Goal: Task Accomplishment & Management: Use online tool/utility

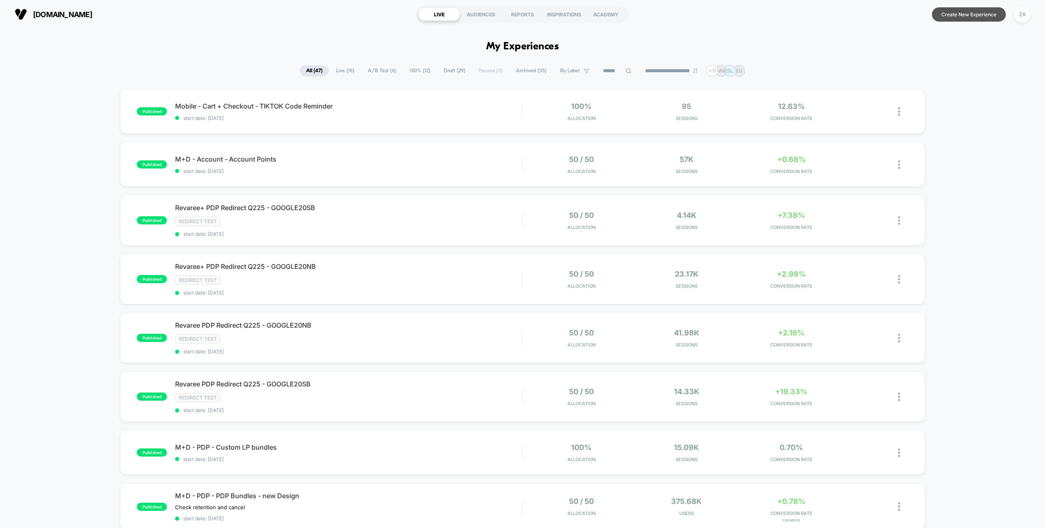
click at [969, 12] on button "Create New Experience" at bounding box center [969, 14] width 74 height 14
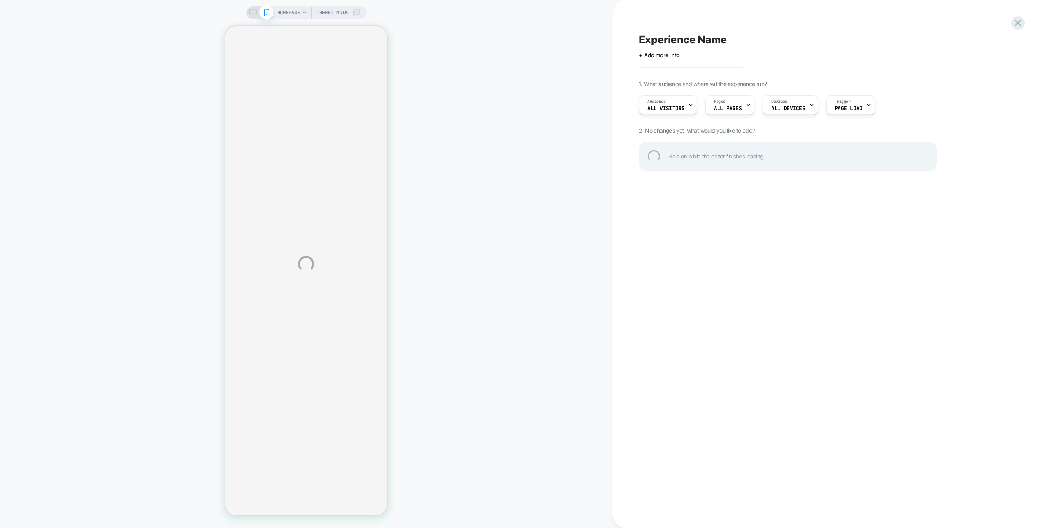
click at [678, 39] on div "Experience Name" at bounding box center [788, 39] width 298 height 12
type textarea "**********"
click at [874, 40] on div "**********" at bounding box center [788, 39] width 298 height 12
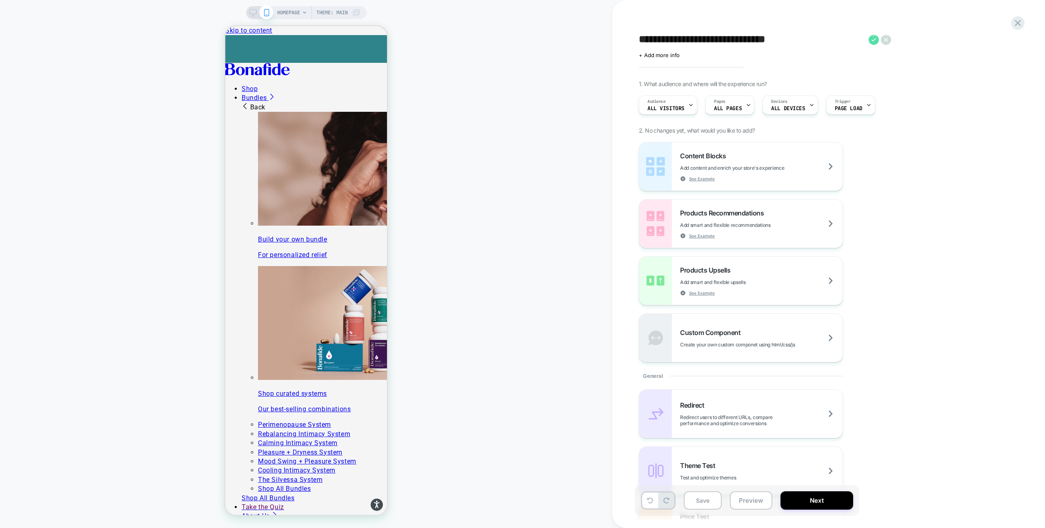
click at [876, 38] on icon at bounding box center [874, 40] width 10 height 10
click at [365, 69] on div at bounding box center [367, 76] width 28 height 24
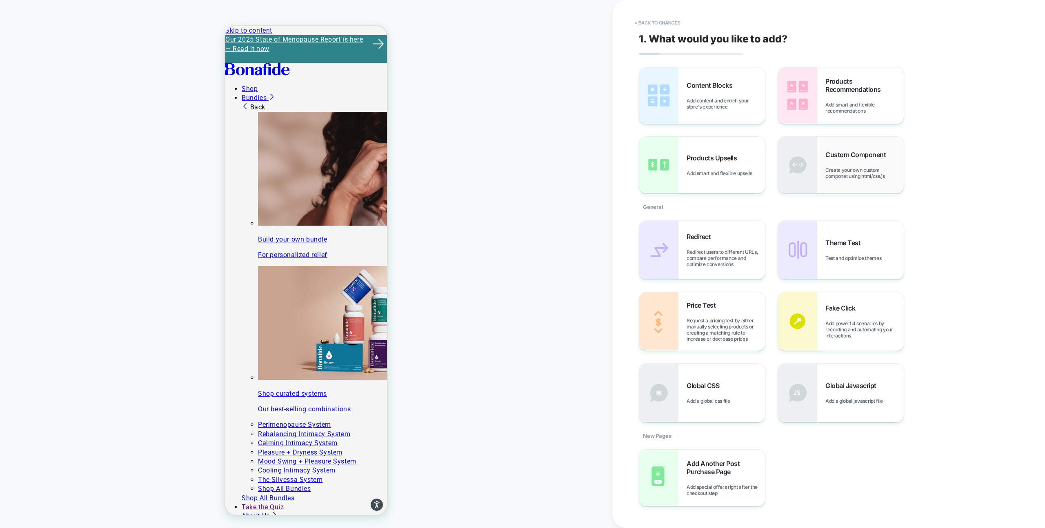
click at [860, 162] on div "Custom Component Create your own custom componet using html/css/js" at bounding box center [865, 165] width 78 height 29
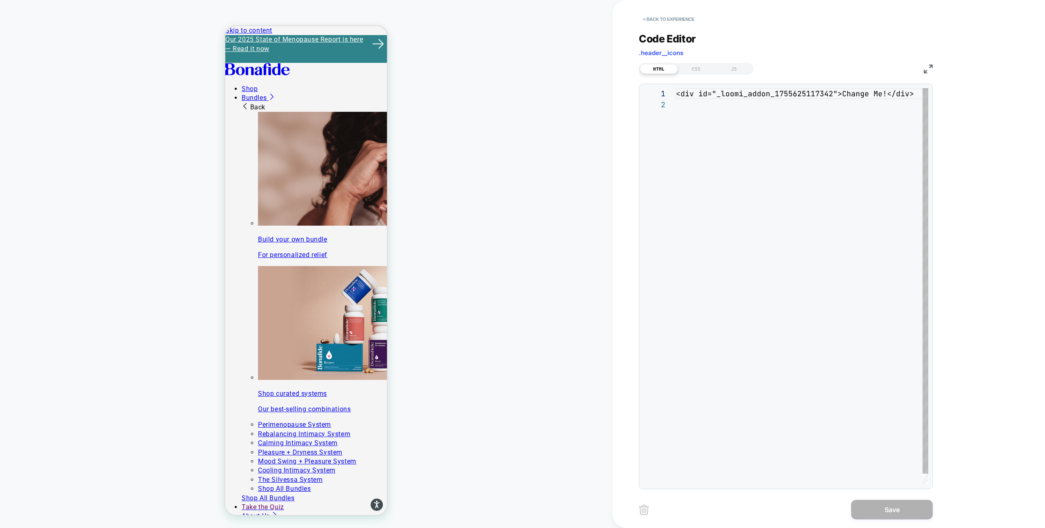
scroll to position [11, 0]
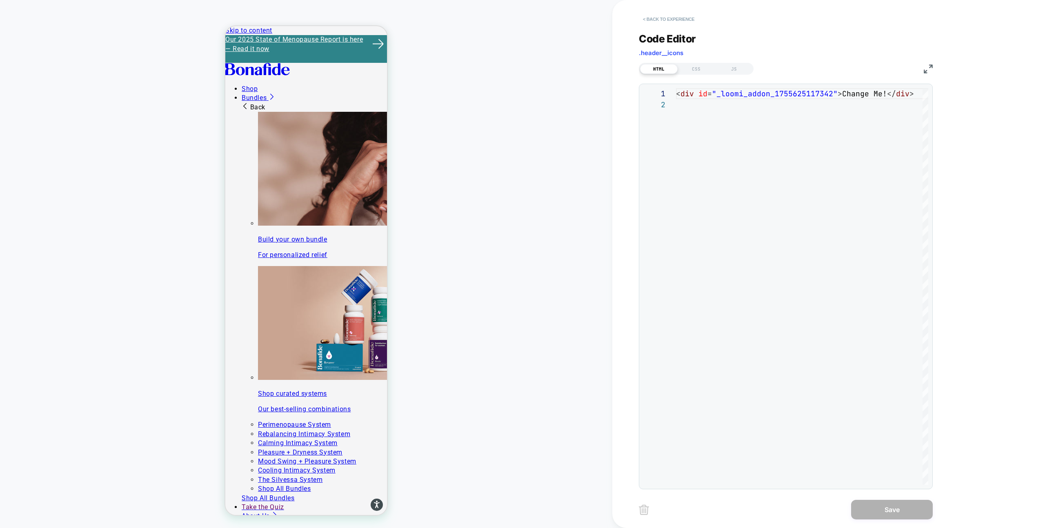
click at [649, 20] on button "< Back to experience" at bounding box center [669, 19] width 60 height 13
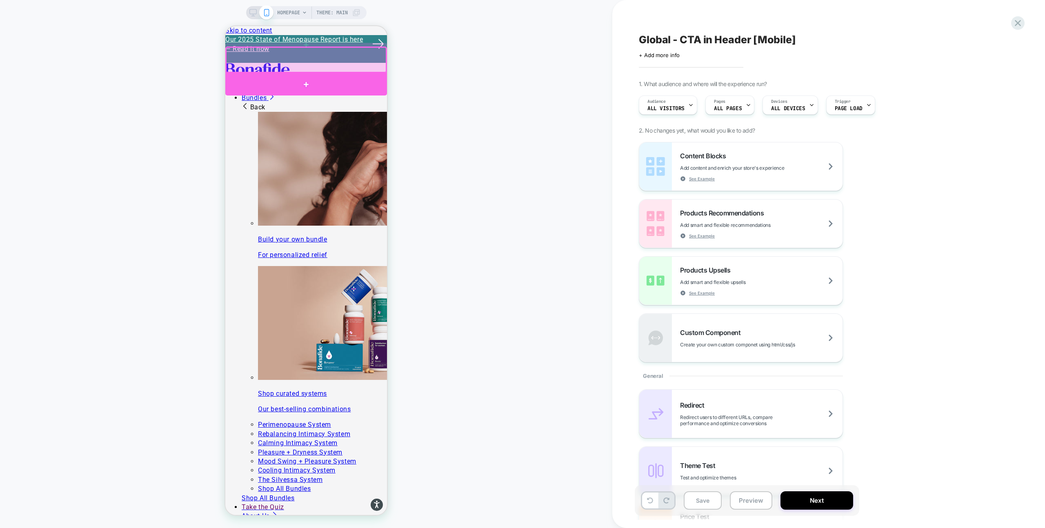
click at [363, 75] on div at bounding box center [306, 84] width 162 height 23
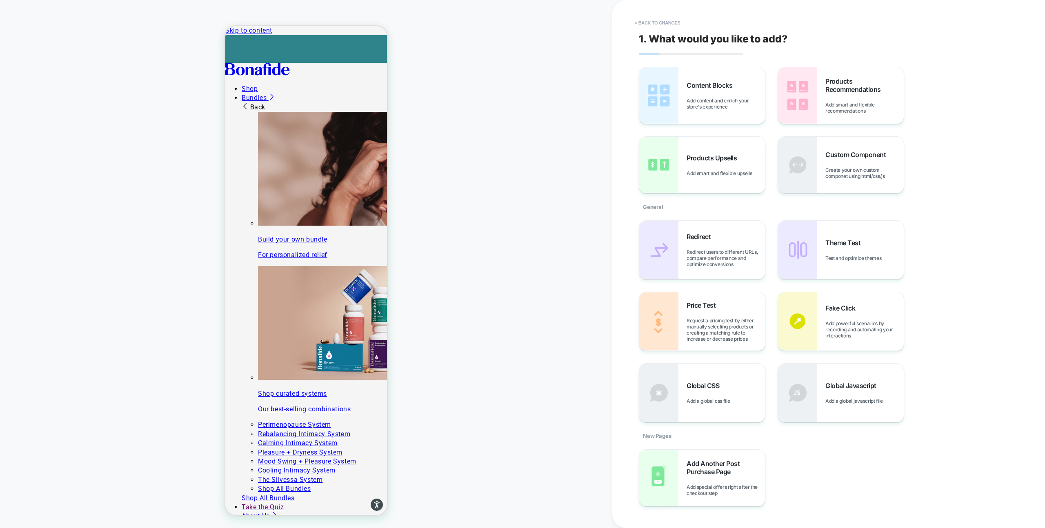
click at [837, 161] on div "Custom Component Create your own custom componet using html/css/js" at bounding box center [865, 165] width 78 height 29
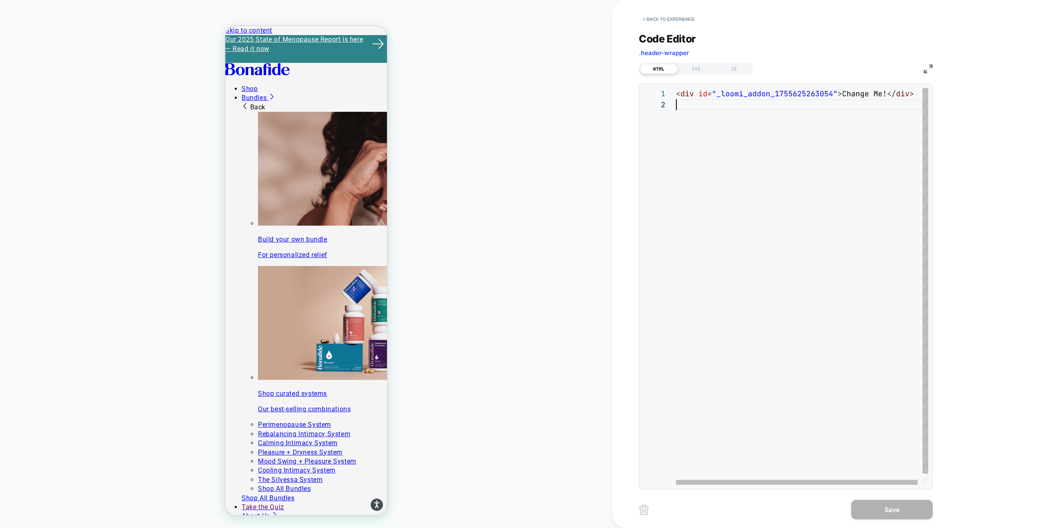
click at [697, 103] on div "< div id = "_loomi_addon_1755625263054" > Change Me! </ div >" at bounding box center [804, 292] width 257 height 408
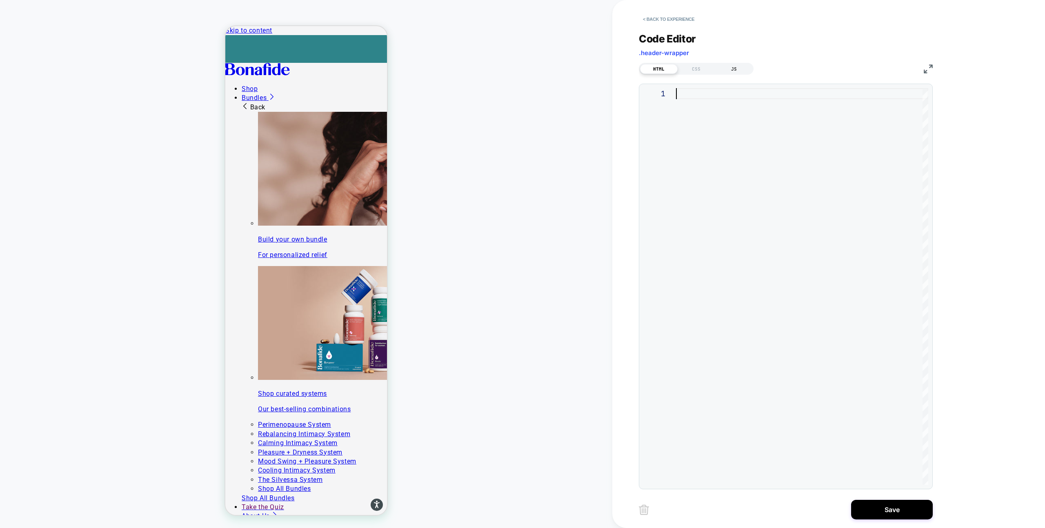
click at [734, 68] on div "JS" at bounding box center [735, 69] width 38 height 10
click at [726, 105] on div at bounding box center [802, 286] width 252 height 397
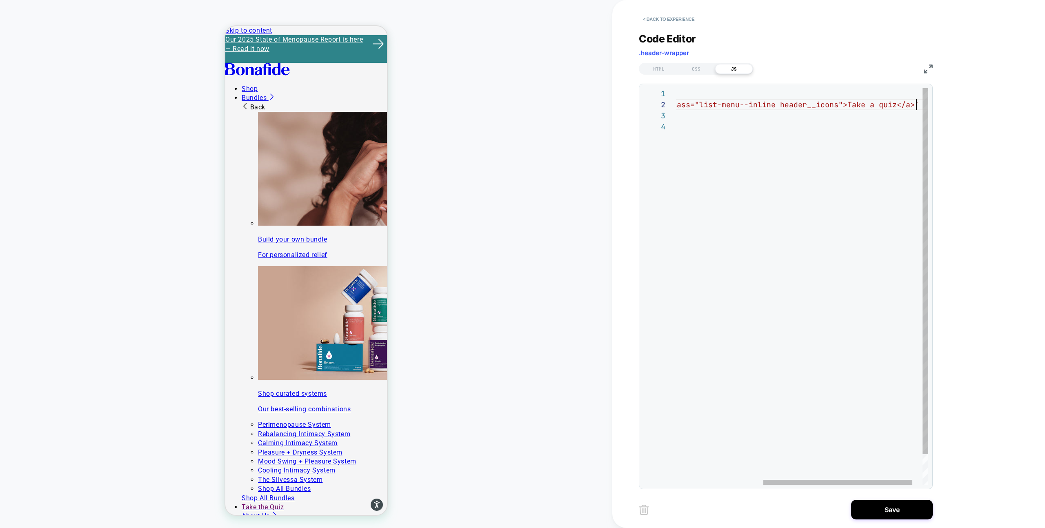
scroll to position [11, 388]
click at [731, 114] on div "( ( ) => { document const template = `<a href="" class="list-menu--inline heade…" at bounding box center [884, 302] width 416 height 430
drag, startPoint x: 731, startPoint y: 114, endPoint x: 694, endPoint y: 115, distance: 37.2
click at [694, 115] on div "( ( ) => { document const template = `<a href="" class="list-menu--inline heade…" at bounding box center [884, 302] width 416 height 430
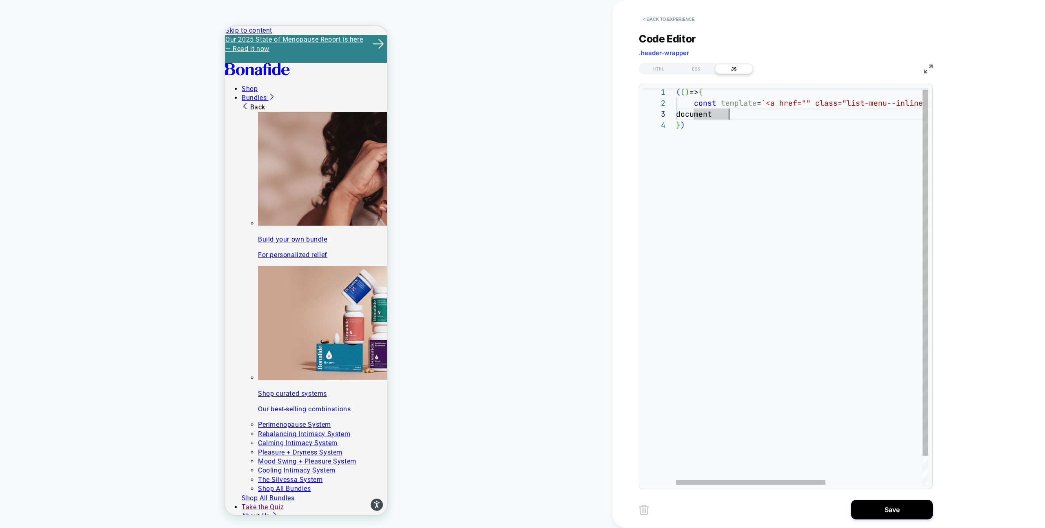
click at [733, 114] on div "( ( ) => { document const template = `<a href="" class="list-menu--inline heade…" at bounding box center [884, 302] width 416 height 430
click at [859, 116] on div "( ( ) => { document.querySelector ( '.list-menu--inline header__icons ' ) const…" at bounding box center [860, 302] width 416 height 430
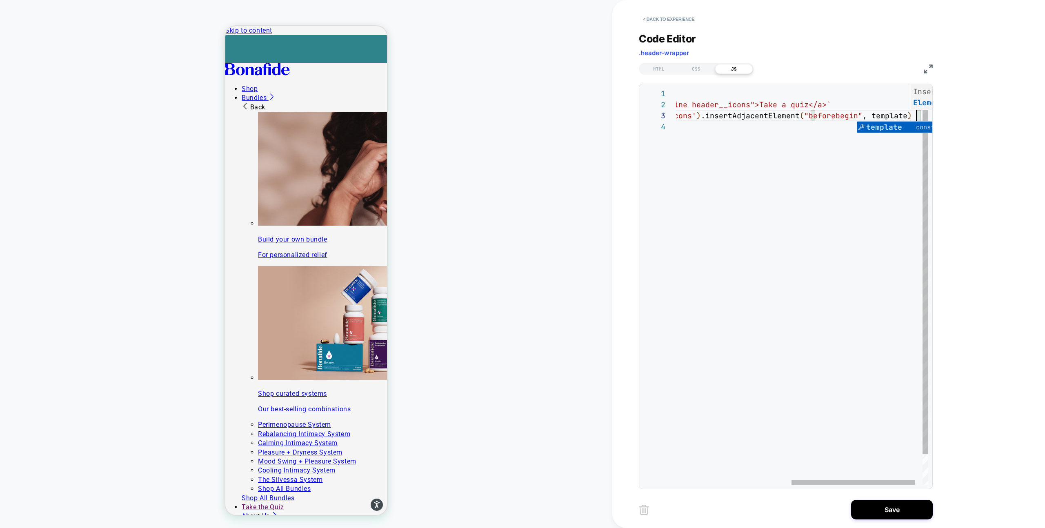
scroll to position [22, 476]
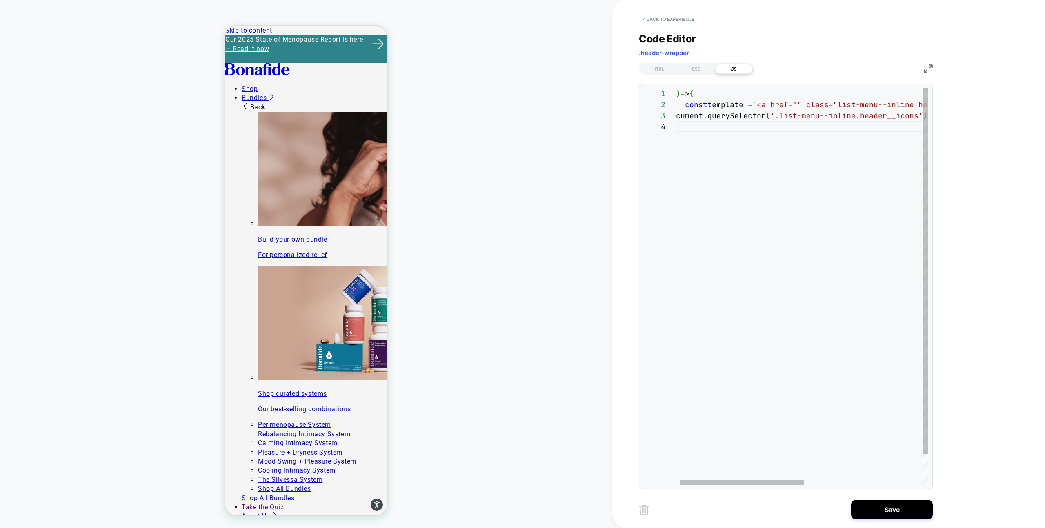
click at [708, 141] on div "( ( ) => { document.querySelector ( '.list-menu--inline.header__icons' ) .inser…" at bounding box center [919, 303] width 504 height 430
click at [701, 176] on div "( ( ) => { document.querySelector ( '.list-menu--inline.header__icons' ) .inser…" at bounding box center [919, 303] width 504 height 430
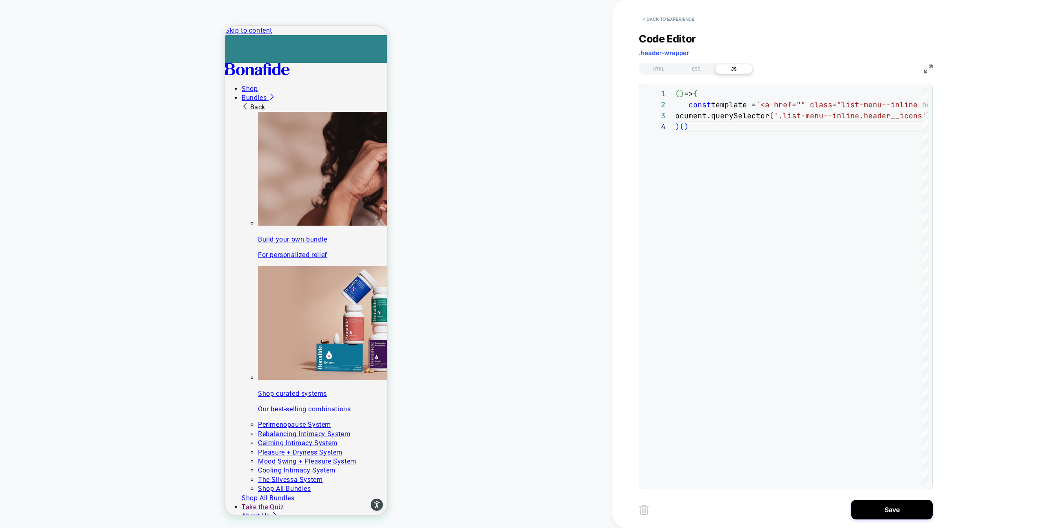
click at [927, 69] on img at bounding box center [928, 69] width 9 height 9
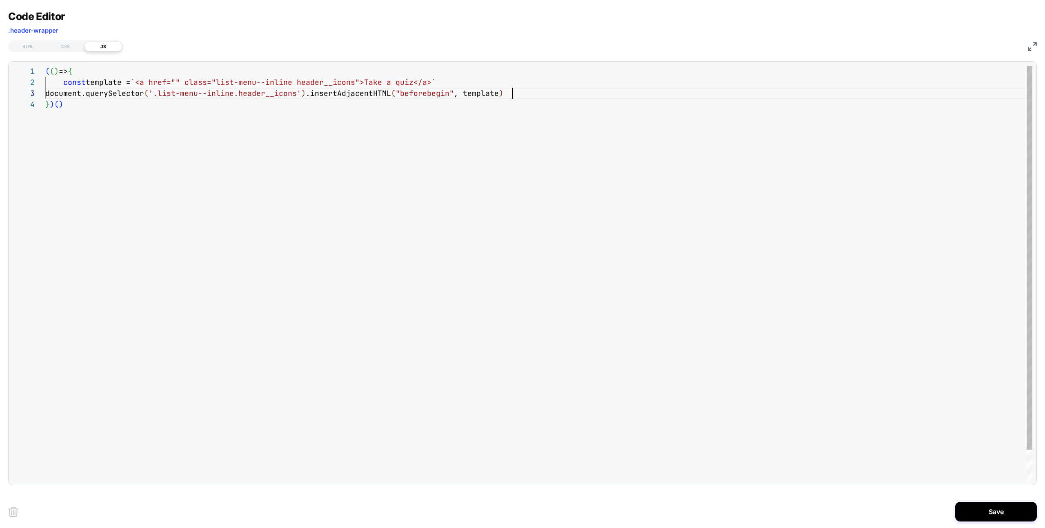
click at [542, 94] on div "( ( ) => { document.querySelector ( '.list-menu--inline.header__icons' ) .inser…" at bounding box center [539, 290] width 988 height 448
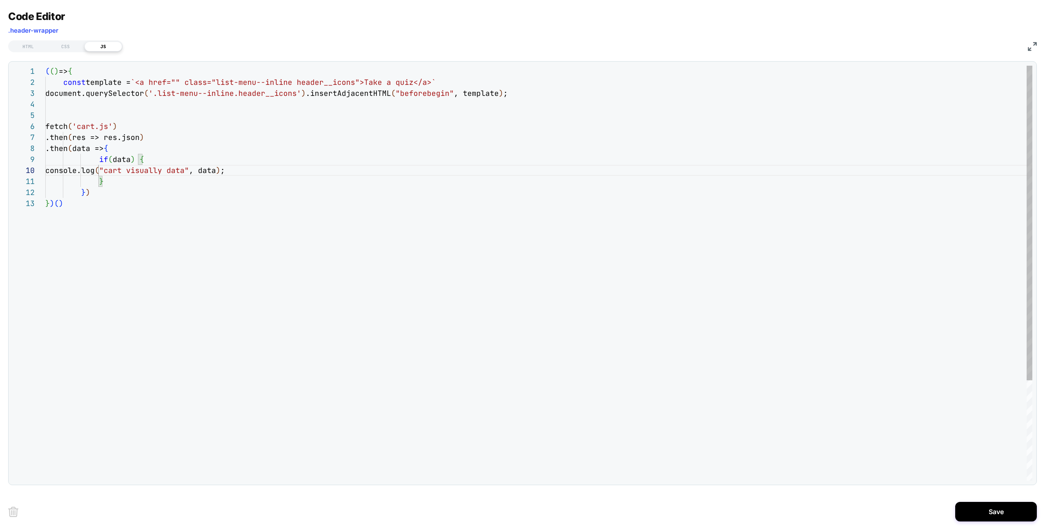
scroll to position [0, 18]
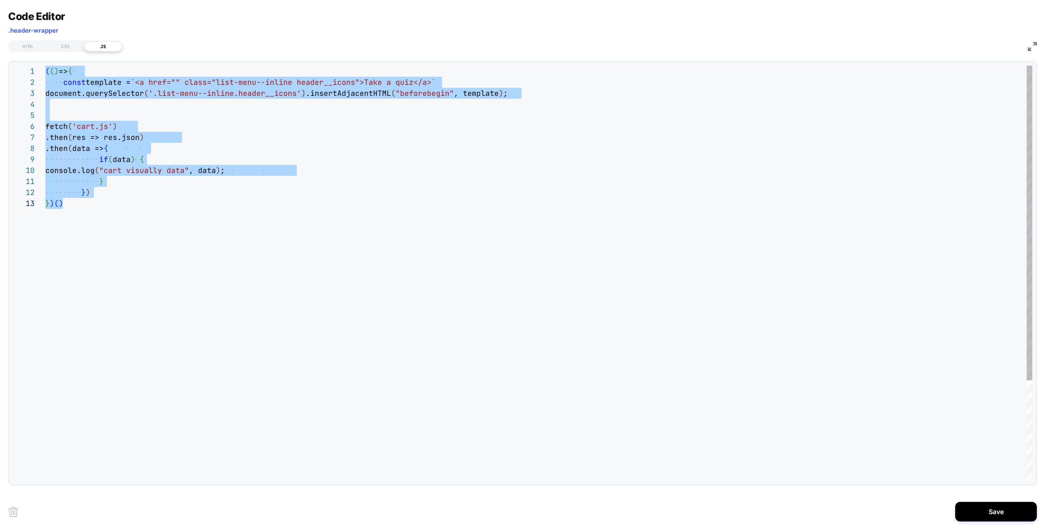
click at [488, 182] on div "( ( ) => { document.querySelector ( '.list-menu--inline.header__icons' ) .inser…" at bounding box center [539, 340] width 988 height 548
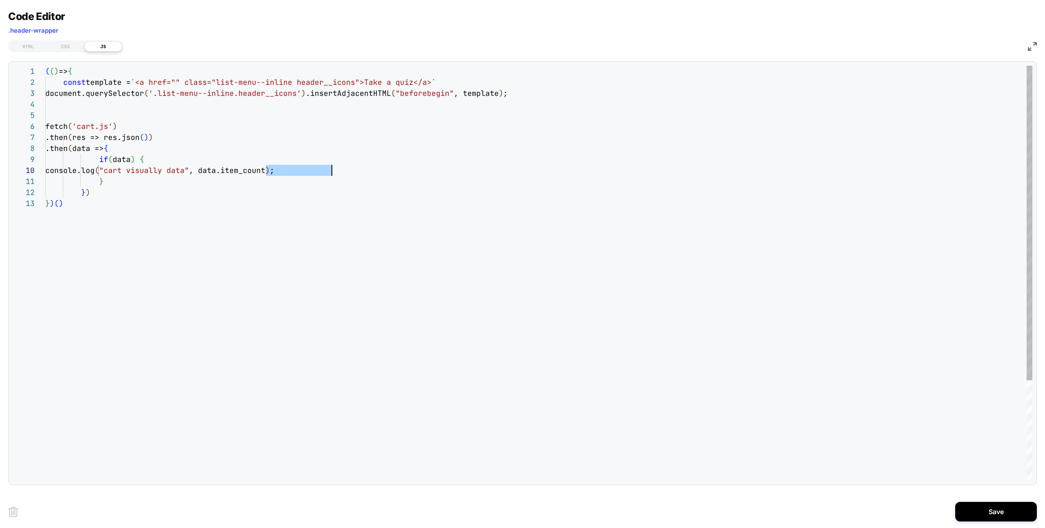
scroll to position [99, 287]
drag, startPoint x: 265, startPoint y: 173, endPoint x: 331, endPoint y: 174, distance: 65.3
click at [331, 174] on div "( ( ) => { document.querySelector ( '.list-menu--inline.header__icons' ) .inser…" at bounding box center [539, 340] width 988 height 548
click at [123, 160] on div "( ( ) => { document.querySelector ( '.list-menu--inline.header__icons' ) .inser…" at bounding box center [539, 340] width 988 height 548
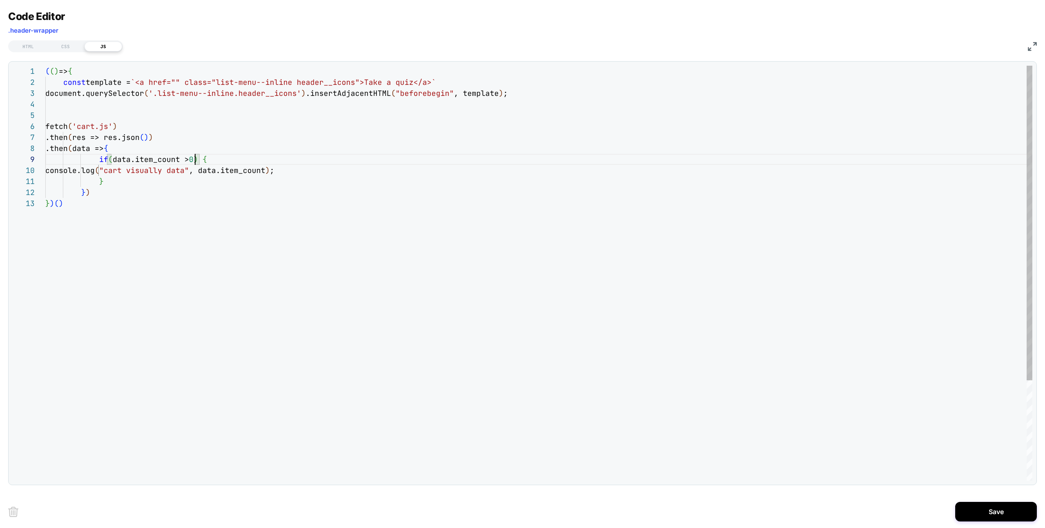
scroll to position [88, 150]
drag, startPoint x: 116, startPoint y: 173, endPoint x: 321, endPoint y: 172, distance: 204.6
click at [321, 172] on div "( ( ) => { document.querySelector ( '.list-menu--inline.header__icons' ) .inser…" at bounding box center [539, 340] width 988 height 548
drag, startPoint x: 64, startPoint y: 96, endPoint x: 160, endPoint y: 96, distance: 96.4
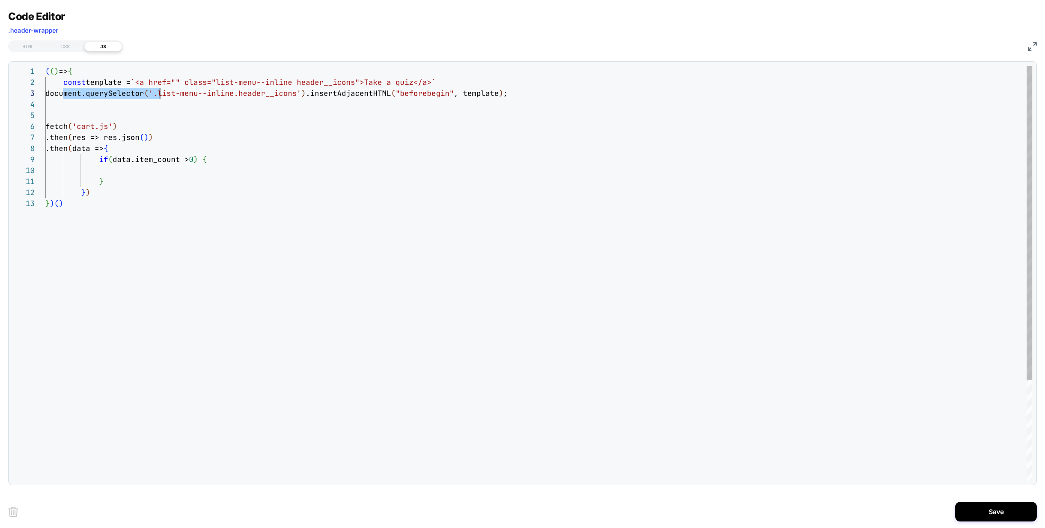
click at [160, 96] on div "( ( ) => { document.querySelector ( '.list-menu--inline.header__icons' ) .inser…" at bounding box center [539, 340] width 988 height 548
click at [145, 171] on div "( ( ) => { document.querySelector ( '.list-menu--inline.header__icons' ) .inser…" at bounding box center [539, 340] width 988 height 548
click at [221, 83] on div "( ( ) => { document.querySelector ( '.list-menu--inline.header__icons' ) .inser…" at bounding box center [539, 340] width 988 height 548
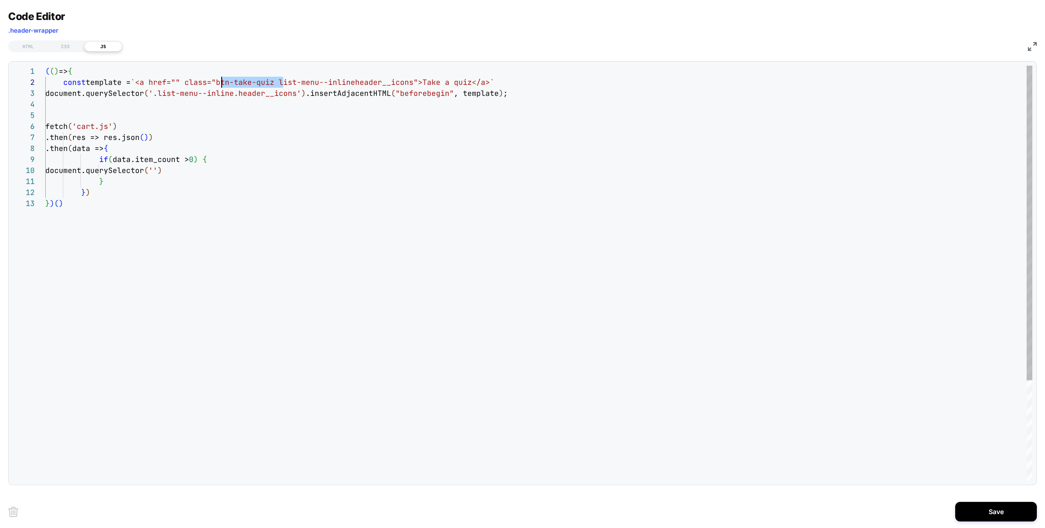
click at [222, 83] on div "( ( ) => { document.querySelector ( '.list-menu--inline.header__icons' ) .inser…" at bounding box center [539, 340] width 988 height 548
click at [221, 172] on div "( ( ) => { document.querySelector ( '.list-menu--inline.header__icons' ) .inser…" at bounding box center [539, 340] width 988 height 548
click at [221, 174] on div "( ( ) => { document.querySelector ( '.list-menu--inline.header__icons' ) .inser…" at bounding box center [539, 340] width 988 height 548
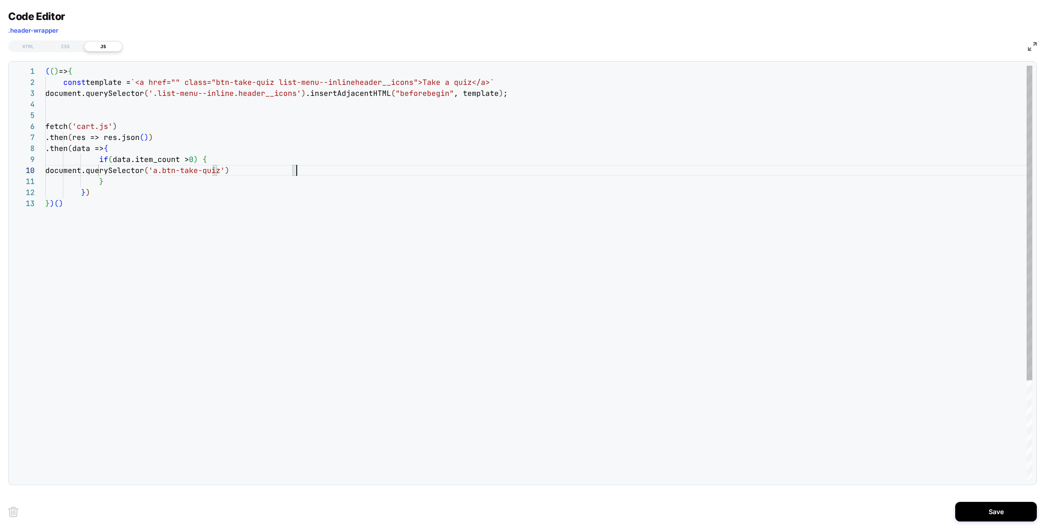
click at [319, 174] on div "( ( ) => { document.querySelector ( '.list-menu--inline.header__icons' ) .inser…" at bounding box center [539, 340] width 988 height 548
click at [149, 198] on div "( ( ) => { document.querySelector ( '.list-menu--inline.header__icons' ) .inser…" at bounding box center [539, 340] width 988 height 548
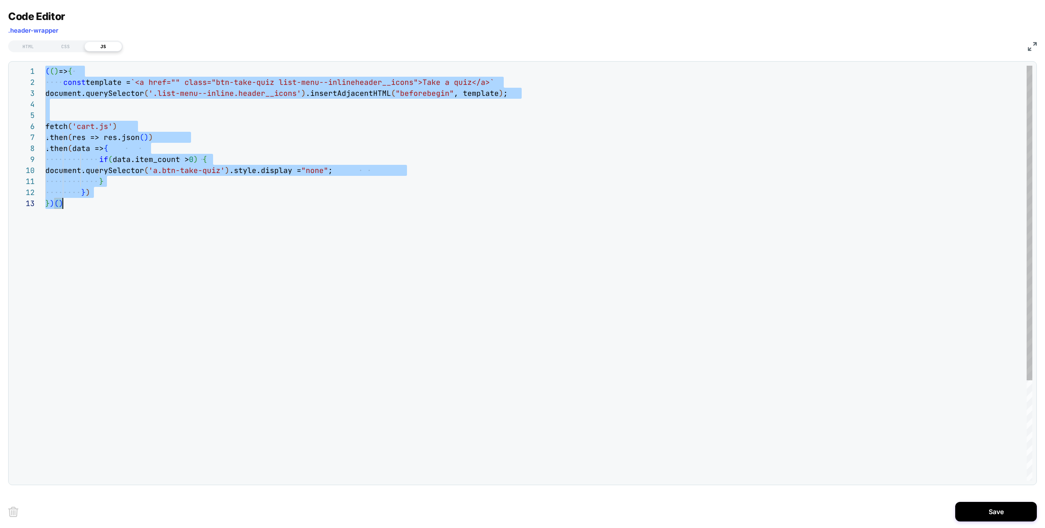
scroll to position [0, 18]
click at [160, 208] on div "( ( ) => { document.querySelector ( '.list-menu--inline.header__icons' ) .inser…" at bounding box center [539, 340] width 988 height 548
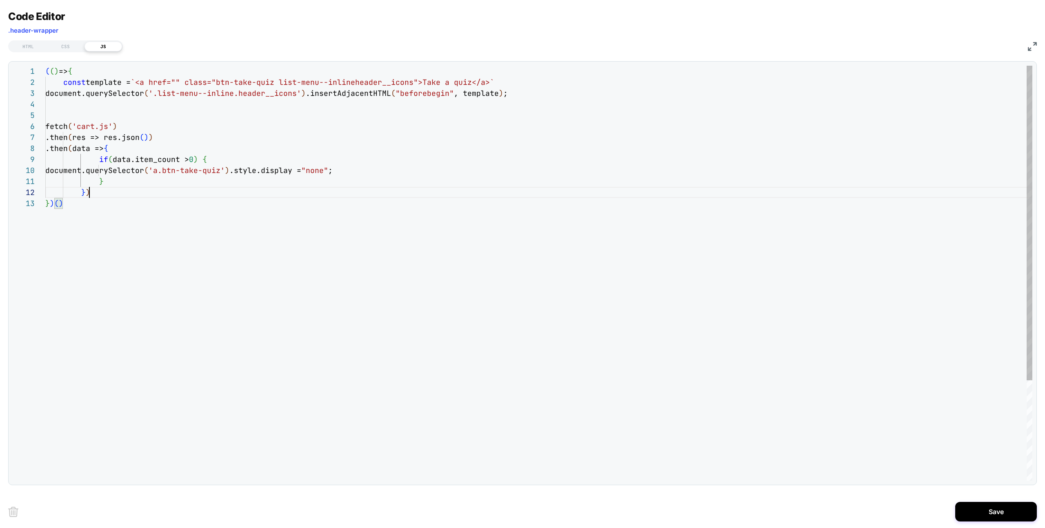
click at [132, 192] on div "( ( ) => { document.querySelector ( '.list-menu--inline.header__icons' ) .inser…" at bounding box center [539, 340] width 988 height 548
click at [201, 201] on div "( ( ) => { document.querySelector ( '.list-menu--inline.header__icons' ) .inser…" at bounding box center [539, 351] width 988 height 570
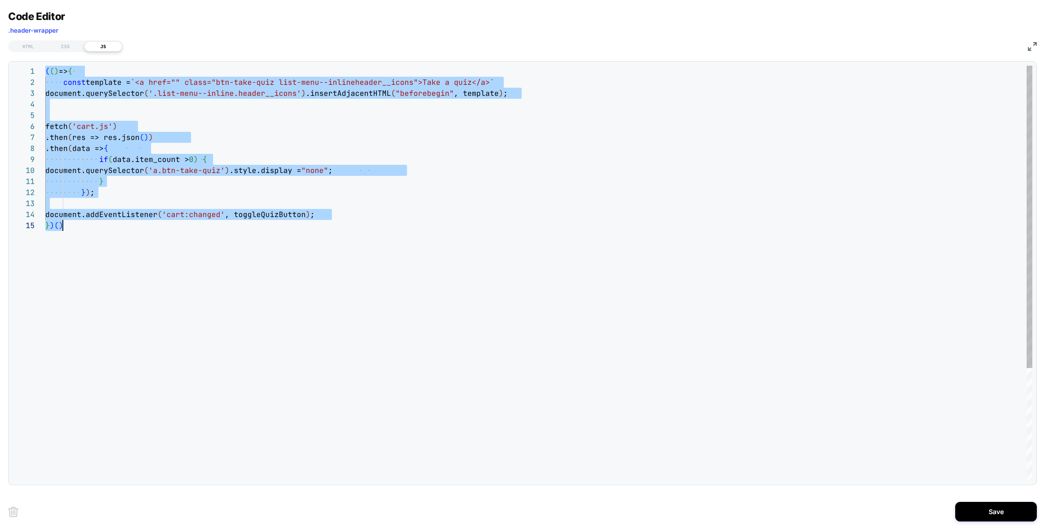
scroll to position [66, 18]
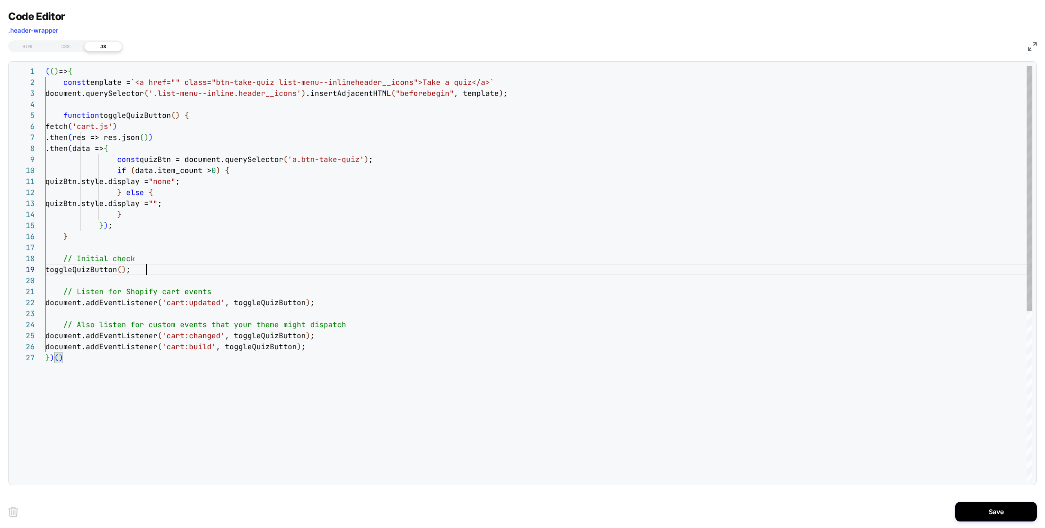
click at [160, 274] on div "( ( ) => { document.querySelector ( '.list-menu--inline.header__icons' ) .inser…" at bounding box center [539, 417] width 988 height 702
click at [225, 304] on div "( ( ) => { document.querySelector ( '.list-menu--inline.header__icons' ) .inser…" at bounding box center [539, 417] width 988 height 702
click at [209, 114] on div "( ( ) => { document.querySelector ( '.list-menu--inline.header__icons' ) .inser…" at bounding box center [539, 417] width 988 height 702
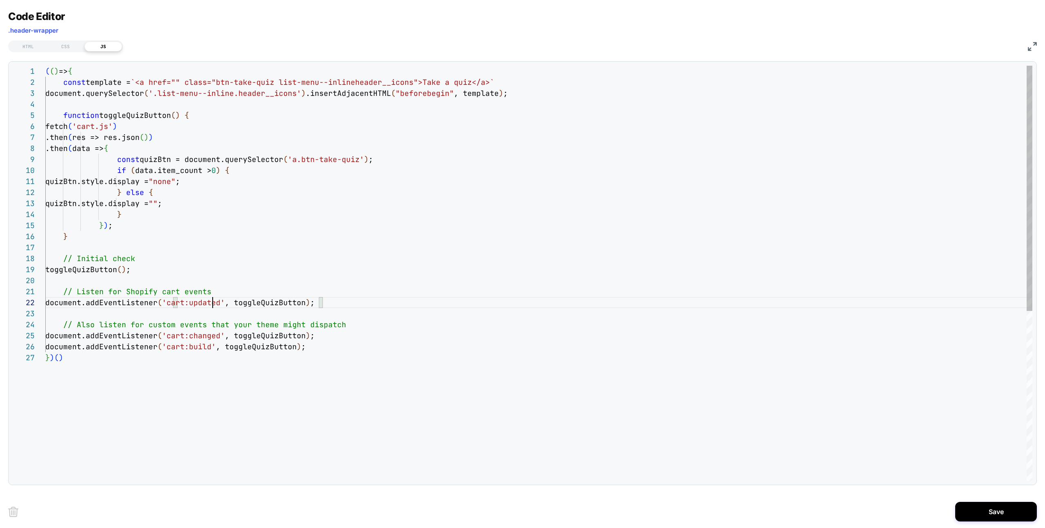
click at [215, 305] on div "( ( ) => { document.querySelector ( '.list-menu--inline.header__icons' ) .inser…" at bounding box center [539, 417] width 988 height 702
drag, startPoint x: 62, startPoint y: 346, endPoint x: 389, endPoint y: 346, distance: 327.1
click at [389, 346] on div "( ( ) => { document.querySelector ( '.list-menu--inline.header__icons' ) .inser…" at bounding box center [539, 417] width 988 height 702
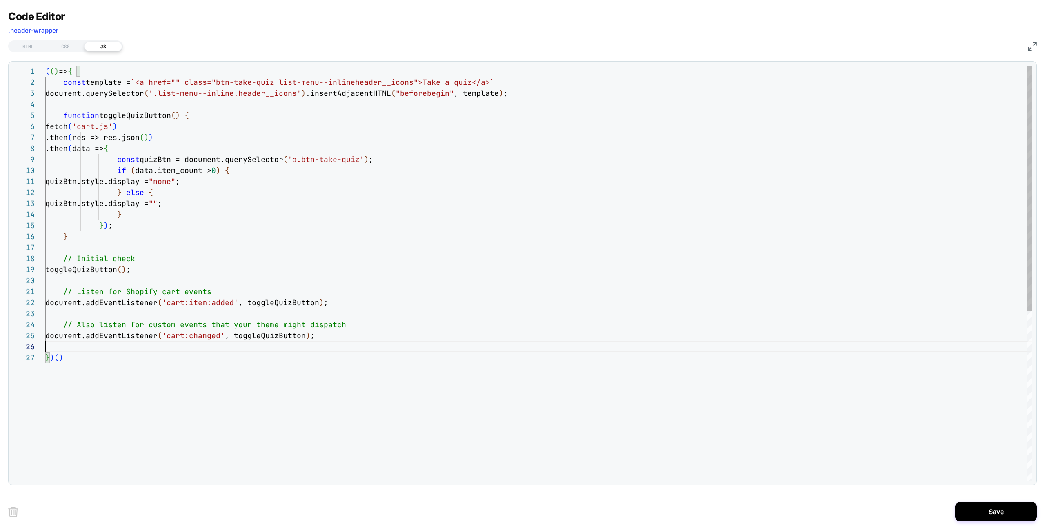
scroll to position [44, 282]
type textarea "**********"
click at [65, 42] on div "CSS" at bounding box center [66, 47] width 38 height 10
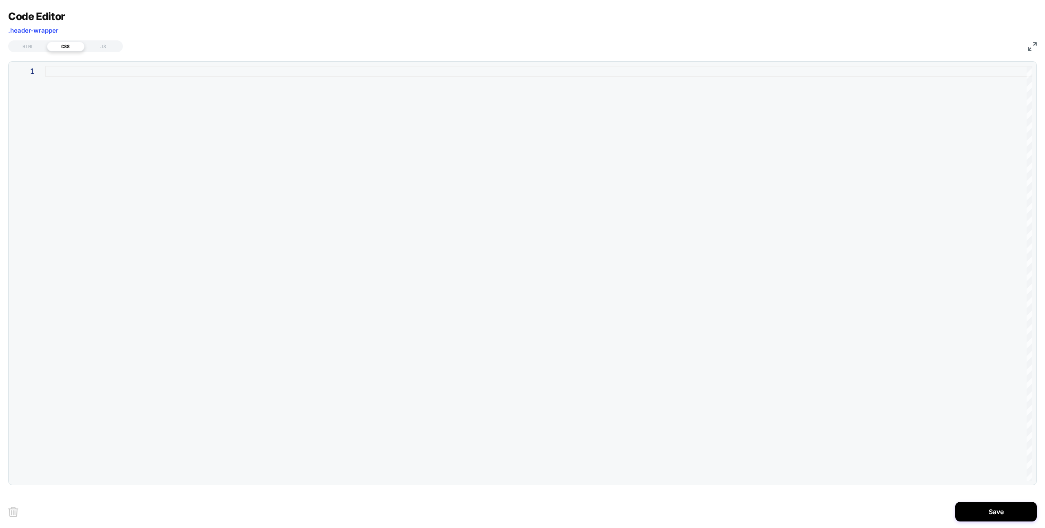
click at [167, 138] on div at bounding box center [539, 273] width 988 height 415
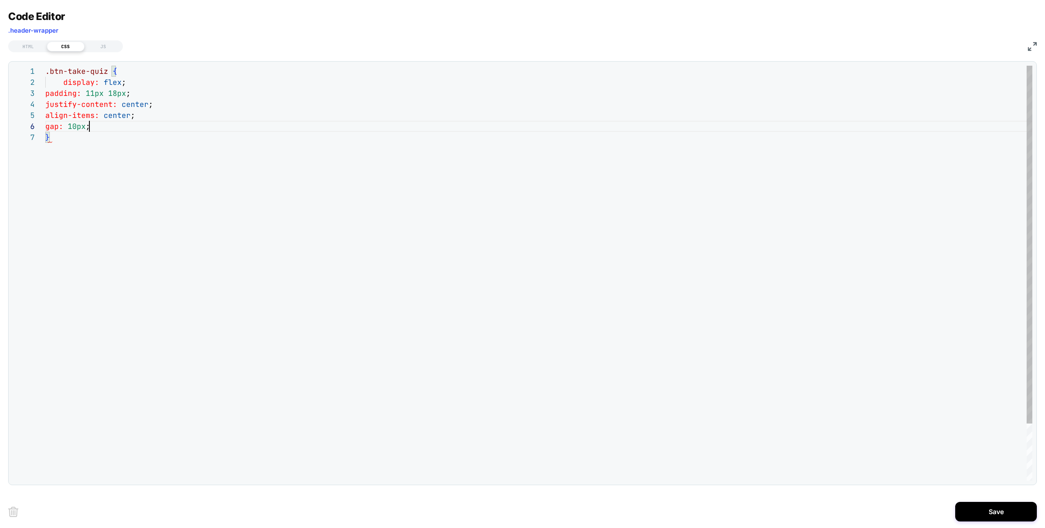
scroll to position [55, 44]
click at [90, 94] on div ".btn-take-quiz { display: flex ; padding: 11px 18px ; justify-content: center ;…" at bounding box center [539, 306] width 988 height 481
click at [167, 125] on div ".btn-take-quiz { display: flex ; padding: 11px 18px ; justify-content: center ;…" at bounding box center [539, 306] width 988 height 481
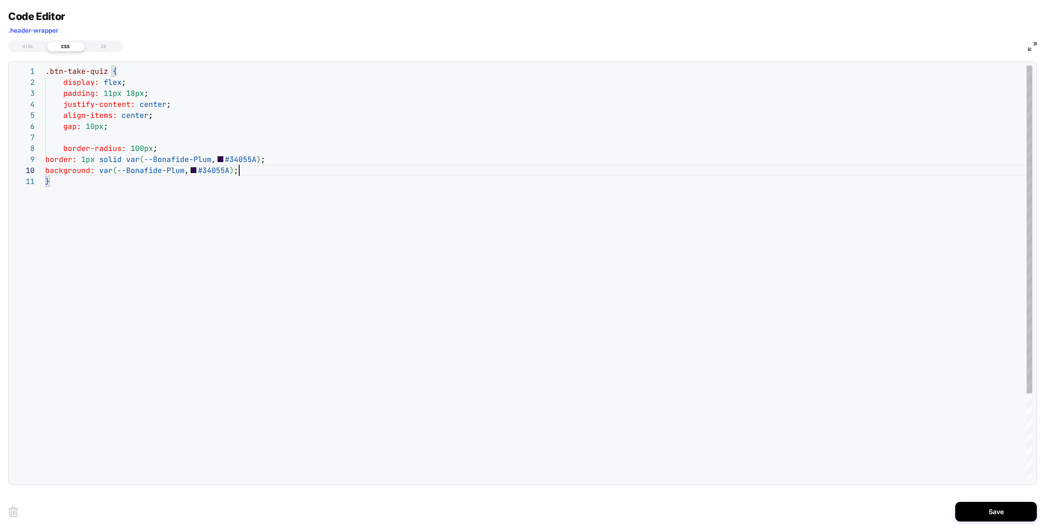
click at [59, 163] on div ".btn-take-quiz { display: flex ; padding: 11px 18px ; justify-content: center ;…" at bounding box center [539, 329] width 988 height 526
click at [257, 161] on div ".btn-take-quiz { display: flex ; padding: 11px 18px ; justify-content: center ;…" at bounding box center [539, 329] width 988 height 526
drag, startPoint x: 142, startPoint y: 160, endPoint x: 279, endPoint y: 161, distance: 136.4
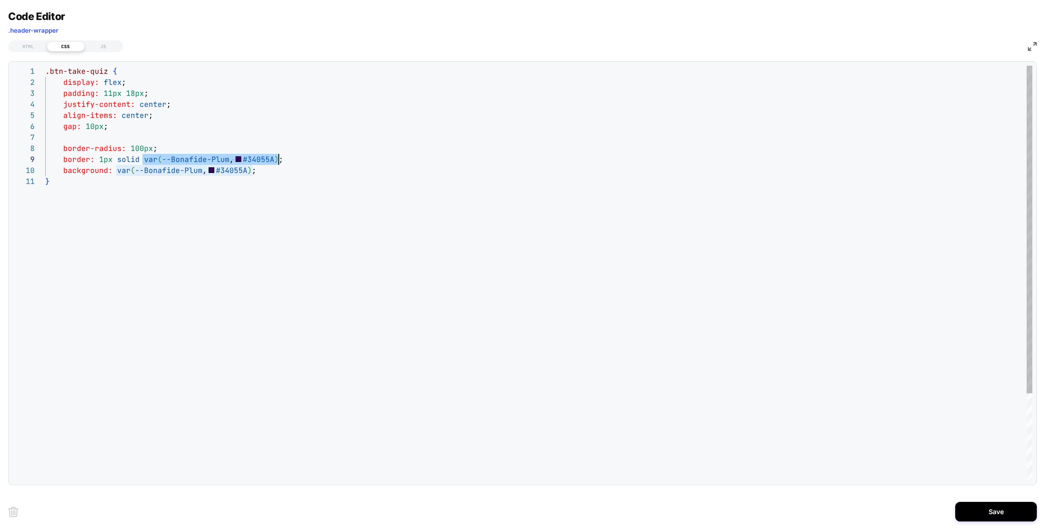
click at [279, 161] on div ".btn-take-quiz { display: flex ; padding: 11px 18px ; justify-content: center ;…" at bounding box center [539, 329] width 988 height 526
click at [264, 200] on div ".btn-take-quiz { display: flex ; padding: 11px 18px ; justify-content: center ;…" at bounding box center [539, 329] width 988 height 526
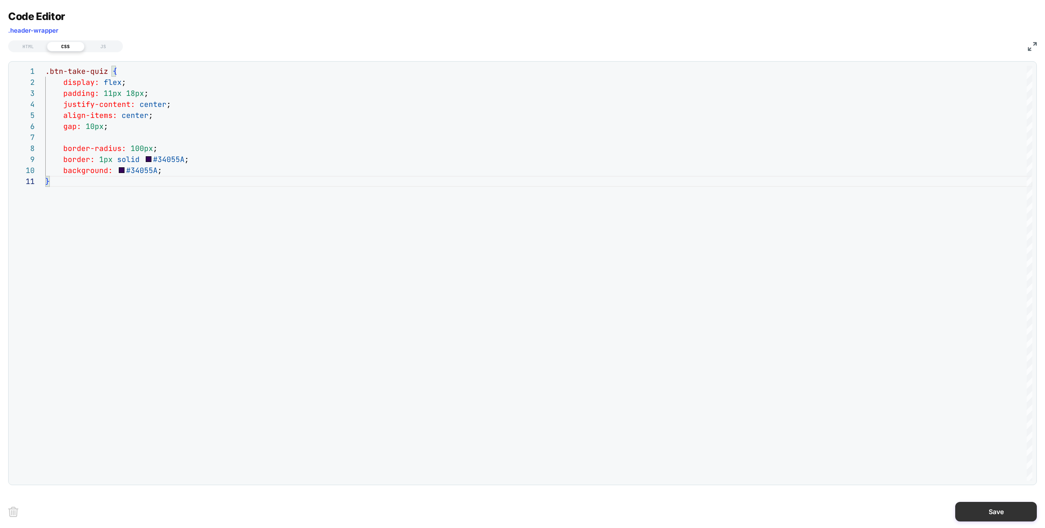
type textarea "*"
click at [989, 514] on button "Save" at bounding box center [997, 512] width 82 height 20
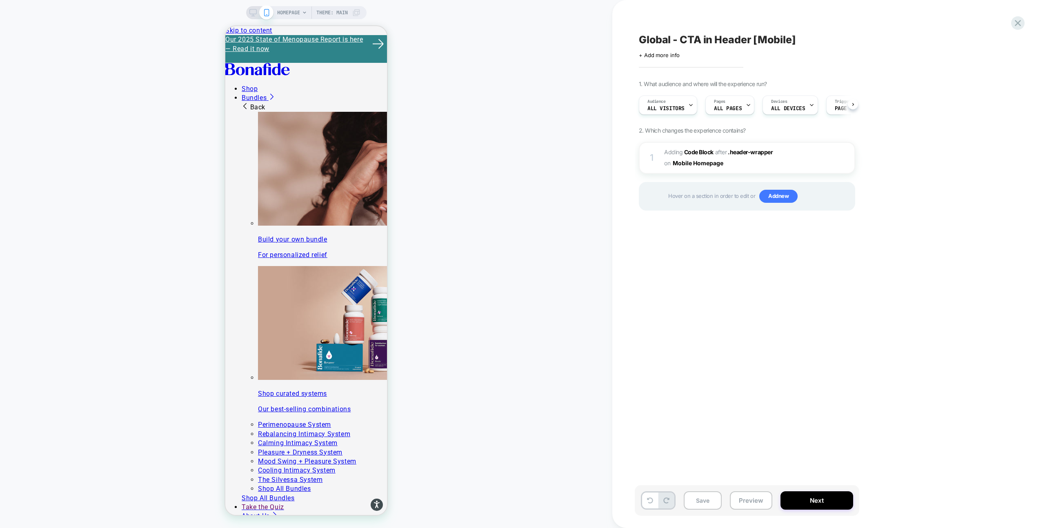
scroll to position [0, 0]
click at [711, 500] on button "Save" at bounding box center [703, 501] width 38 height 18
click at [762, 163] on span "Adding Code Block AFTER .header-wrapper .header-wrapper on Mobile Homepage" at bounding box center [742, 158] width 156 height 22
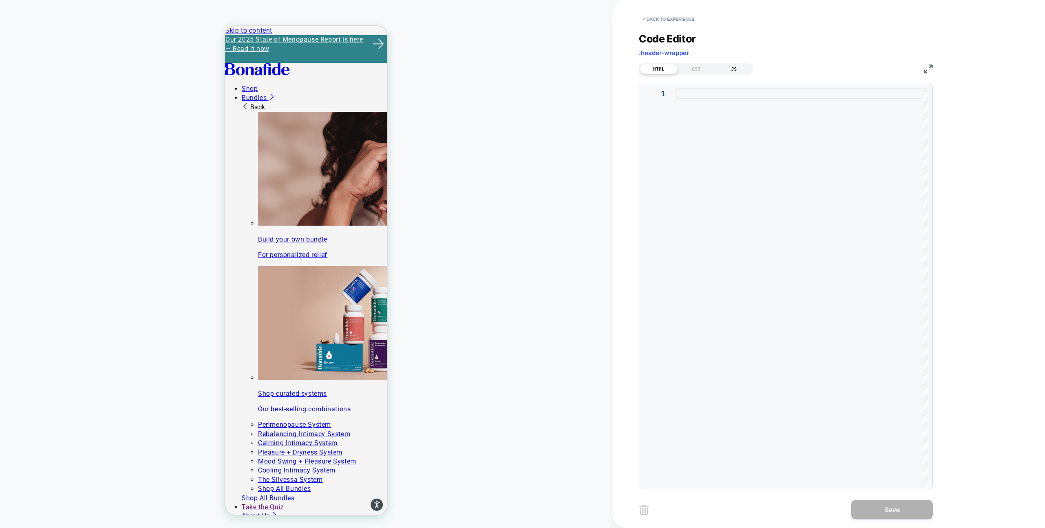
click at [737, 69] on div "JS" at bounding box center [735, 69] width 38 height 10
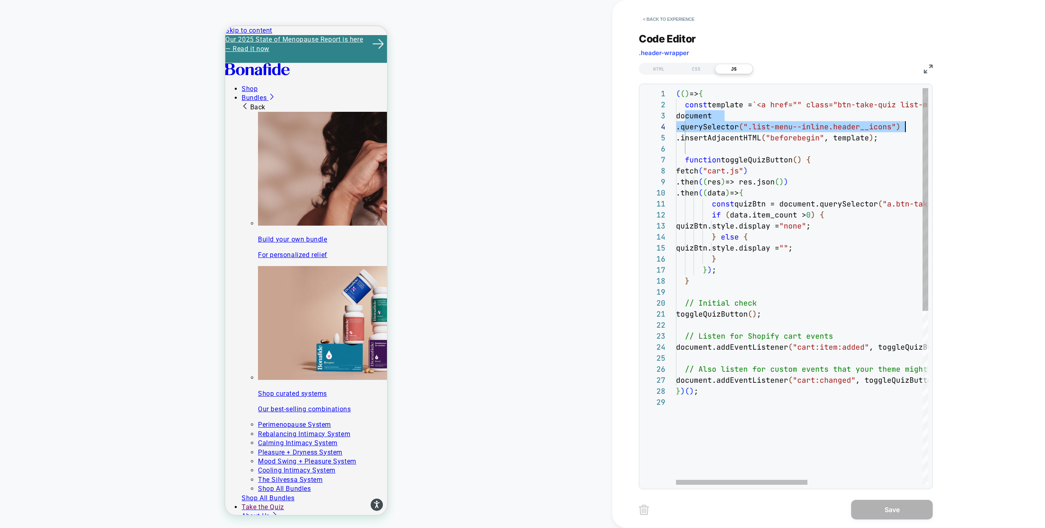
scroll to position [22, 238]
drag, startPoint x: 710, startPoint y: 116, endPoint x: 913, endPoint y: 126, distance: 203.2
click at [913, 126] on div "( ( ) => { const template = `<a href="" class="btn-take-quiz list-menu--inline …" at bounding box center [912, 441] width 473 height 706
click at [714, 95] on div "( ( ) => { const template = `<a href="" class="btn-take-quiz list-menu--inline …" at bounding box center [912, 441] width 473 height 706
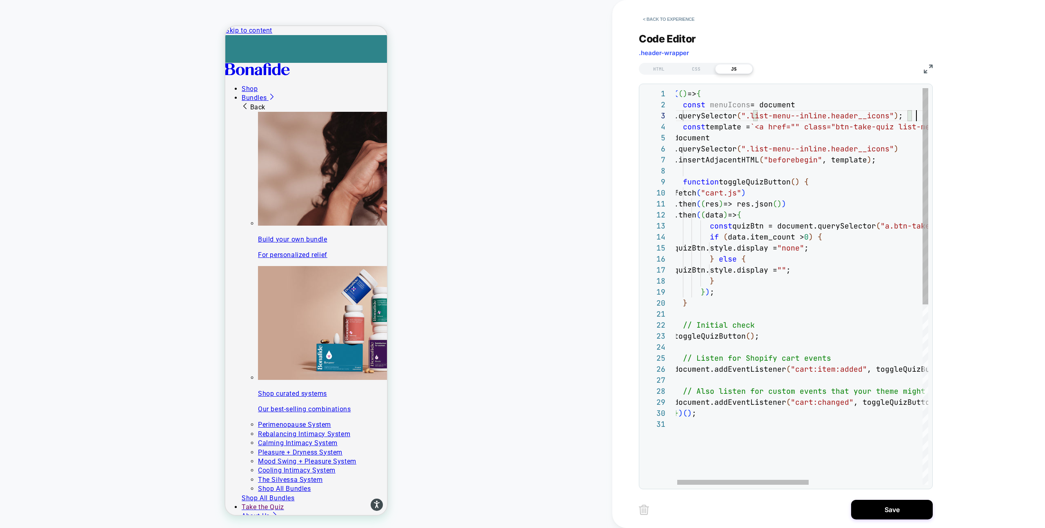
scroll to position [22, 243]
click at [719, 106] on div "( ( ) => { const template = `<a href="" class="btn-take-quiz list-menu--inline …" at bounding box center [910, 452] width 473 height 728
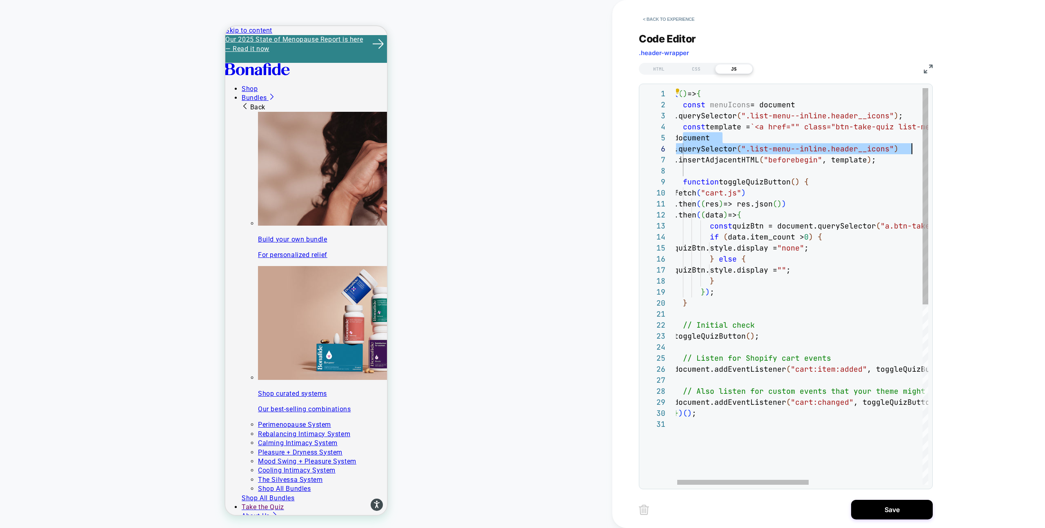
drag, startPoint x: 684, startPoint y: 138, endPoint x: 911, endPoint y: 147, distance: 226.4
click at [911, 147] on div "( ( ) => { const template = `<a href="" class="btn-take-quiz list-menu--inline …" at bounding box center [910, 452] width 473 height 728
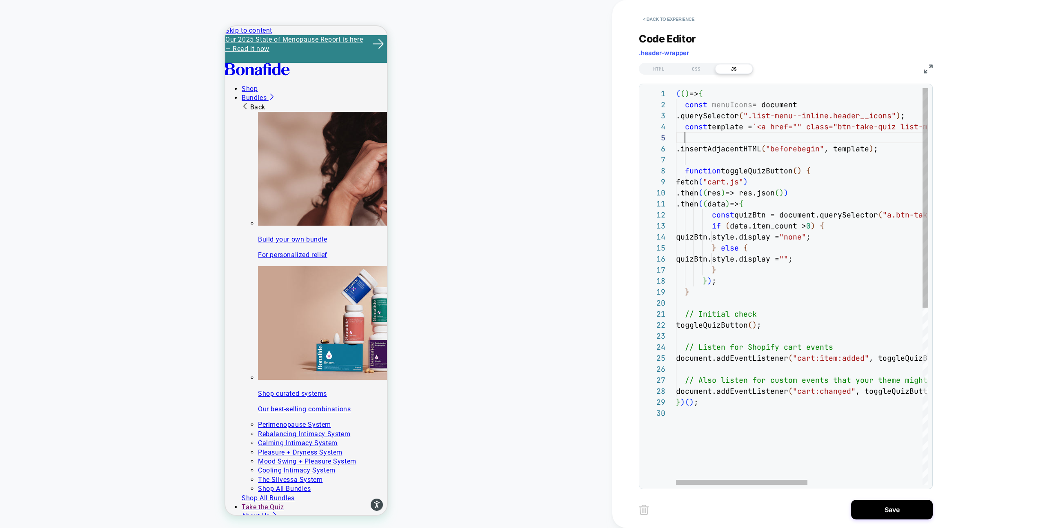
scroll to position [44, 9]
click at [693, 151] on div "( ( ) => { const template = `<a href="" class="btn-take-quiz list-menu--inline …" at bounding box center [912, 446] width 473 height 717
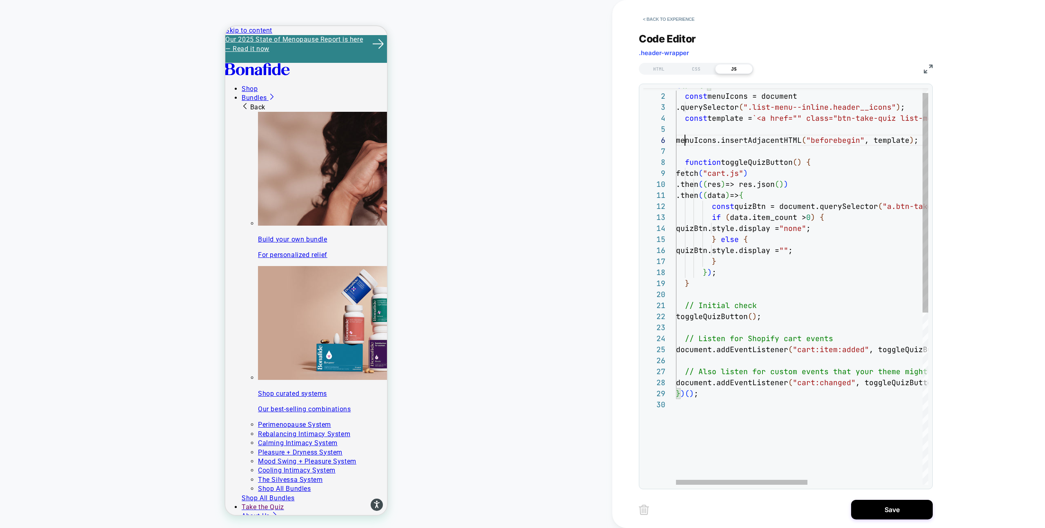
click at [762, 241] on div "const template = `<a href="" class="btn-take-quiz list-menu--inline header__ico…" at bounding box center [912, 438] width 473 height 717
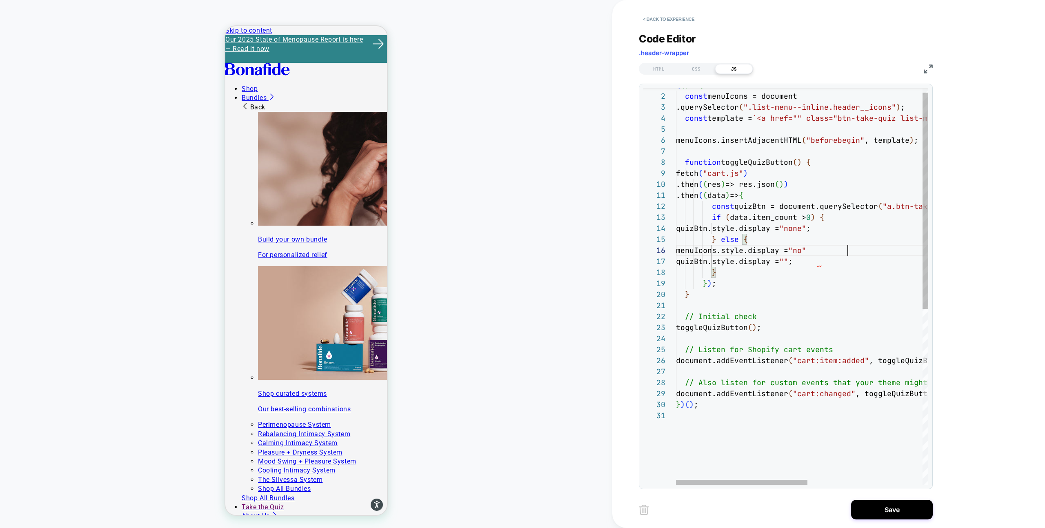
scroll to position [55, 181]
drag, startPoint x: 721, startPoint y: 252, endPoint x: 823, endPoint y: 249, distance: 101.7
click at [869, 253] on div "const template = `<a href="" class="btn-take-quiz list-menu--inline header__ico…" at bounding box center [912, 444] width 473 height 728
click at [862, 228] on div "const template = `<a href="" class="btn-take-quiz list-menu--inline header__ico…" at bounding box center [912, 444] width 473 height 728
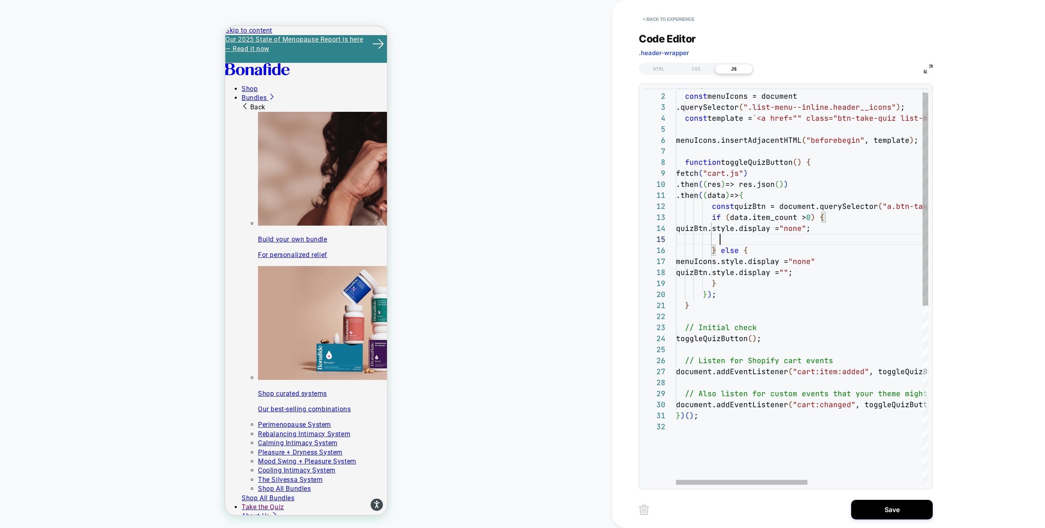
scroll to position [44, 185]
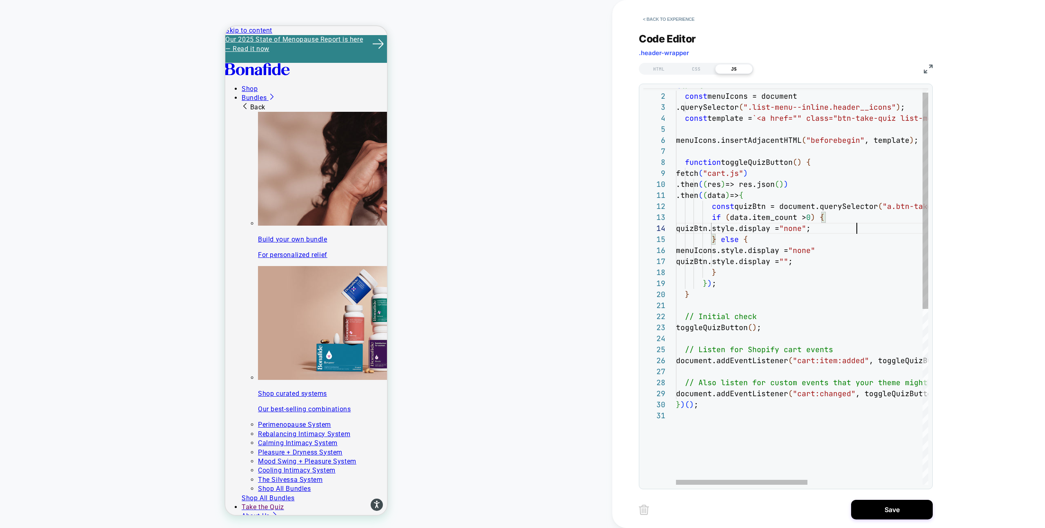
click at [862, 268] on div "const template = `<a href="" class="btn-take-quiz list-menu--inline header__ico…" at bounding box center [912, 444] width 473 height 728
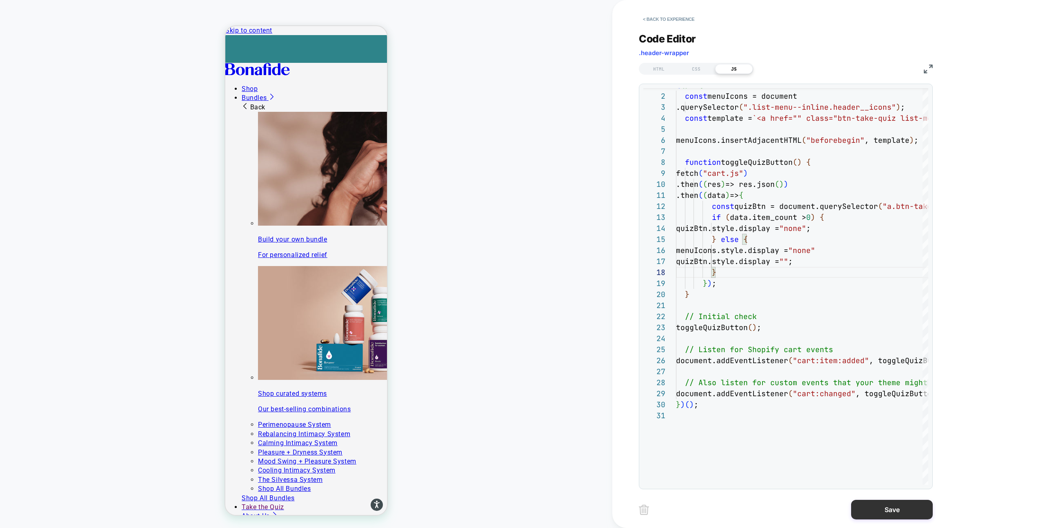
type textarea "**********"
click at [894, 511] on button "Save" at bounding box center [893, 510] width 82 height 20
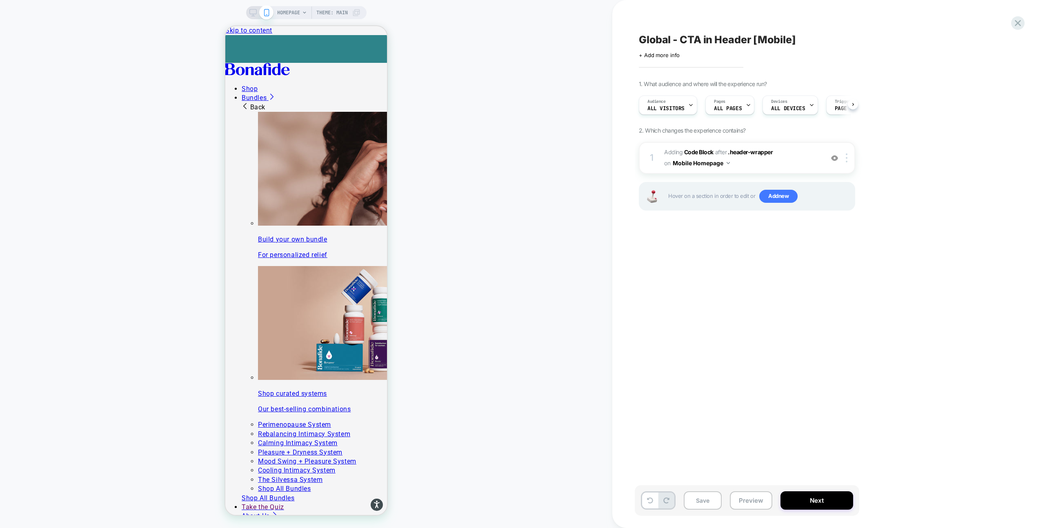
scroll to position [0, 0]
click at [714, 502] on button "Save" at bounding box center [703, 501] width 38 height 18
click at [748, 502] on button "Preview" at bounding box center [751, 501] width 42 height 18
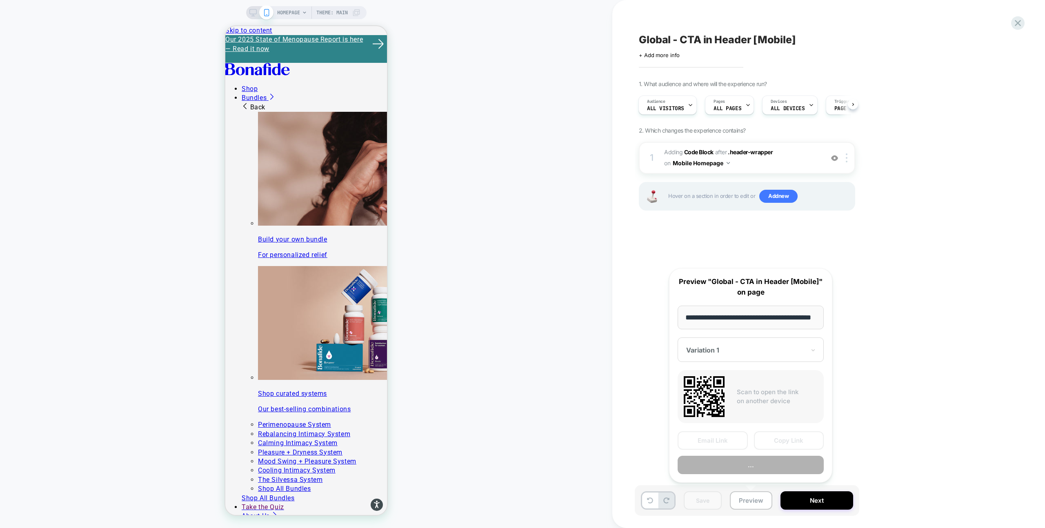
scroll to position [0, 21]
click at [783, 469] on button "Preview" at bounding box center [751, 466] width 146 height 18
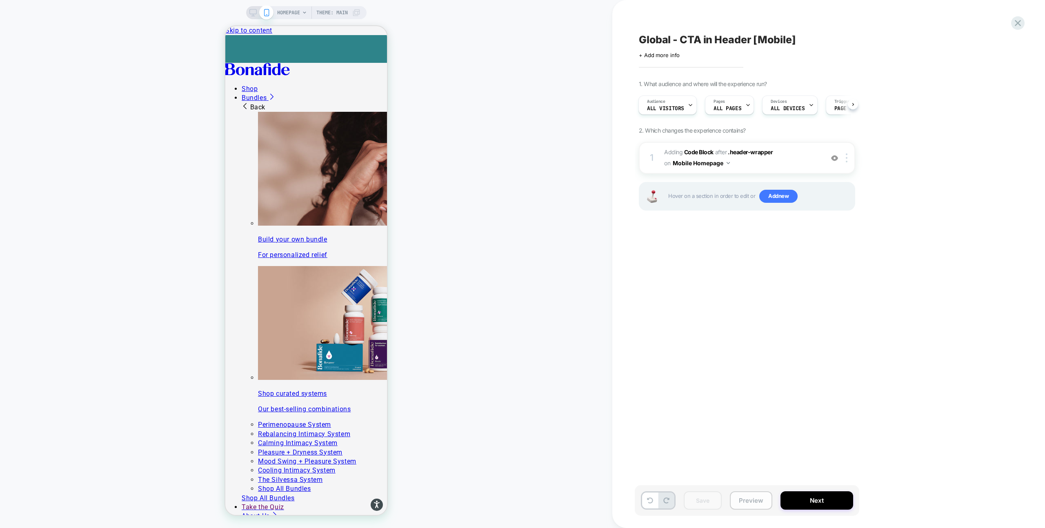
click at [756, 499] on button "Preview" at bounding box center [751, 501] width 42 height 18
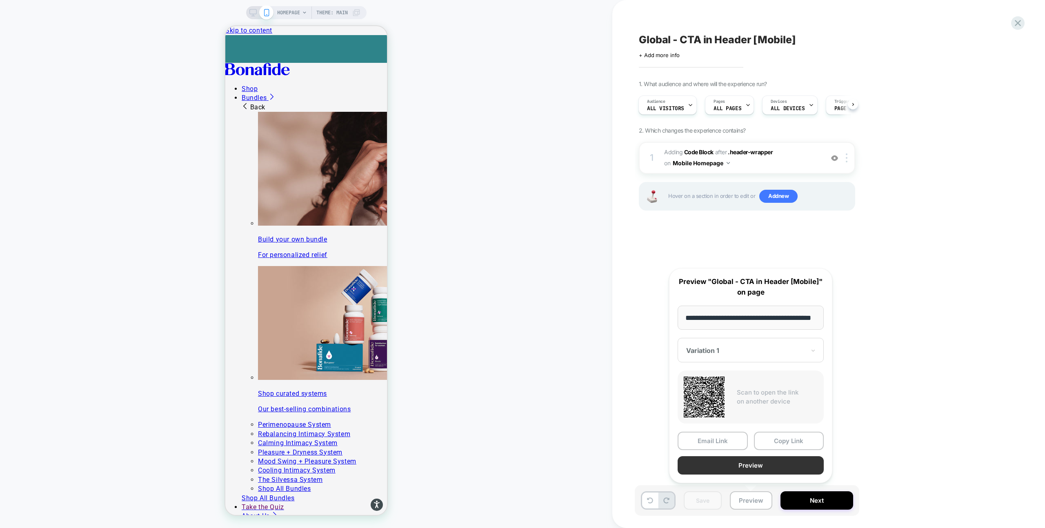
click at [775, 458] on button "Preview" at bounding box center [751, 466] width 146 height 18
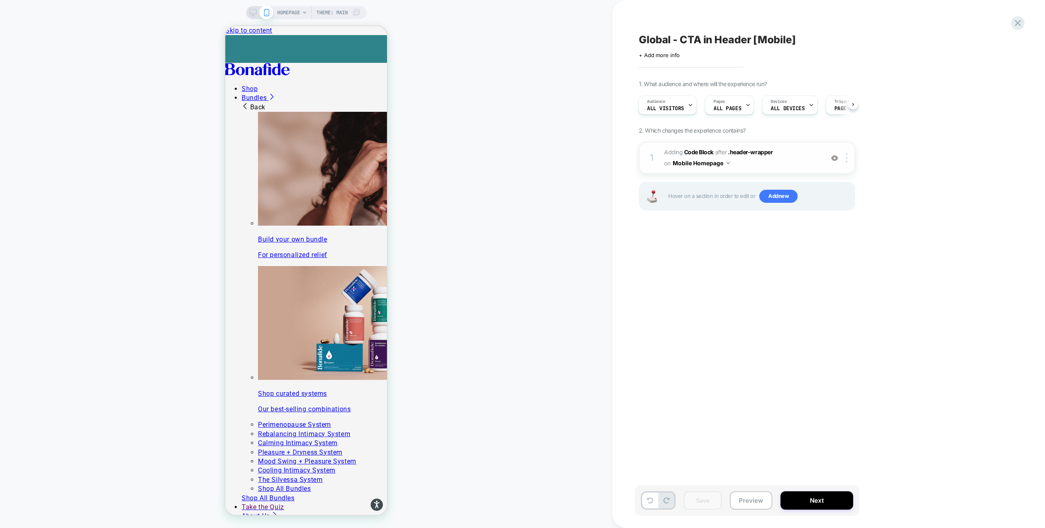
click at [747, 161] on span "Adding Code Block AFTER .header-wrapper .header-wrapper on Mobile Homepage" at bounding box center [742, 158] width 156 height 22
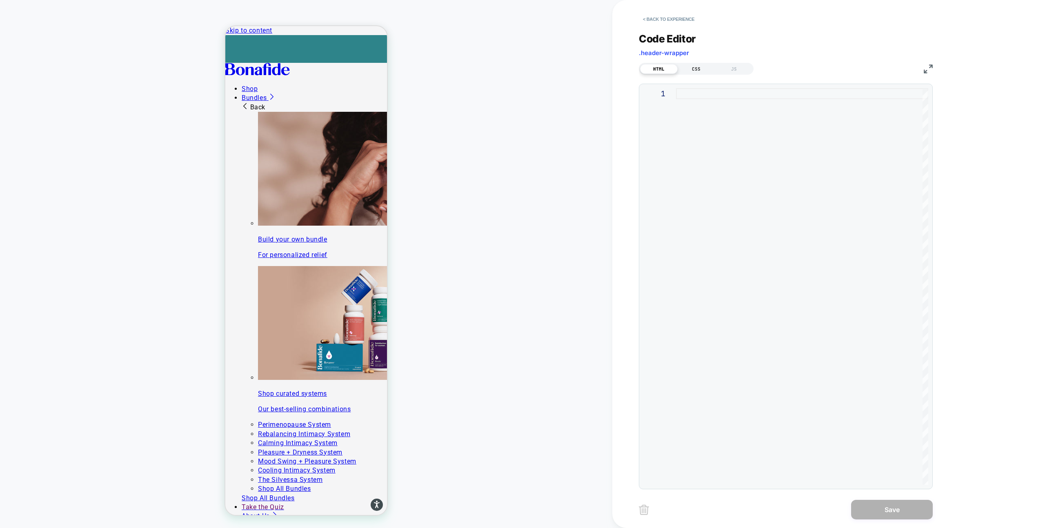
click at [687, 70] on div "CSS" at bounding box center [697, 69] width 38 height 10
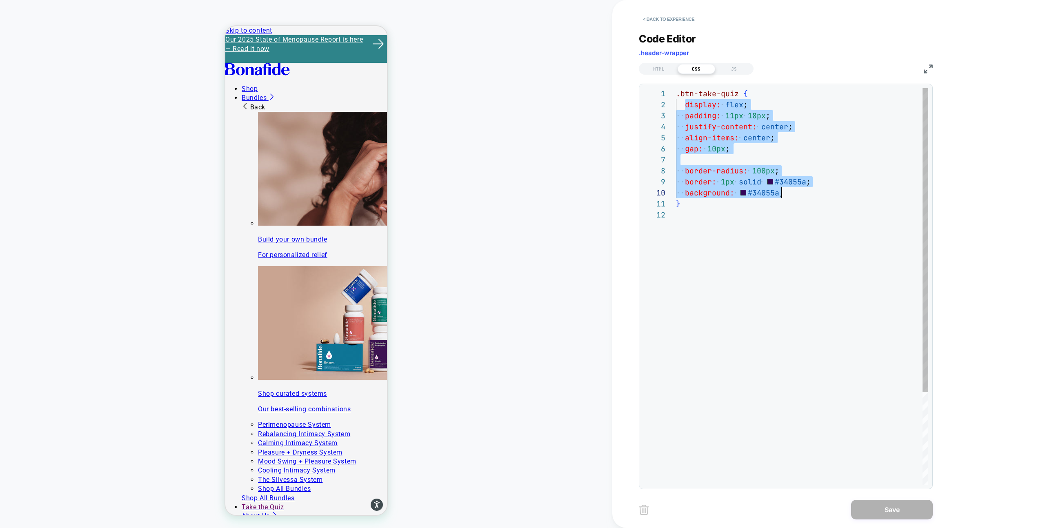
drag, startPoint x: 687, startPoint y: 105, endPoint x: 807, endPoint y: 189, distance: 147.1
click at [807, 189] on div ".btn-take-quiz { display: flex ; padding: 11px 18px ; justify-content: center ;…" at bounding box center [802, 347] width 252 height 518
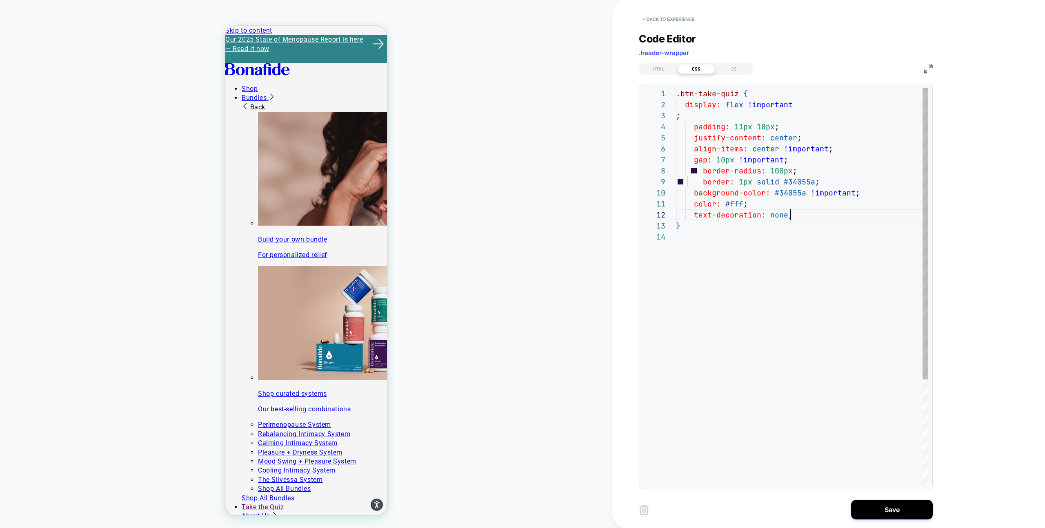
scroll to position [11, 114]
click at [696, 126] on div ".btn-take-quiz { display: flex !important ; padding: 11px 18px ; justify-conten…" at bounding box center [802, 358] width 252 height 540
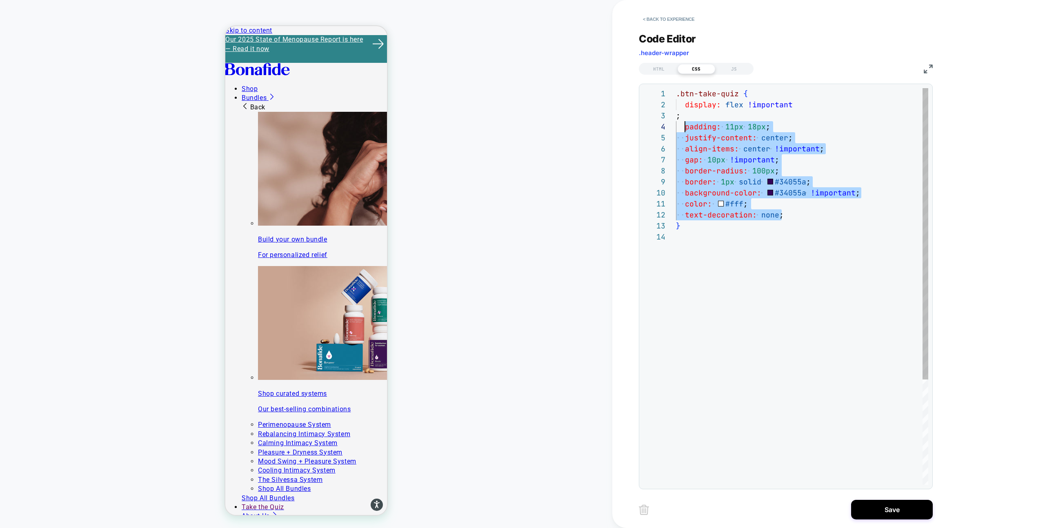
scroll to position [33, 9]
click at [676, 116] on span ";" at bounding box center [678, 115] width 4 height 9
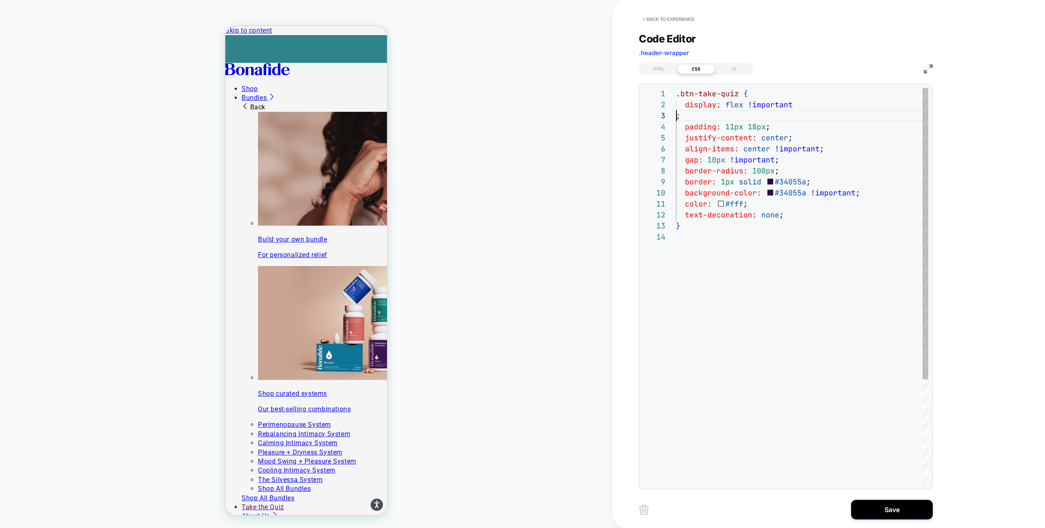
scroll to position [22, 0]
click at [677, 116] on div ".btn-take-quiz { display: flex !important ; padding: 11px 18px ; justify-conten…" at bounding box center [802, 358] width 252 height 540
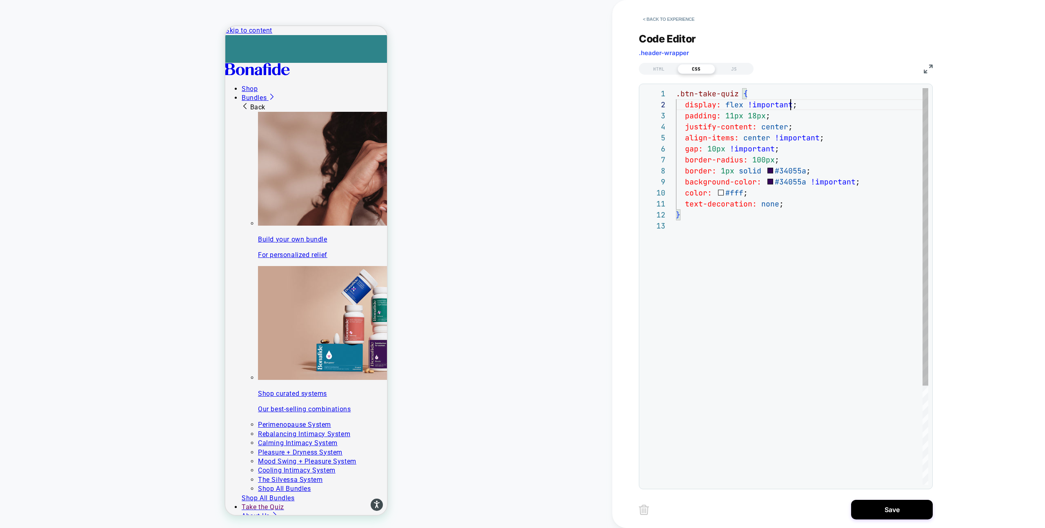
scroll to position [11, 115]
click at [755, 106] on div ".btn-take-quiz { display: flex !important ; padding: 11px 18px ; justify-conten…" at bounding box center [802, 352] width 252 height 529
type textarea "**********"
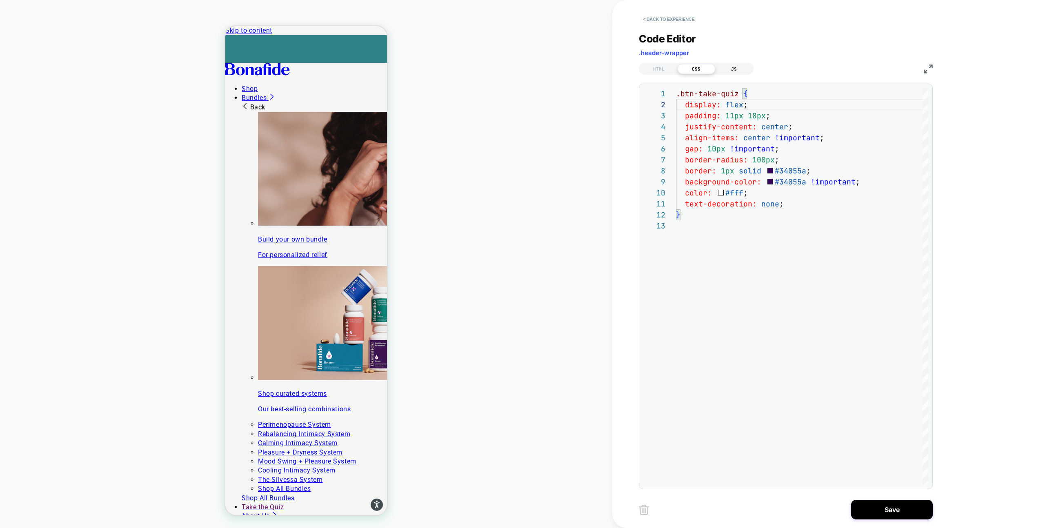
click at [732, 69] on div "JS" at bounding box center [735, 69] width 38 height 10
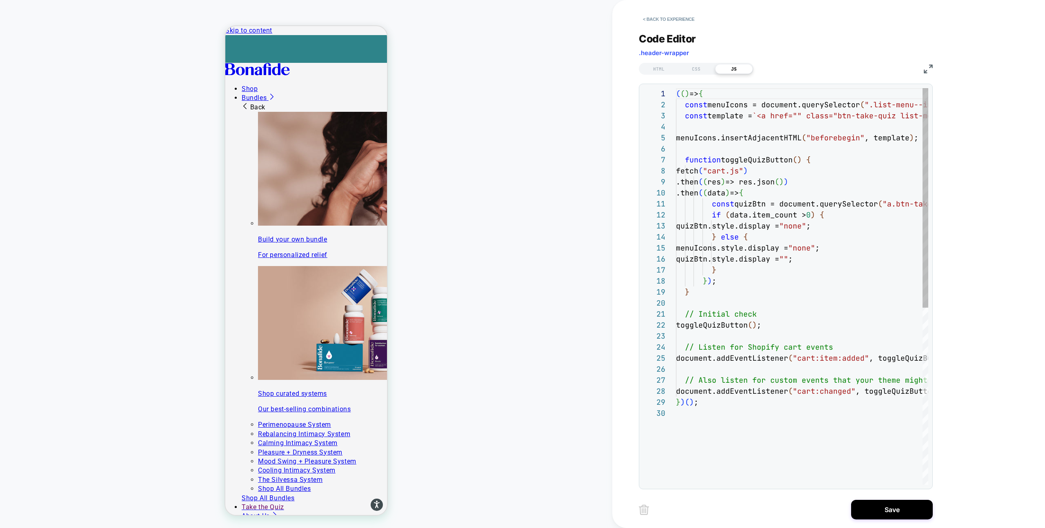
scroll to position [110, 0]
click at [691, 66] on div "CSS" at bounding box center [697, 69] width 38 height 10
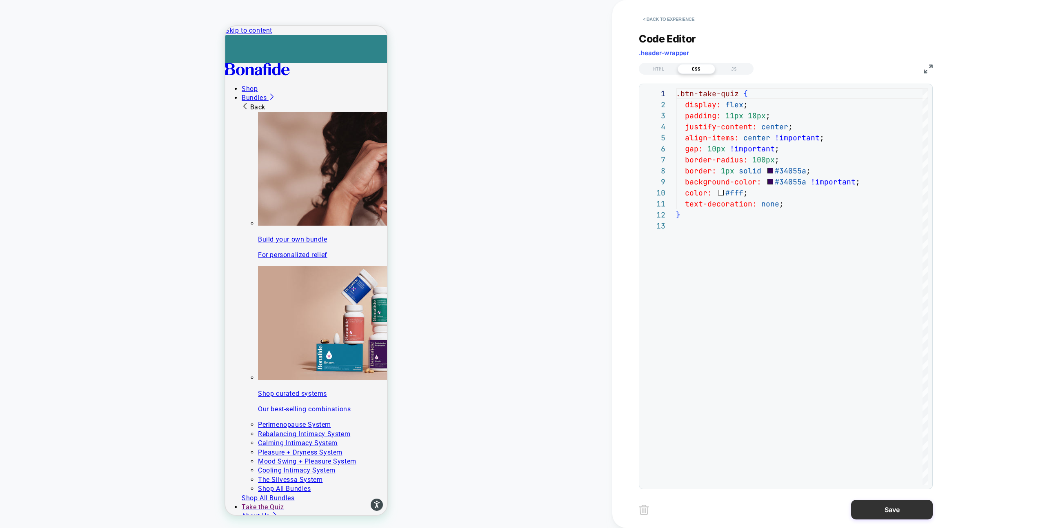
click at [895, 512] on button "Save" at bounding box center [893, 510] width 82 height 20
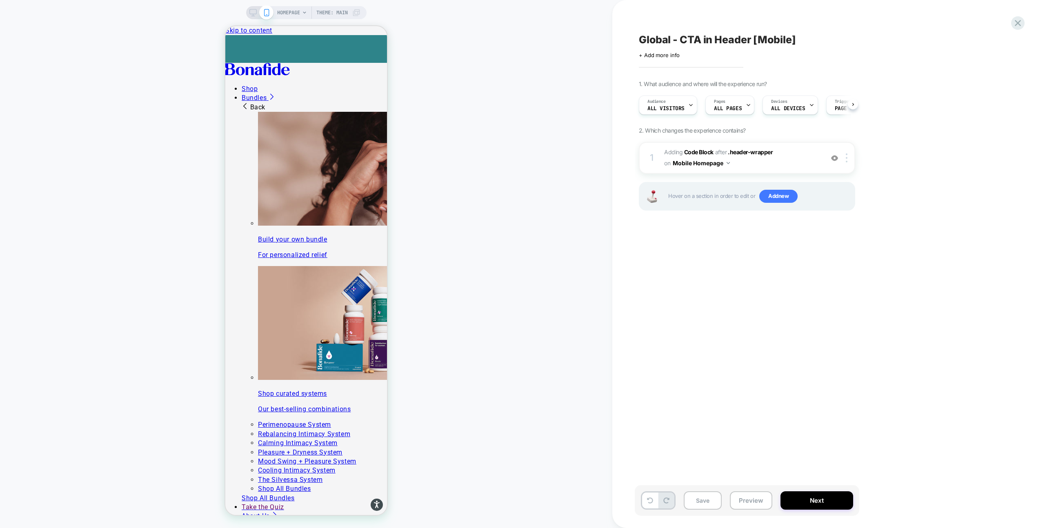
scroll to position [0, 0]
click at [708, 497] on button "Save" at bounding box center [703, 501] width 38 height 18
click at [748, 501] on button "Preview" at bounding box center [751, 501] width 42 height 18
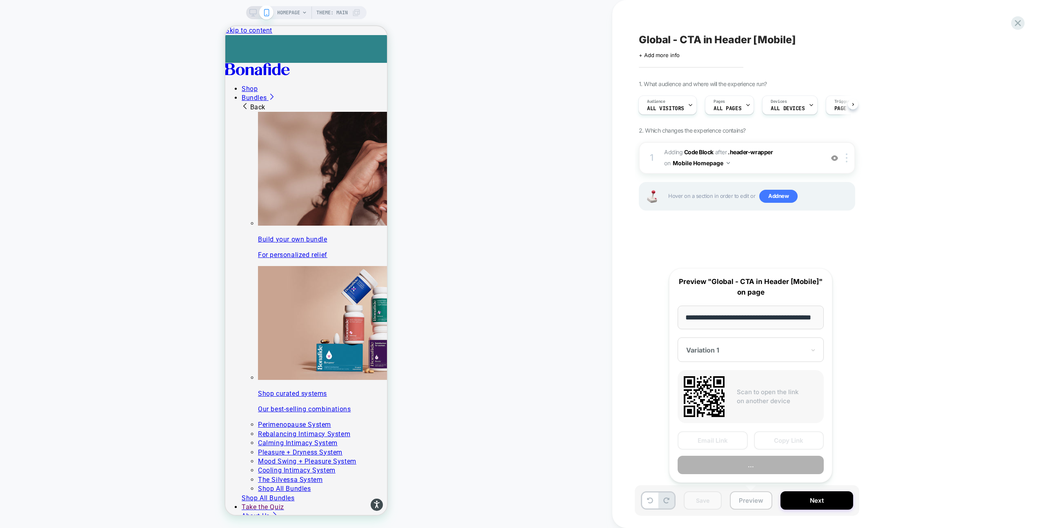
scroll to position [0, 21]
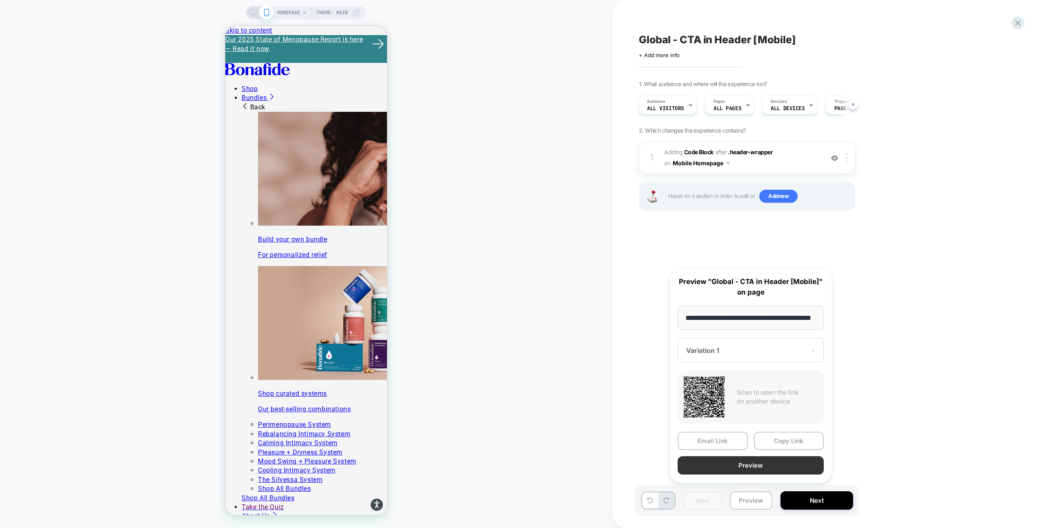
click at [749, 465] on button "Preview" at bounding box center [751, 466] width 146 height 18
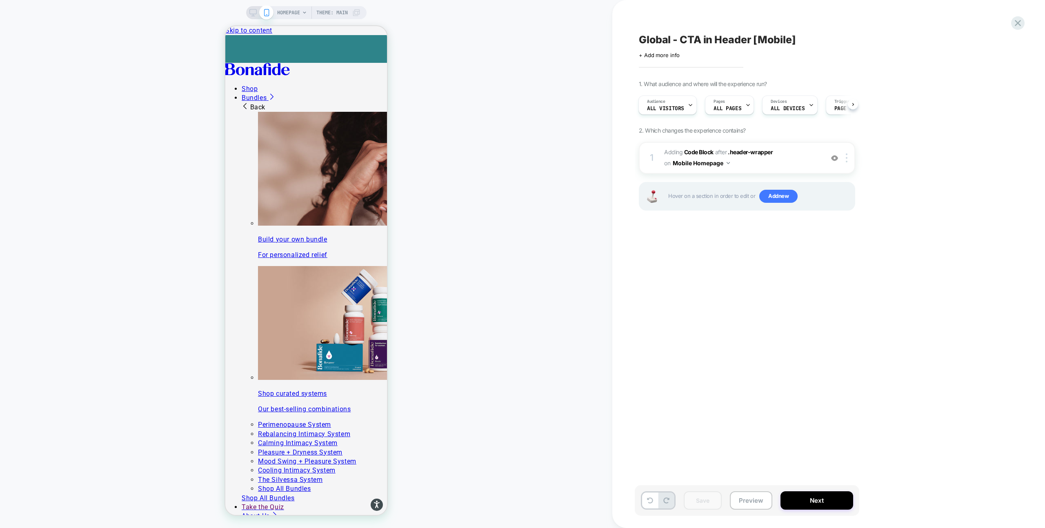
click at [294, 11] on span "HOMEPAGE" at bounding box center [288, 12] width 23 height 13
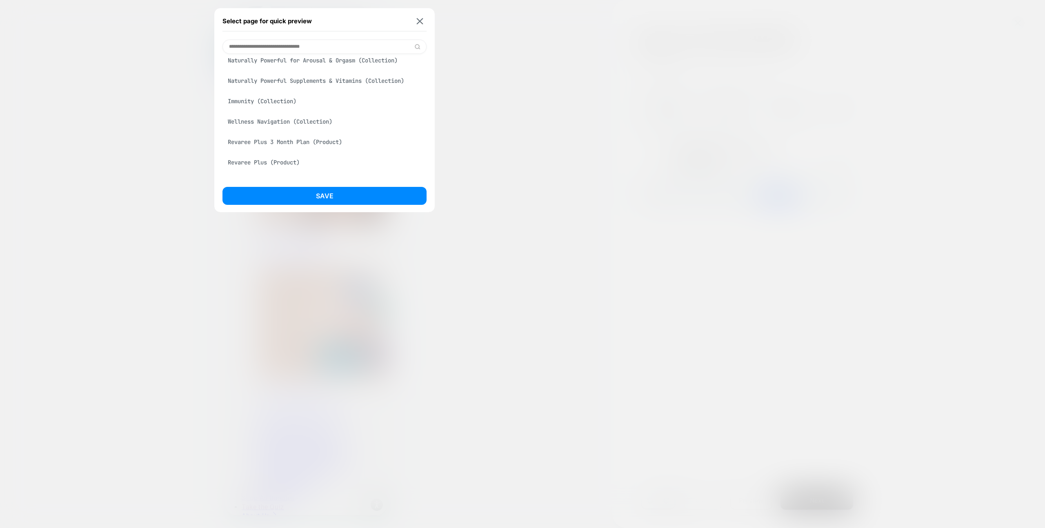
scroll to position [18, 0]
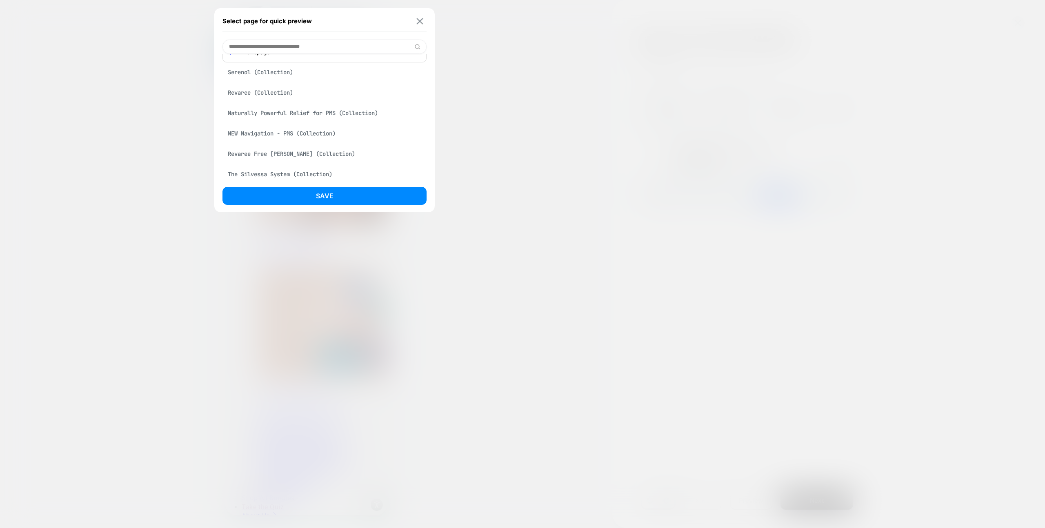
click at [419, 22] on img at bounding box center [420, 21] width 7 height 6
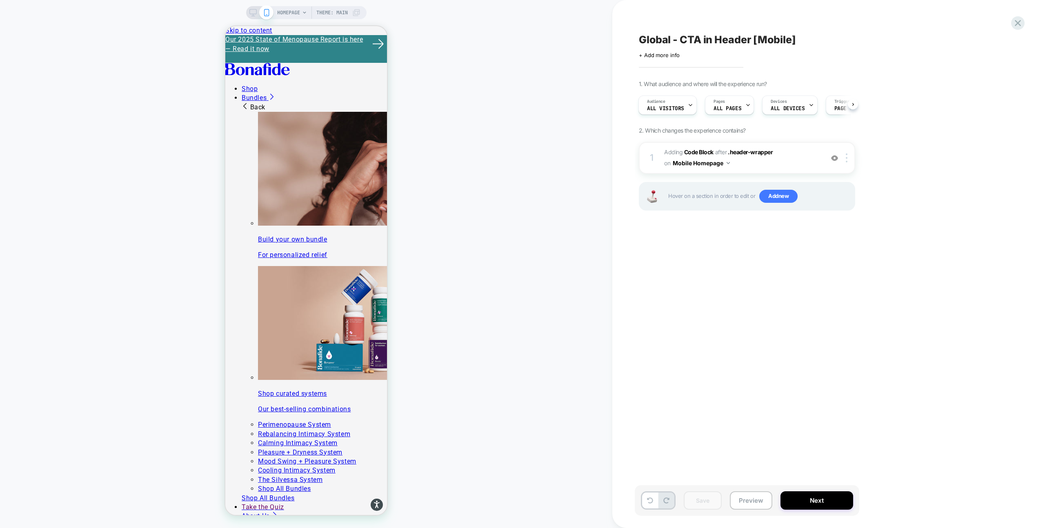
click at [305, 12] on icon at bounding box center [304, 12] width 3 height 2
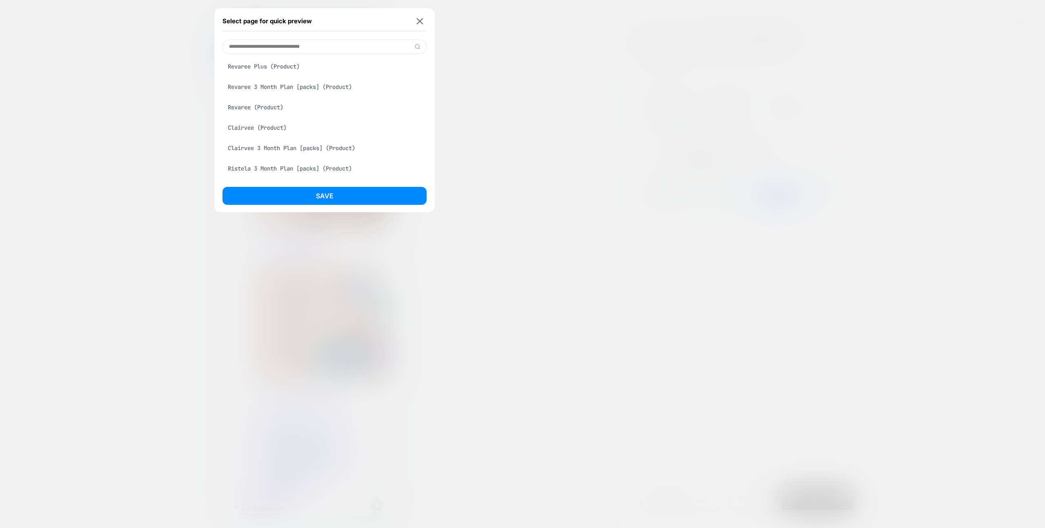
scroll to position [0, 0]
click at [494, 100] on div at bounding box center [522, 264] width 1045 height 528
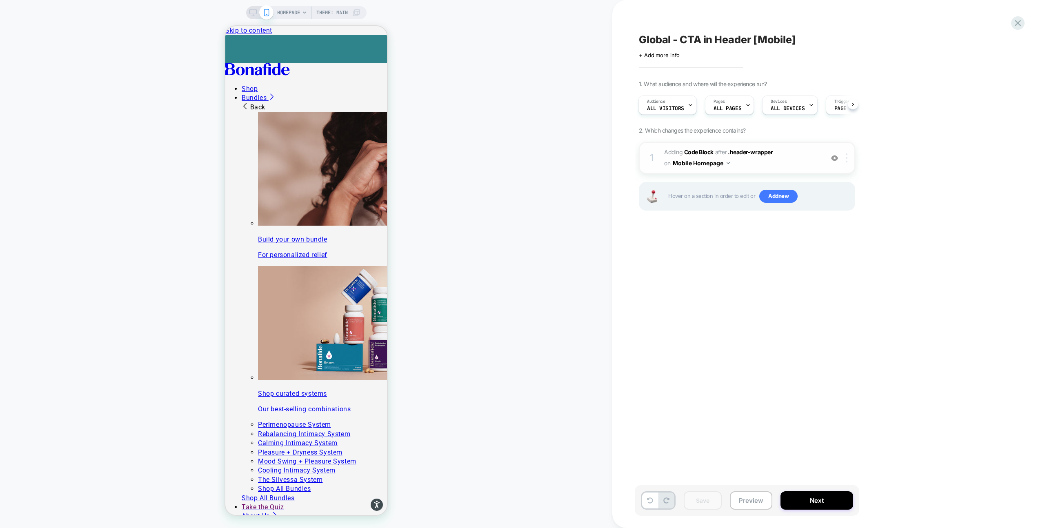
click at [848, 161] on div at bounding box center [848, 158] width 13 height 9
click at [848, 154] on img at bounding box center [847, 158] width 2 height 9
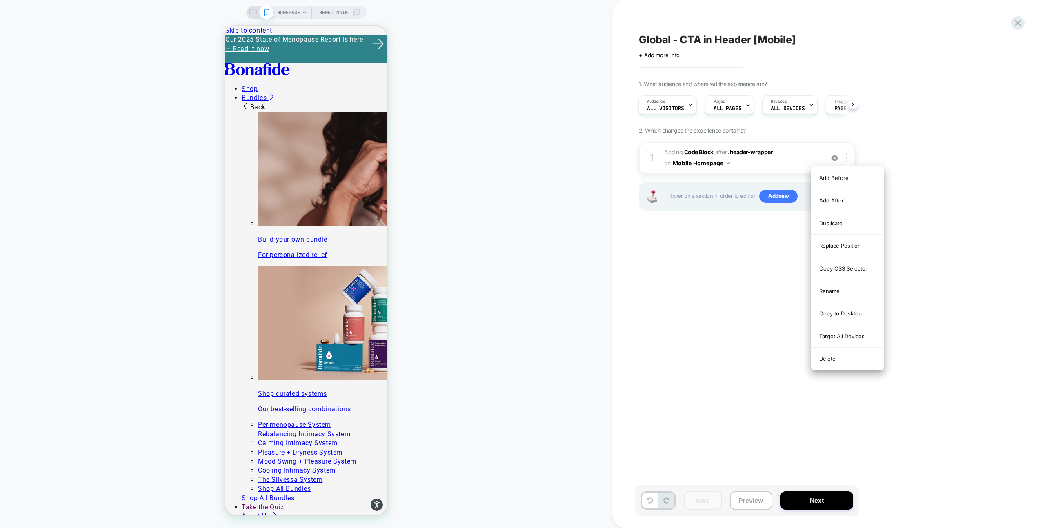
click at [866, 150] on div "1. What audience and where will the experience run? Audience All Visitors Pages…" at bounding box center [788, 155] width 298 height 151
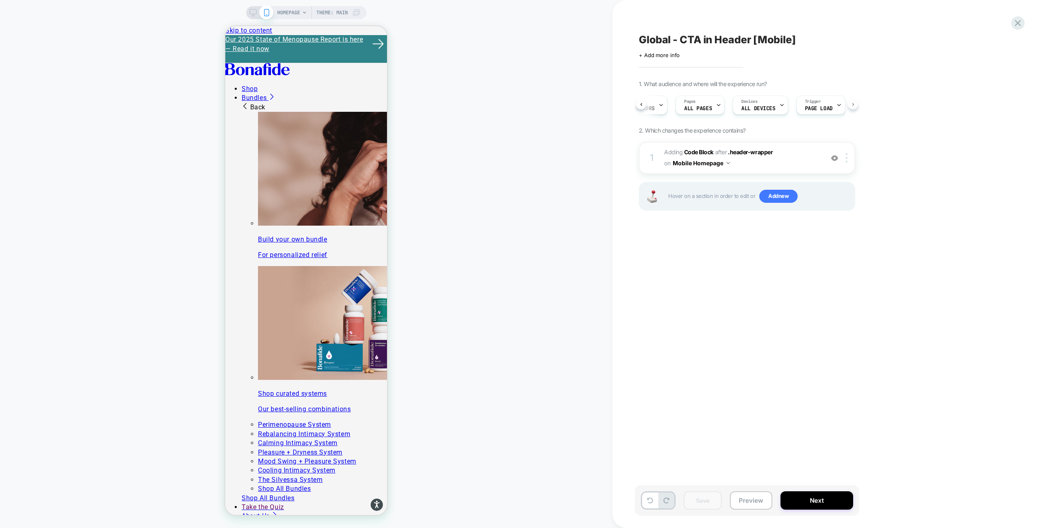
scroll to position [0, 45]
click at [850, 104] on div "Audience All Visitors Pages ALL PAGES Devices ALL DEVICES Trigger Page Load" at bounding box center [747, 104] width 216 height 27
click at [702, 107] on icon at bounding box center [704, 105] width 5 height 5
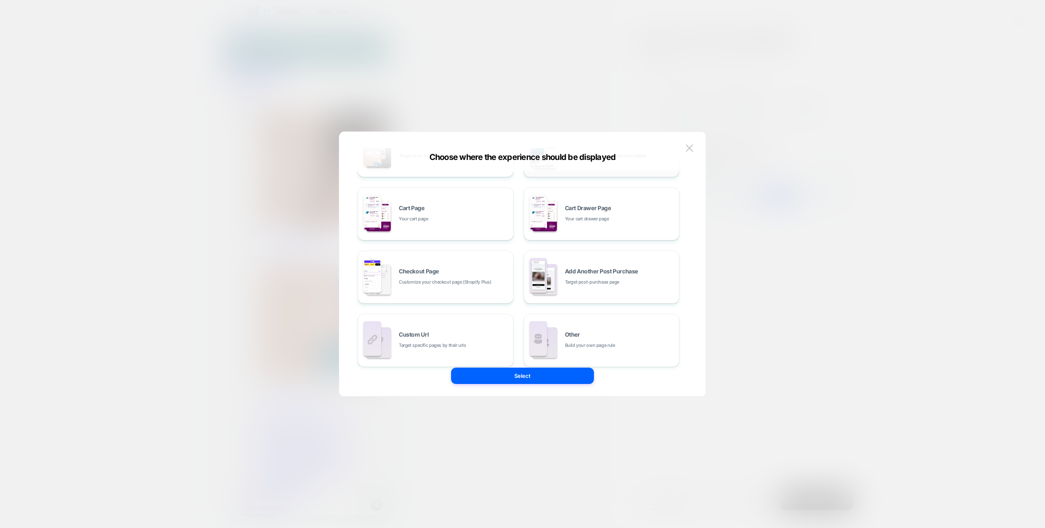
scroll to position [123, 0]
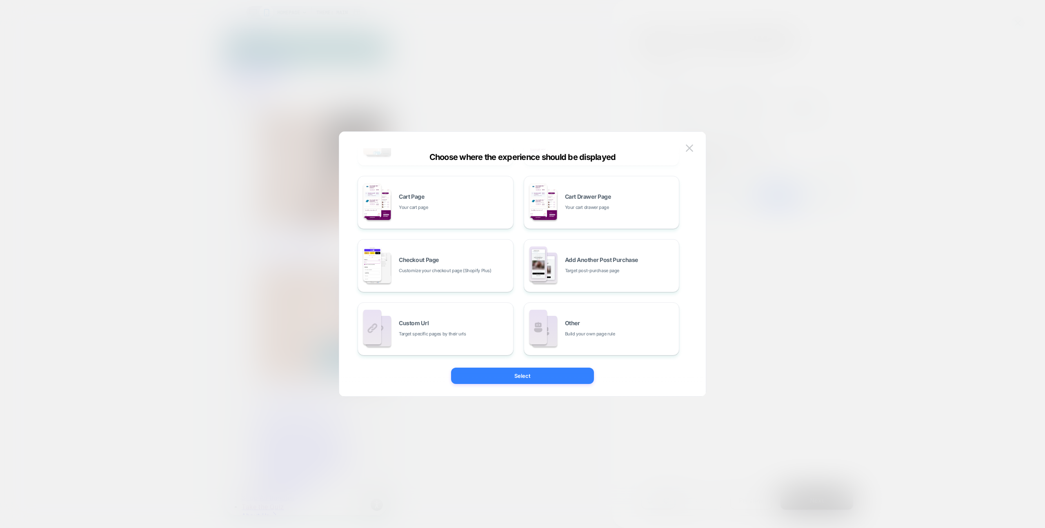
click at [532, 382] on button "Select" at bounding box center [522, 376] width 143 height 16
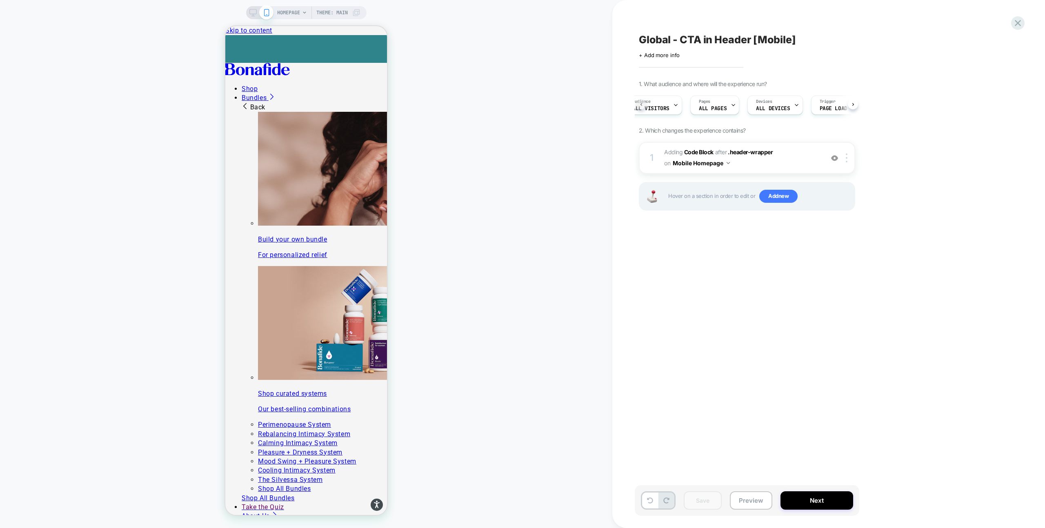
scroll to position [0, 0]
click at [640, 103] on div "Audience All Visitors Pages ALL PAGES Devices ALL DEVICES Trigger Page Load" at bounding box center [747, 104] width 216 height 27
click at [292, 10] on span "HOMEPAGE" at bounding box center [288, 12] width 23 height 13
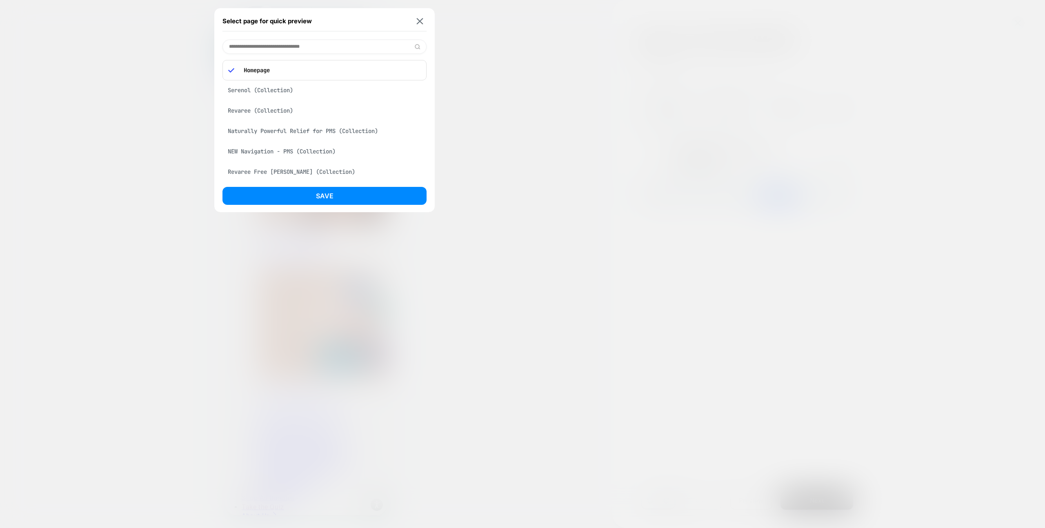
click at [283, 89] on div "Serenol (Collection)" at bounding box center [325, 90] width 204 height 16
click at [376, 47] on input at bounding box center [325, 47] width 204 height 14
type input "***"
click at [419, 20] on img at bounding box center [420, 21] width 7 height 6
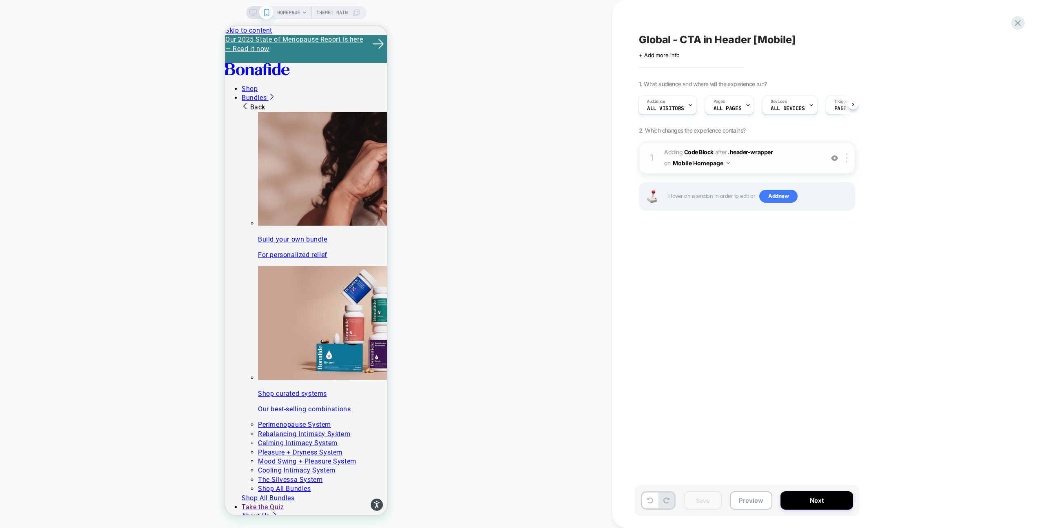
click at [726, 165] on button "Mobile Homepage" at bounding box center [701, 163] width 57 height 12
click at [713, 286] on div "Mobile All Pages" at bounding box center [701, 288] width 99 height 18
click at [193, 207] on div "HOMEPAGE Theme: MAIN" at bounding box center [306, 264] width 613 height 512
click at [698, 503] on button "Save" at bounding box center [703, 501] width 38 height 18
click at [748, 500] on button "Preview" at bounding box center [751, 501] width 42 height 18
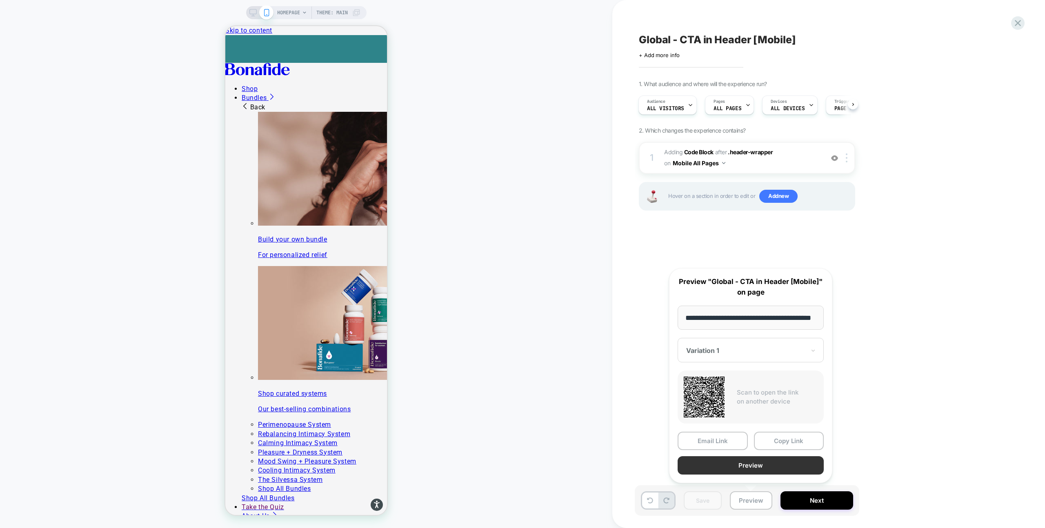
scroll to position [0, 0]
click at [747, 470] on button "Preview" at bounding box center [751, 466] width 146 height 18
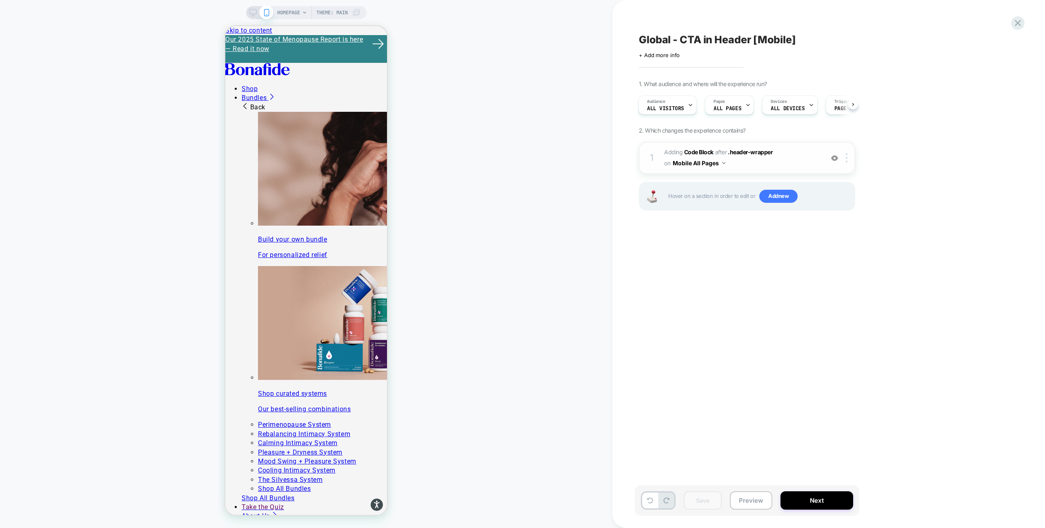
click at [742, 164] on span "Adding Code Block AFTER .header-wrapper .header-wrapper on Mobile All Pages" at bounding box center [742, 158] width 156 height 22
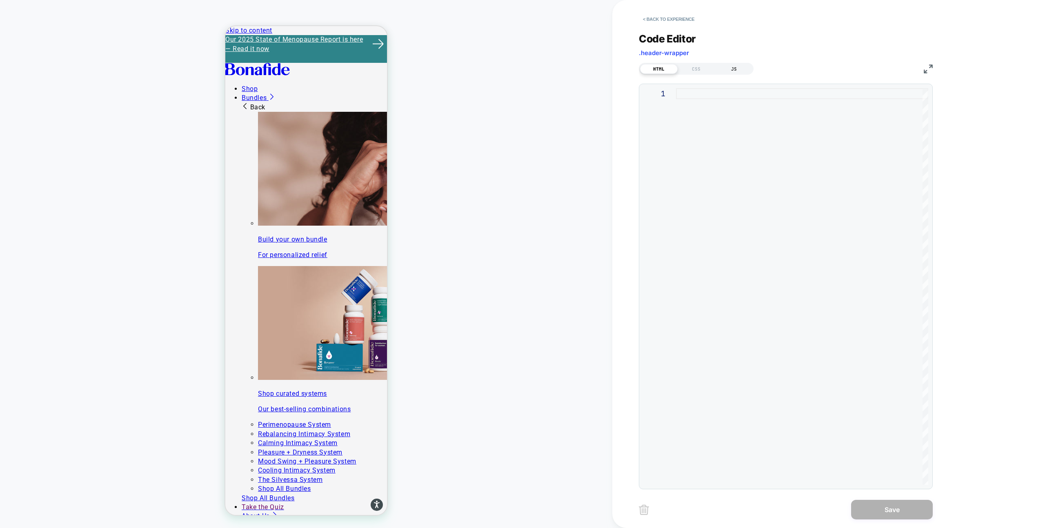
click at [735, 67] on div "JS" at bounding box center [735, 69] width 38 height 10
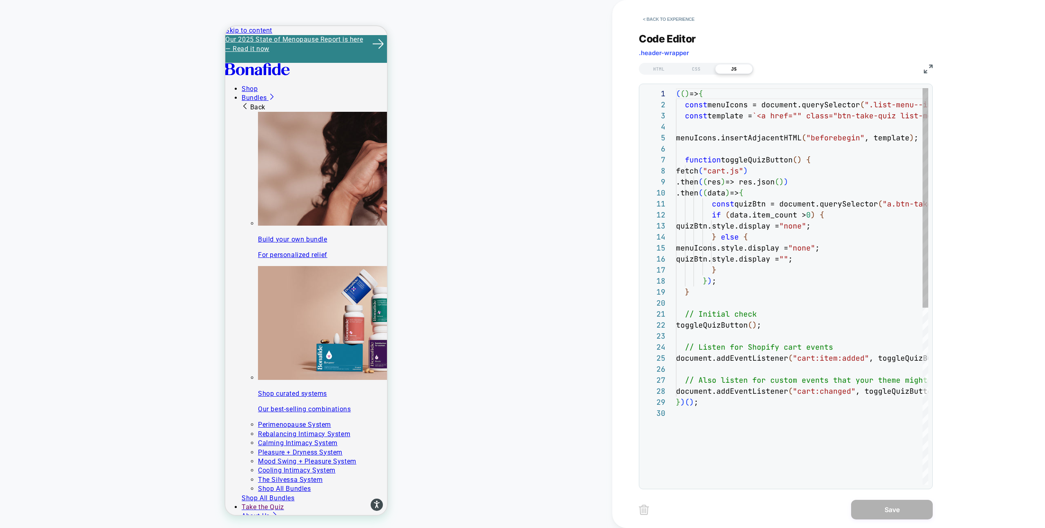
scroll to position [110, 0]
click at [688, 68] on div "CSS" at bounding box center [697, 69] width 38 height 10
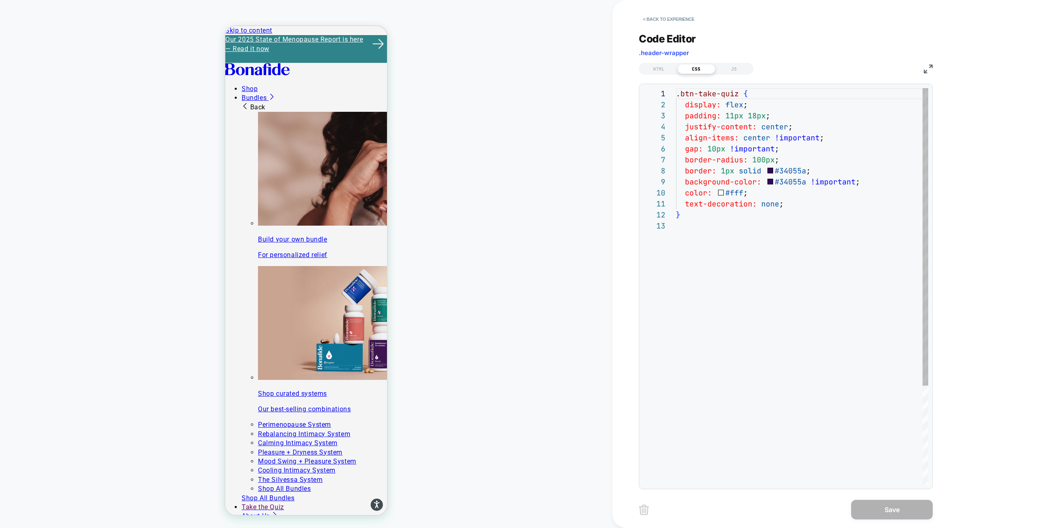
scroll to position [0, 105]
click at [795, 203] on div ".btn-take-quiz { display: flex ; padding: 11px 18px ; justify-content: center ;…" at bounding box center [802, 352] width 252 height 529
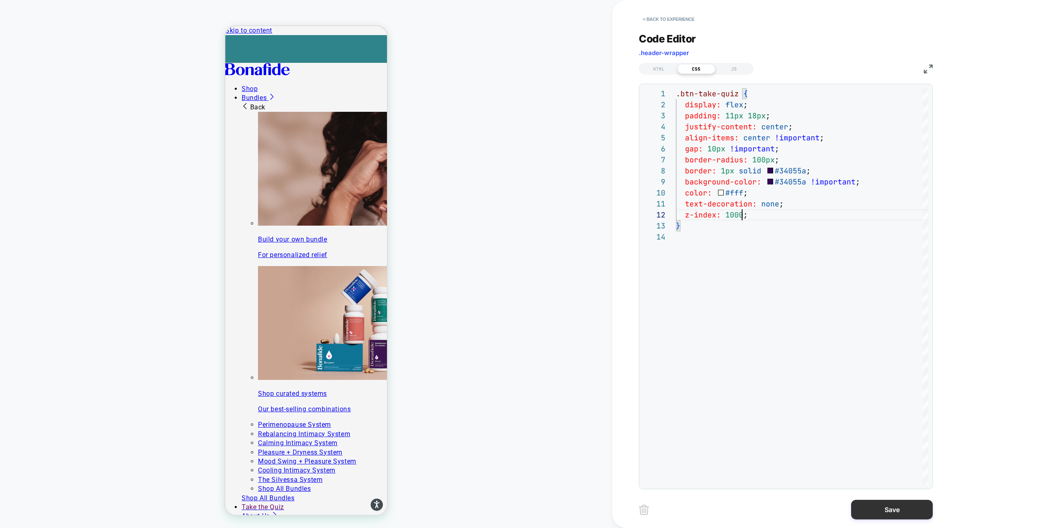
type textarea "**********"
click at [882, 506] on button "Save" at bounding box center [893, 510] width 82 height 20
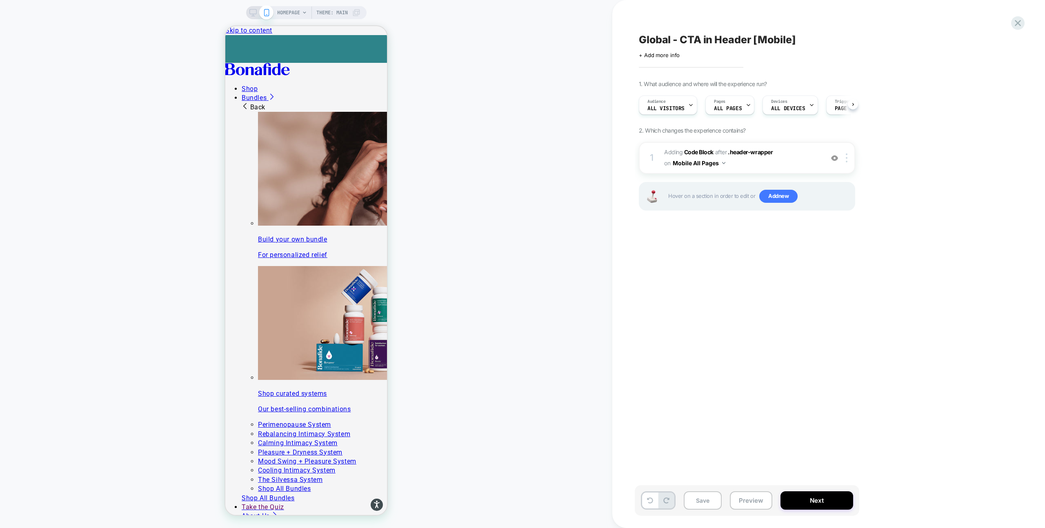
scroll to position [0, 0]
click at [767, 164] on span "Adding Code Block AFTER .header-wrapper .header-wrapper on Mobile All Pages" at bounding box center [742, 158] width 156 height 22
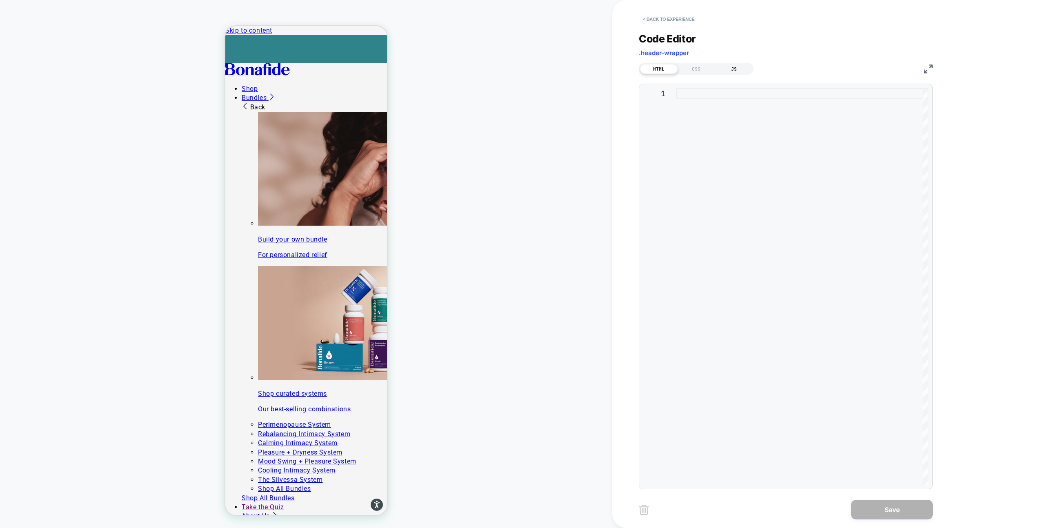
click at [734, 66] on div "JS" at bounding box center [735, 69] width 38 height 10
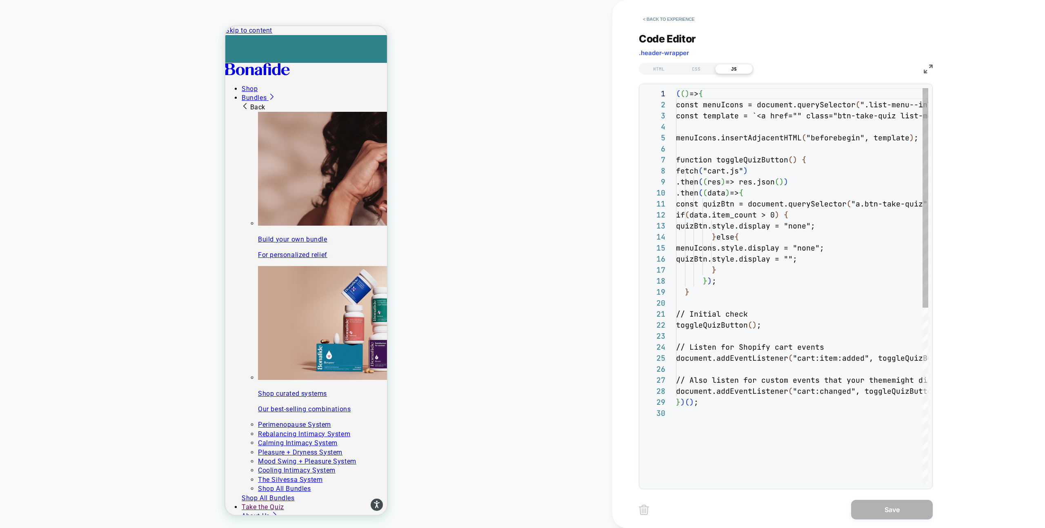
scroll to position [110, 0]
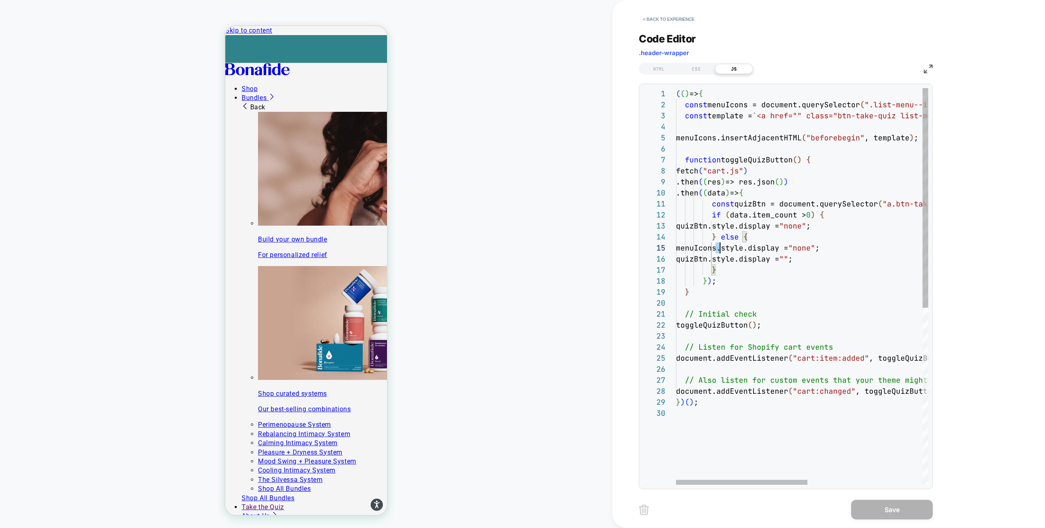
drag, startPoint x: 720, startPoint y: 250, endPoint x: 879, endPoint y: 249, distance: 159.3
click at [879, 249] on div "( ( ) => { const menuIcons = document.querySelector ( ".list-menu--inline.heade…" at bounding box center [912, 446] width 473 height 717
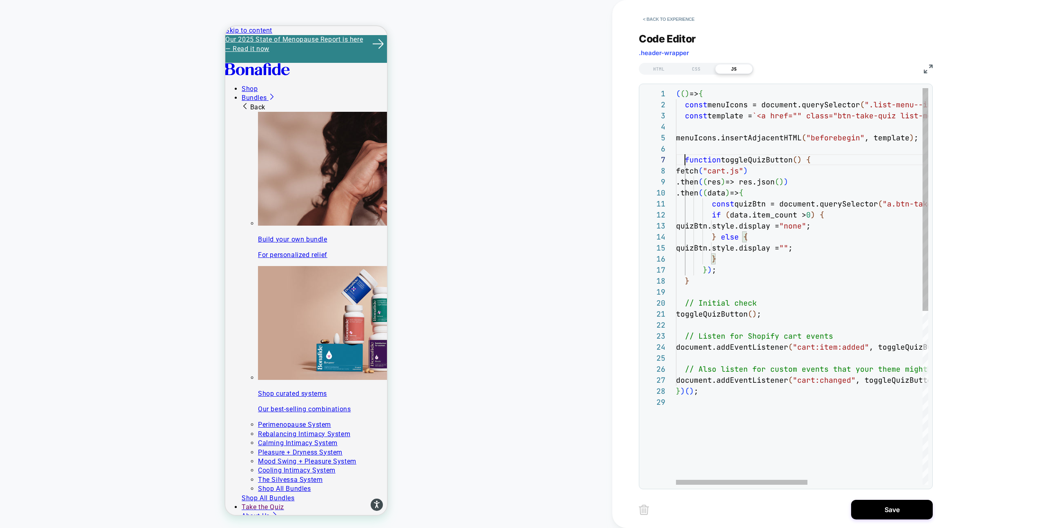
click at [684, 160] on div "( ( ) => { const menuIcons = document.querySelector ( ".list-menu--inline.heade…" at bounding box center [912, 441] width 473 height 706
click at [693, 172] on div "( ( ) => { const menuIcons = document.querySelector ( ".list-menu--inline.heade…" at bounding box center [912, 441] width 473 height 706
click at [731, 283] on div "( ( ) => { const menuIcons = document.querySelector ( ".list-menu--inline.heade…" at bounding box center [912, 441] width 473 height 706
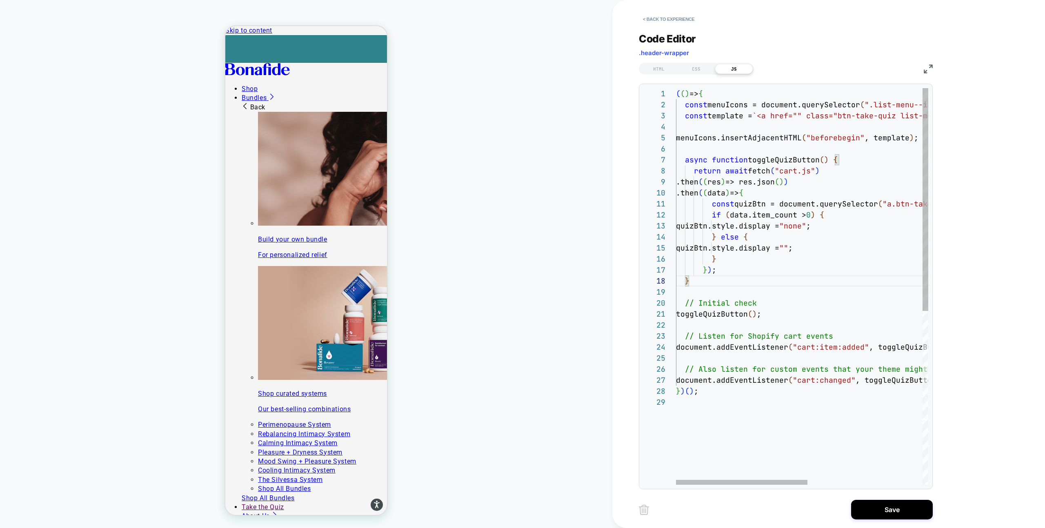
drag, startPoint x: 666, startPoint y: 304, endPoint x: 645, endPoint y: 304, distance: 21.2
click at [676, 304] on div "( ( ) => { const menuIcons = document.querySelector ( ".list-menu--inline.heade…" at bounding box center [912, 441] width 473 height 706
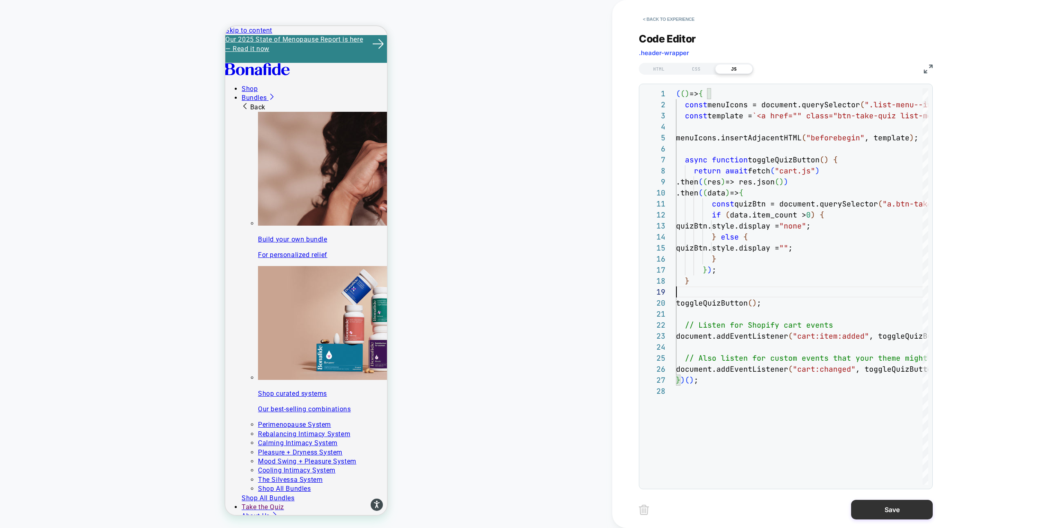
type textarea "**********"
click at [881, 509] on button "Save" at bounding box center [893, 510] width 82 height 20
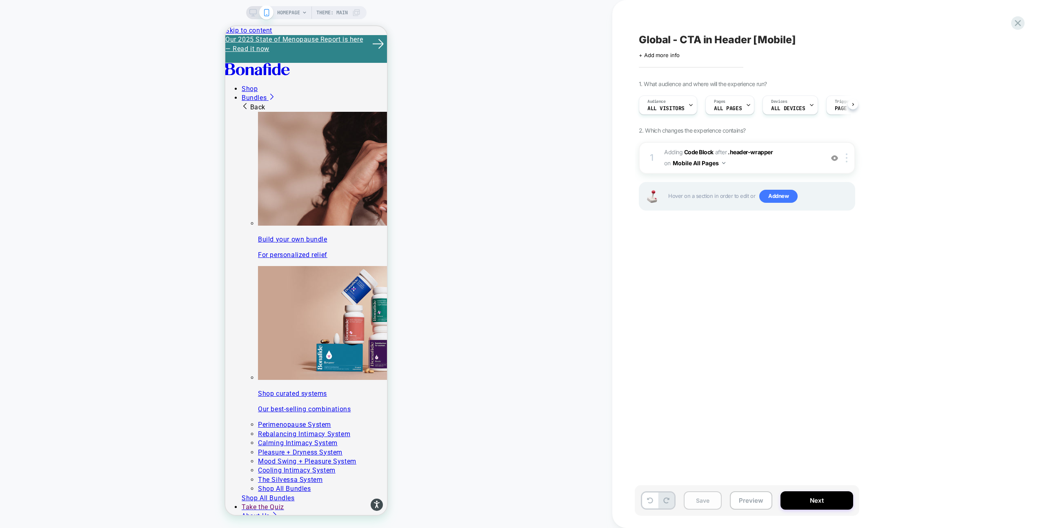
scroll to position [0, 0]
click at [708, 500] on button "Save" at bounding box center [703, 501] width 38 height 18
click at [750, 504] on button "Preview" at bounding box center [751, 501] width 42 height 18
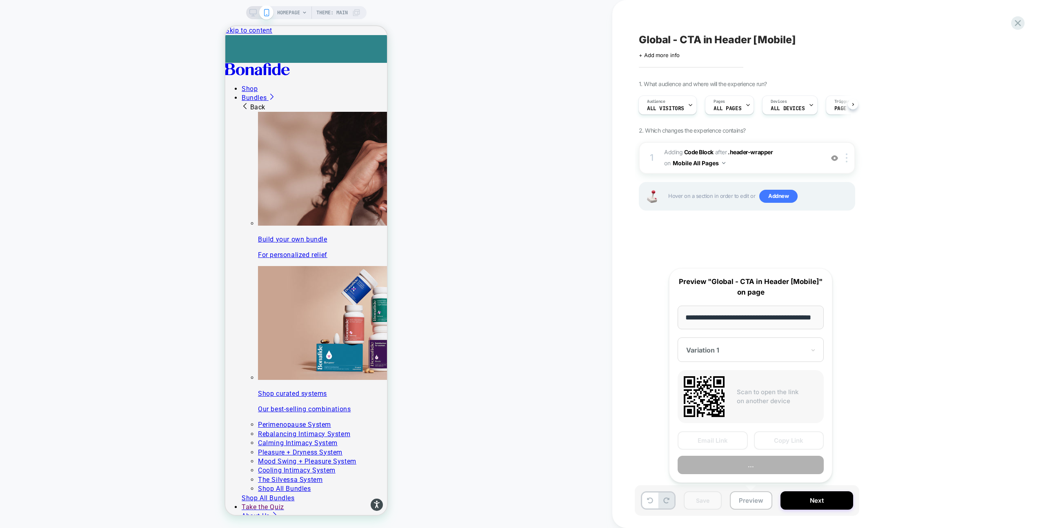
scroll to position [0, 21]
click at [774, 484] on div "**********" at bounding box center [751, 376] width 180 height 232
click at [774, 469] on button "Preview" at bounding box center [751, 466] width 146 height 18
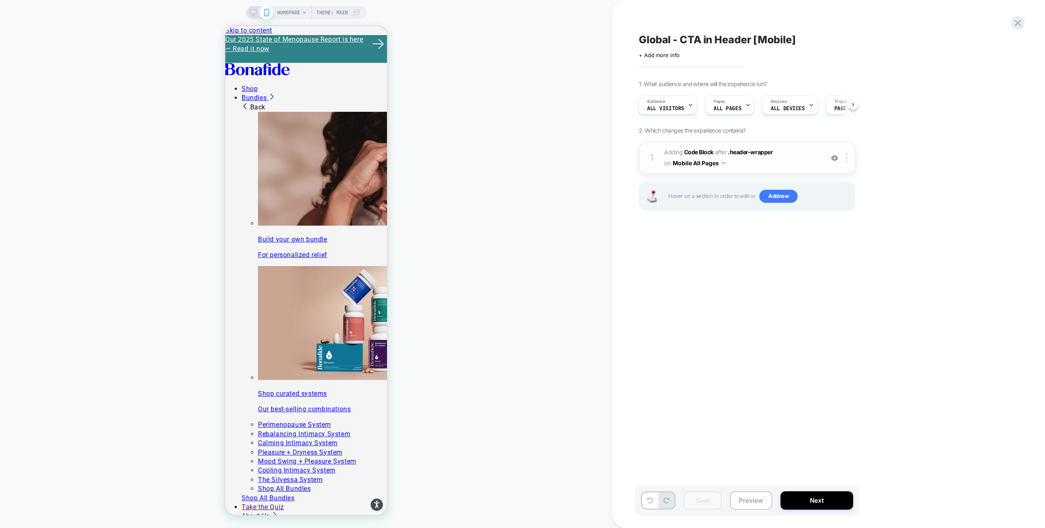
click at [762, 163] on span "Adding Code Block AFTER .header-wrapper .header-wrapper on Mobile All Pages" at bounding box center [742, 158] width 156 height 22
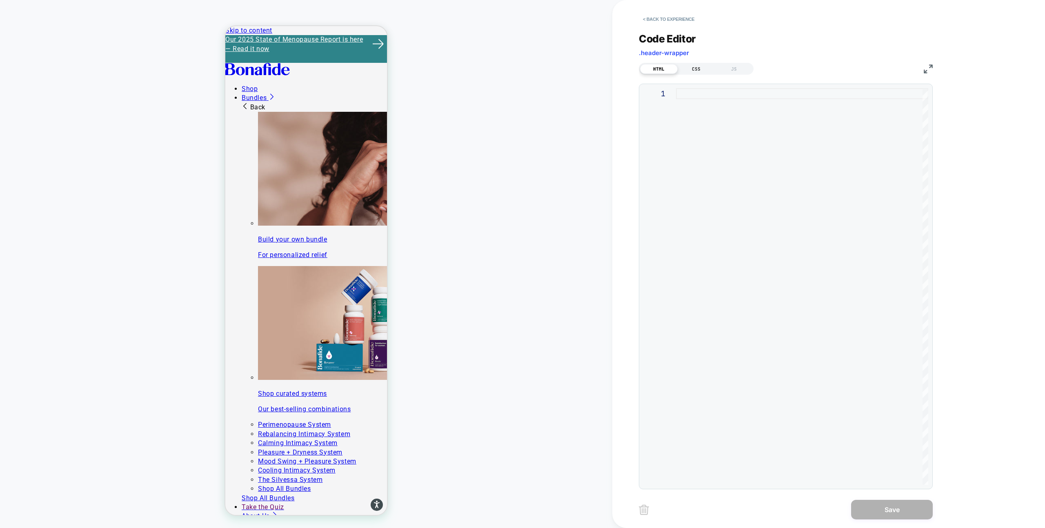
click at [693, 65] on div "CSS" at bounding box center [697, 69] width 38 height 10
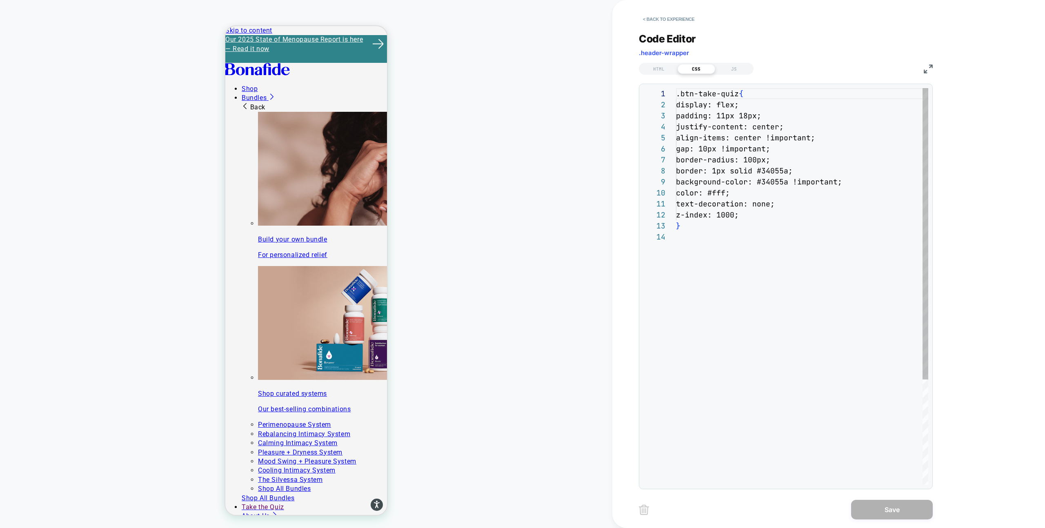
scroll to position [110, 0]
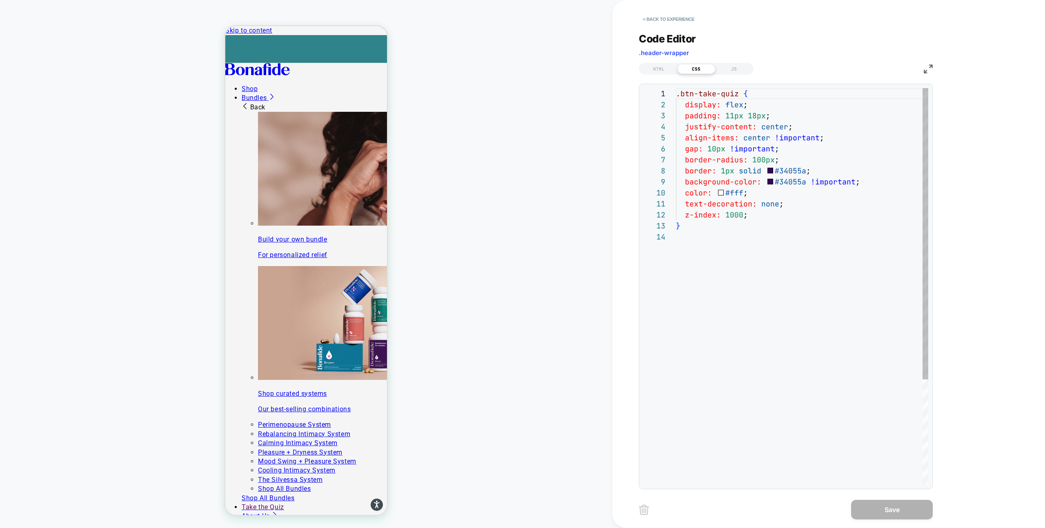
click at [707, 230] on div ".btn-take-quiz { display: flex ; padding: 11px 18px ; justify-content: center ;…" at bounding box center [802, 358] width 252 height 540
click at [678, 249] on div ".btn-take-quiz { display: flex ; padding: 11px 18px ; justify-content: center ;…" at bounding box center [802, 369] width 252 height 562
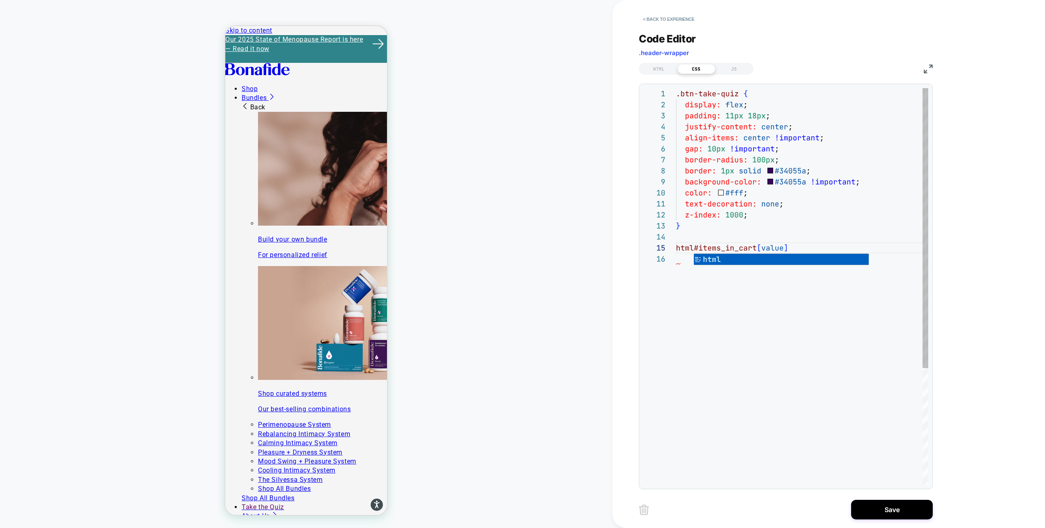
scroll to position [44, 22]
click at [824, 248] on div ".btn-take-quiz { display: flex ; padding: 11px 18px ; justify-content: center ;…" at bounding box center [802, 369] width 252 height 562
drag, startPoint x: 678, startPoint y: 96, endPoint x: 738, endPoint y: 96, distance: 59.6
click at [739, 96] on div ".btn-take-quiz { display: flex ; padding: 11px 18px ; justify-content: center ;…" at bounding box center [802, 369] width 252 height 562
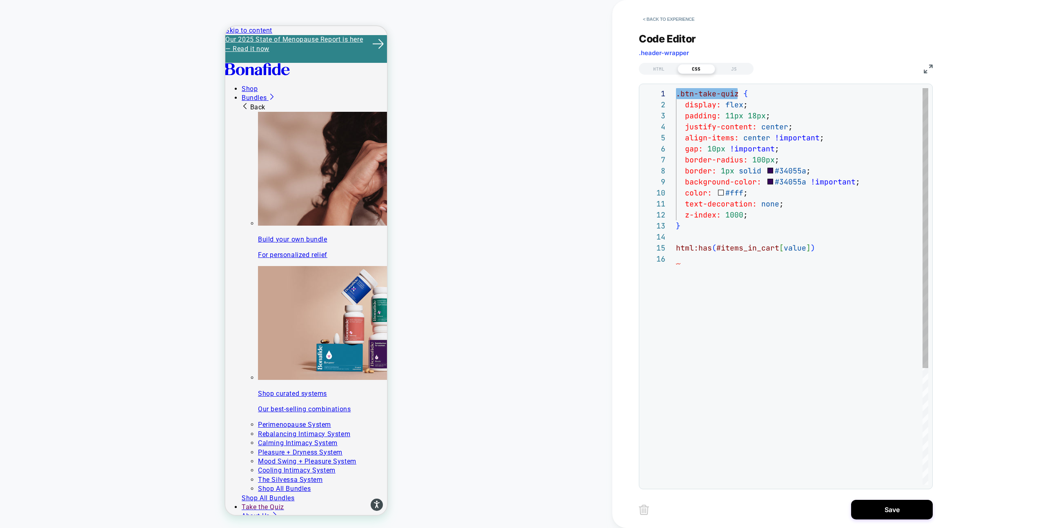
click at [822, 245] on div ".btn-take-quiz { display: flex ; padding: 11px 18px ; justify-content: center ;…" at bounding box center [802, 369] width 252 height 562
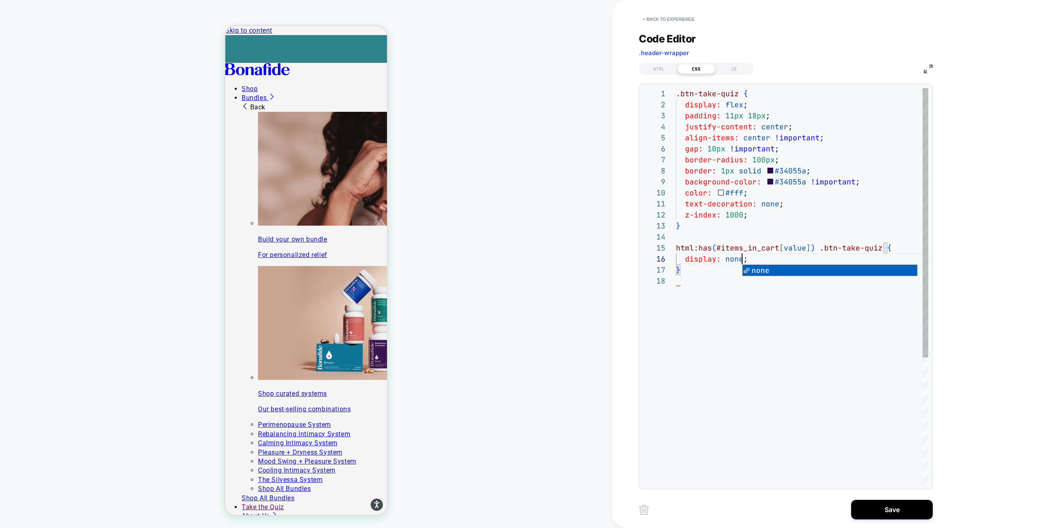
scroll to position [55, 66]
click at [726, 274] on div ".btn-take-quiz { display: flex ; padding: 11px 18px ; justify-content: center ;…" at bounding box center [802, 380] width 252 height 584
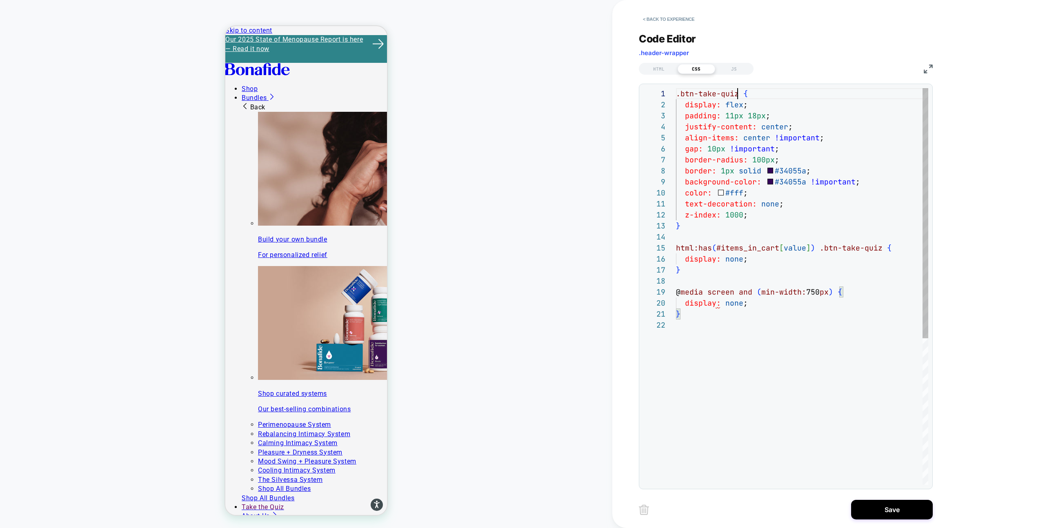
scroll to position [0, 0]
drag, startPoint x: 737, startPoint y: 96, endPoint x: 655, endPoint y: 95, distance: 81.3
click at [676, 95] on div ".btn-take-quiz { display: flex ; padding: 11px 18px ; justify-content: center ;…" at bounding box center [802, 402] width 252 height 629
drag, startPoint x: 685, startPoint y: 304, endPoint x: 801, endPoint y: 304, distance: 116.0
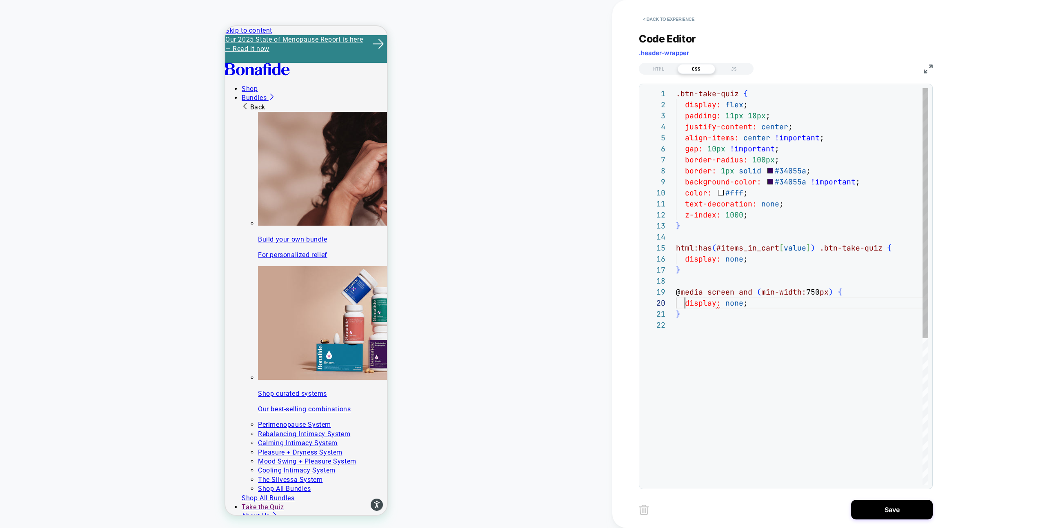
click at [801, 304] on div ".btn-take-quiz { display: flex ; padding: 11px 18px ; justify-content: center ;…" at bounding box center [802, 402] width 252 height 629
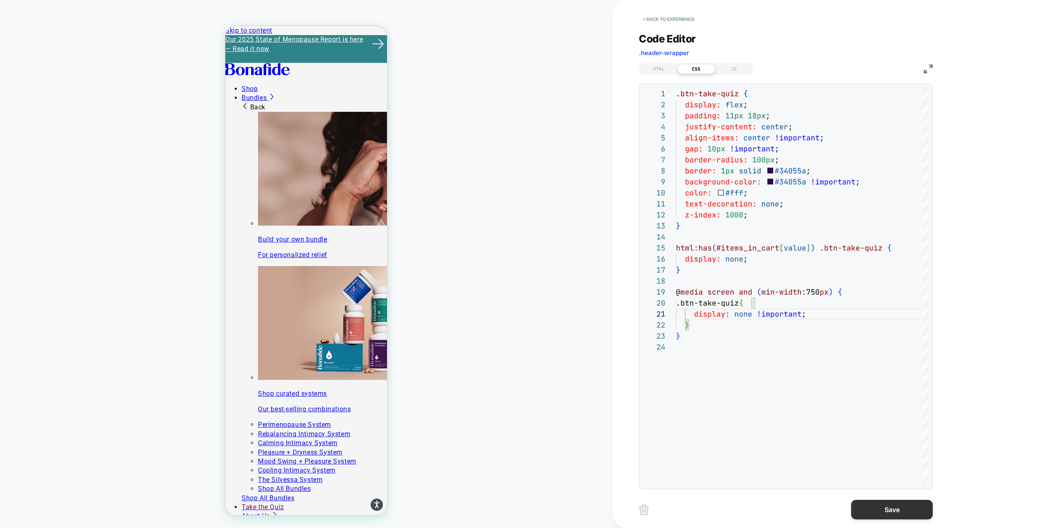
type textarea "**********"
click at [888, 515] on button "Save" at bounding box center [893, 510] width 82 height 20
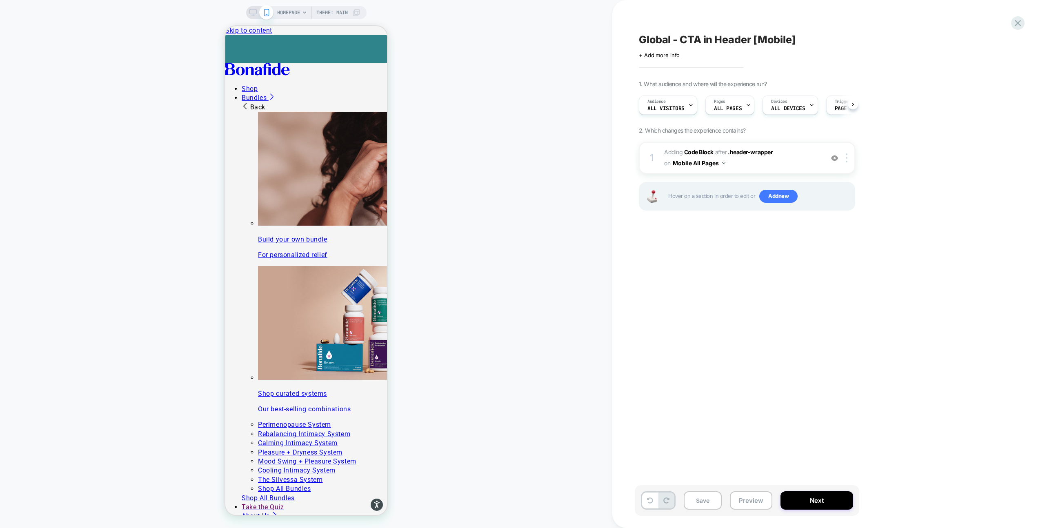
scroll to position [0, 0]
click at [712, 497] on button "Save" at bounding box center [703, 501] width 38 height 18
click at [756, 505] on button "Preview" at bounding box center [751, 501] width 42 height 18
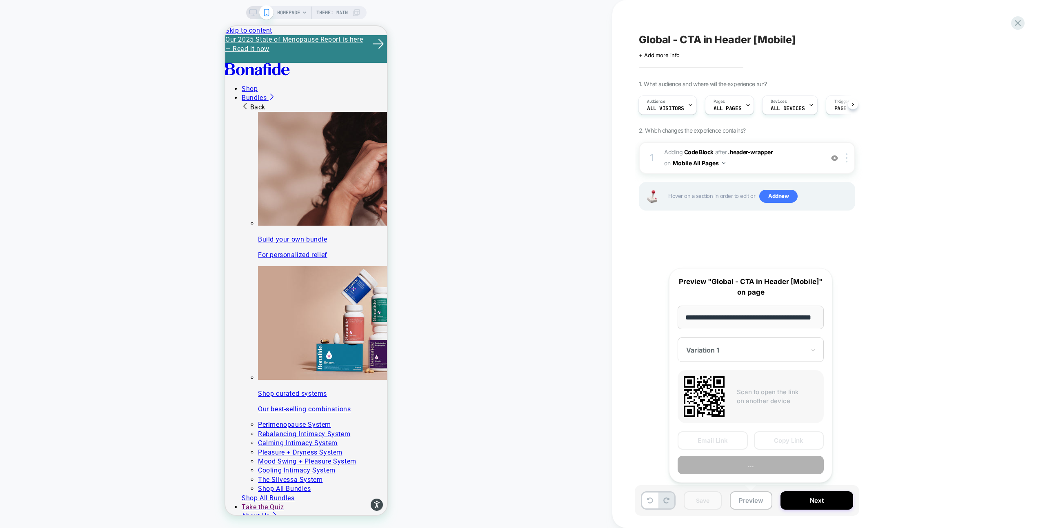
scroll to position [0, 21]
click at [713, 465] on button "Preview" at bounding box center [751, 466] width 146 height 18
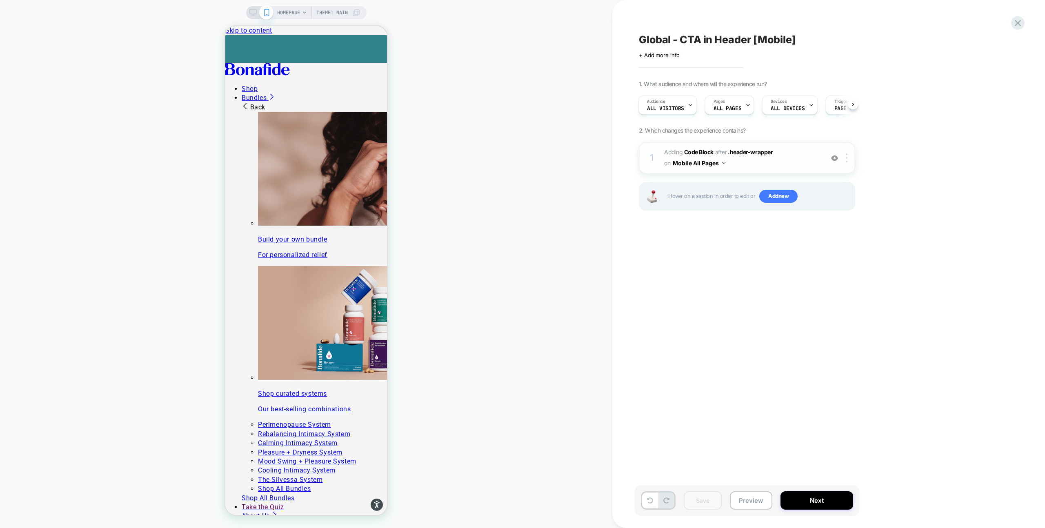
click at [752, 169] on span "Adding Code Block AFTER .header-wrapper .header-wrapper on Mobile All Pages" at bounding box center [742, 158] width 156 height 22
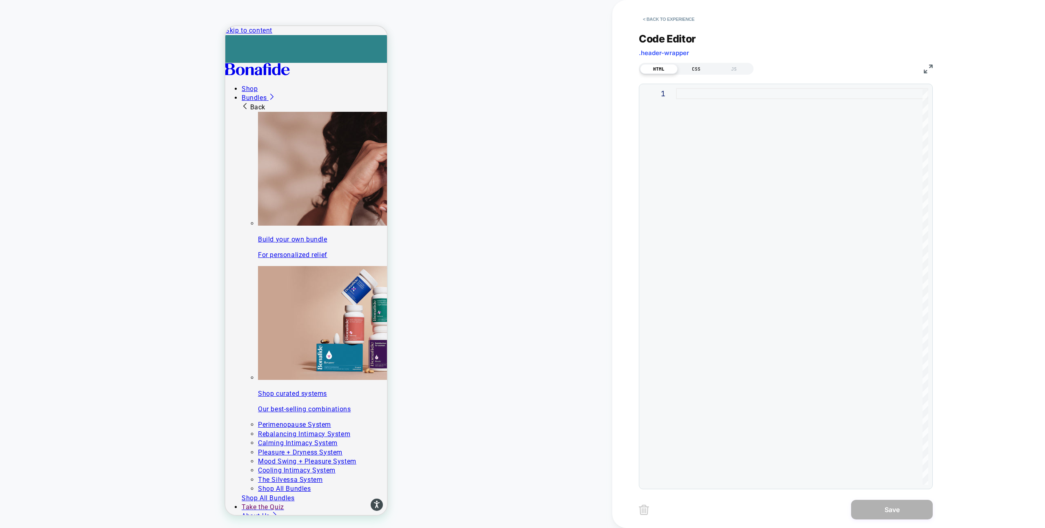
click at [693, 70] on div "CSS" at bounding box center [697, 69] width 38 height 10
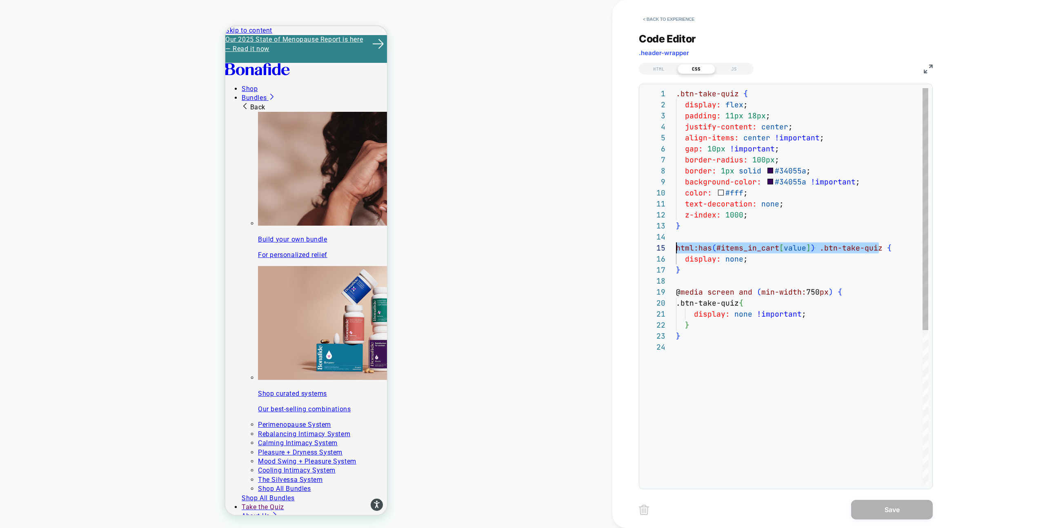
scroll to position [44, 0]
drag, startPoint x: 879, startPoint y: 249, endPoint x: 633, endPoint y: 249, distance: 245.9
click at [676, 249] on div ".btn-take-quiz { display: flex ; padding: 11px 18px ; justify-content: center ;…" at bounding box center [802, 413] width 252 height 651
click at [755, 259] on div ".btn-take-quiz { display: flex ; padding: 11px 18px ; justify-content: center ;…" at bounding box center [802, 413] width 252 height 651
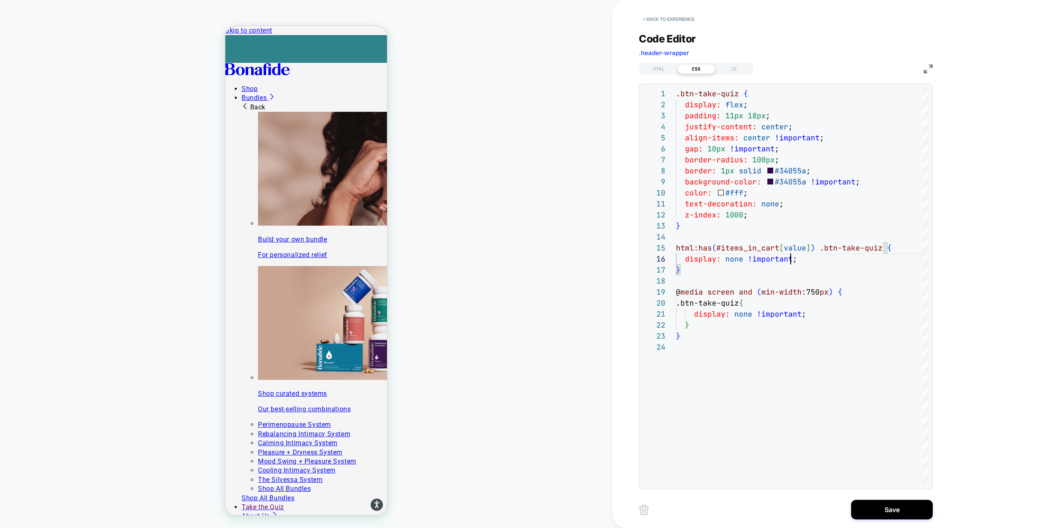
type textarea "**********"
click at [737, 62] on div "HTML CSS JS" at bounding box center [786, 68] width 294 height 14
click at [737, 67] on div "JS" at bounding box center [735, 69] width 38 height 10
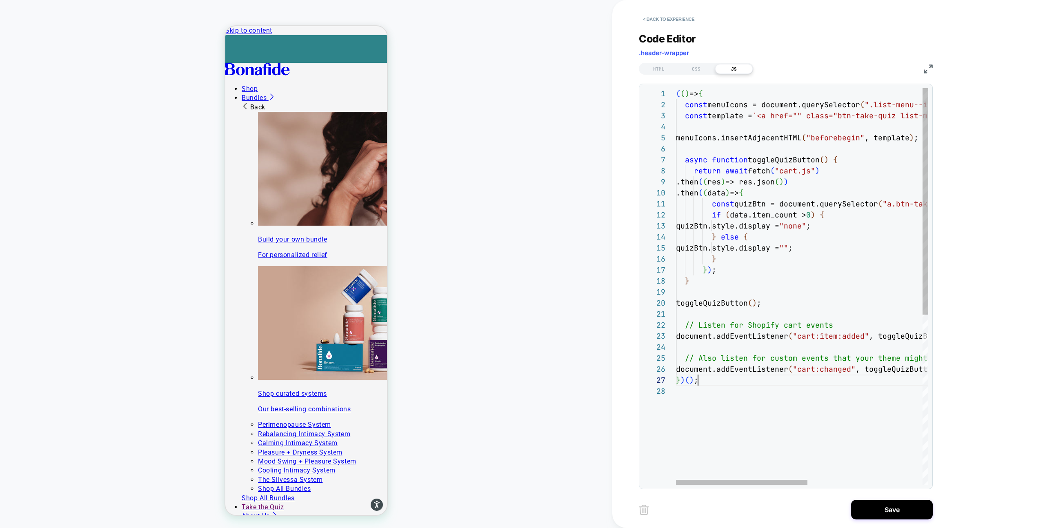
scroll to position [66, 22]
click at [716, 384] on div "( ( ) => { const menuIcons = document.querySelector ( ".list-menu--inline.heade…" at bounding box center [912, 435] width 473 height 695
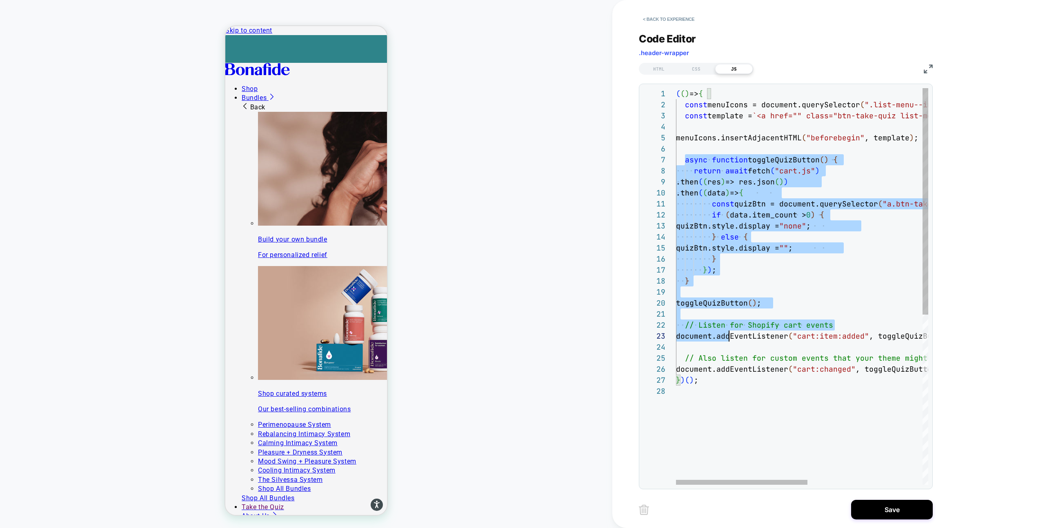
scroll to position [66, 0]
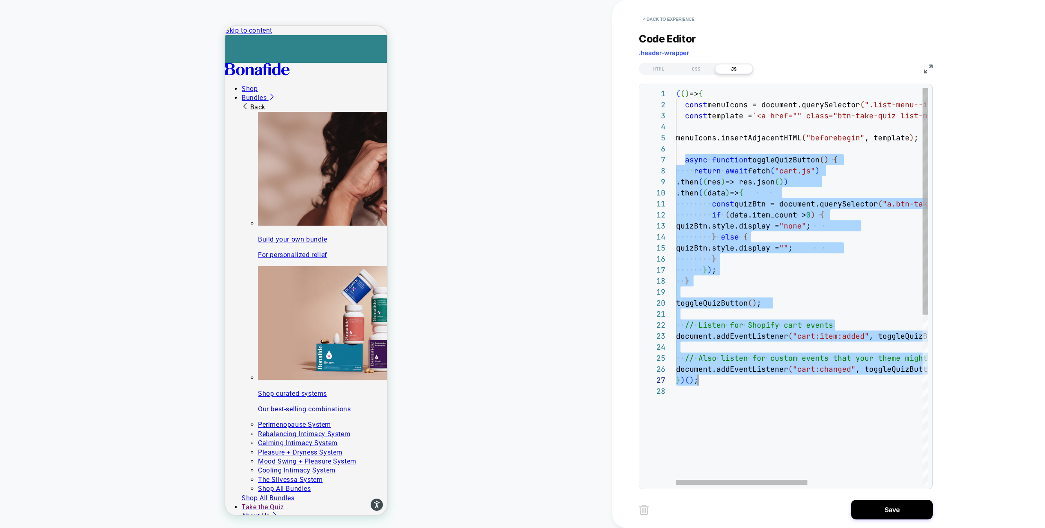
drag, startPoint x: 684, startPoint y: 161, endPoint x: 831, endPoint y: 368, distance: 253.6
click at [830, 368] on div "( ( ) => { const menuIcons = document.querySelector ( ".list-menu--inline.heade…" at bounding box center [912, 435] width 473 height 695
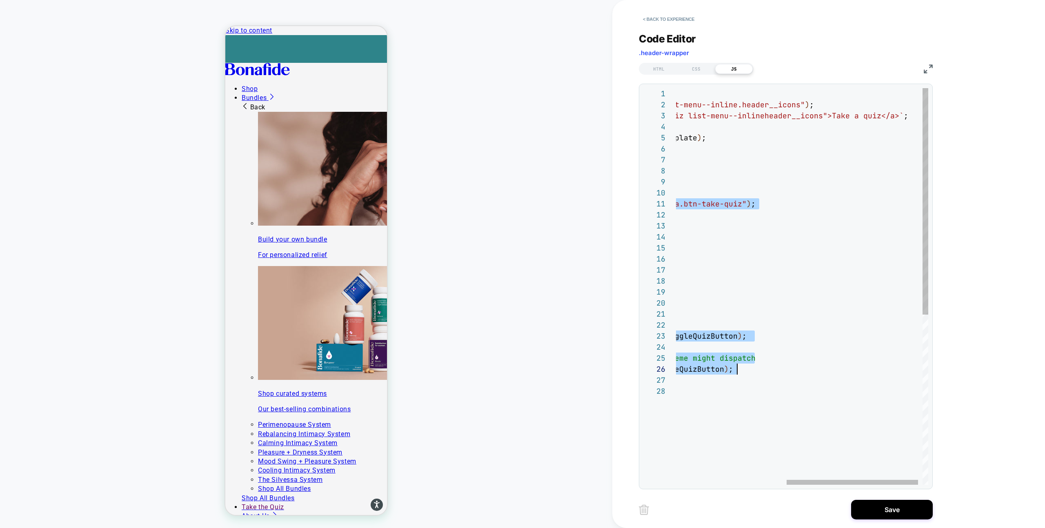
click at [853, 368] on div "( ( ) => { const menuIcons = document.querySelector ( ".list-menu--inline.heade…" at bounding box center [700, 435] width 473 height 695
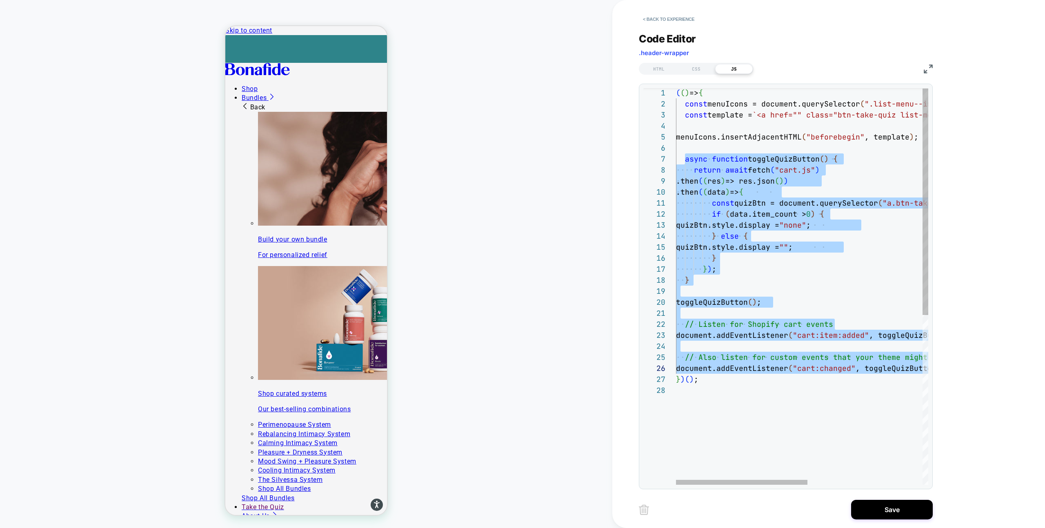
type textarea "**********"
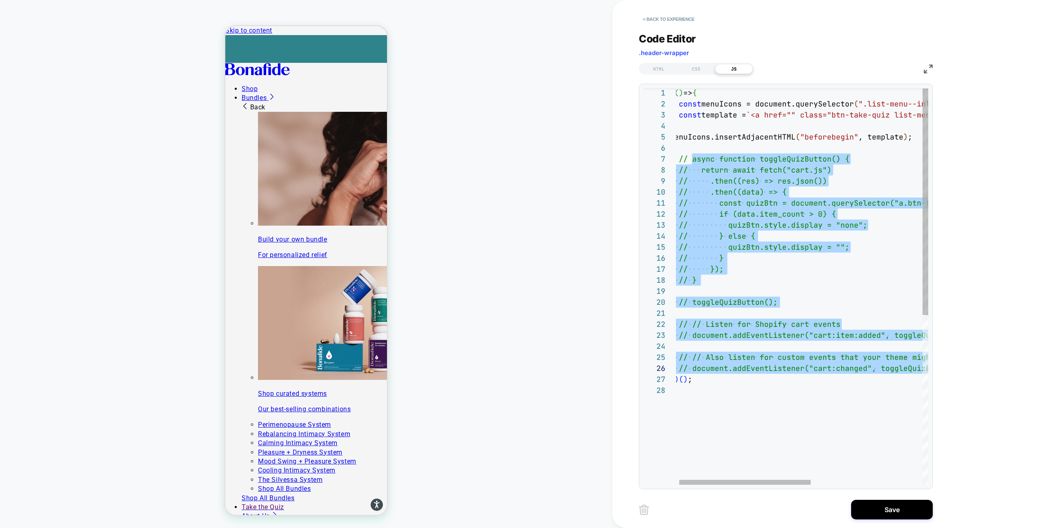
scroll to position [66, 287]
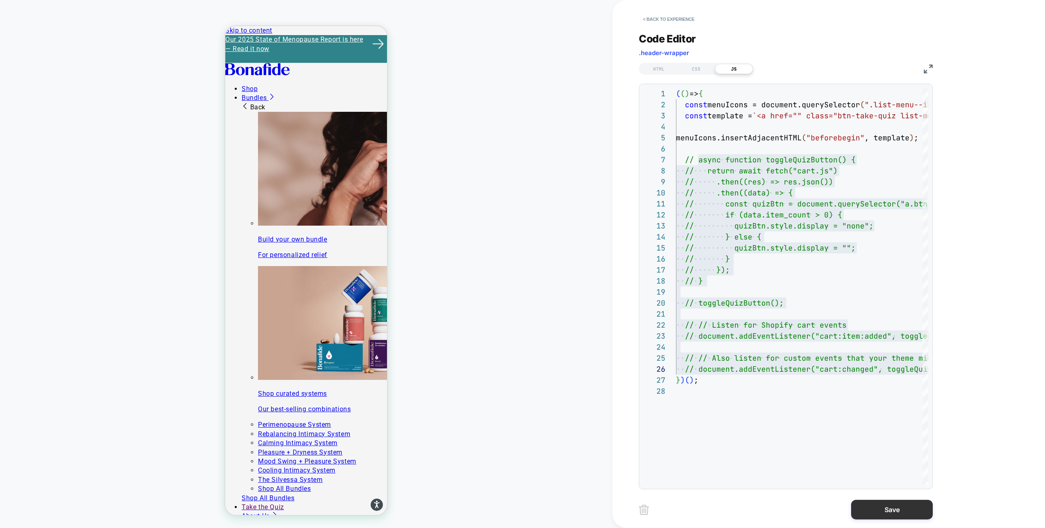
click at [880, 511] on button "Save" at bounding box center [893, 510] width 82 height 20
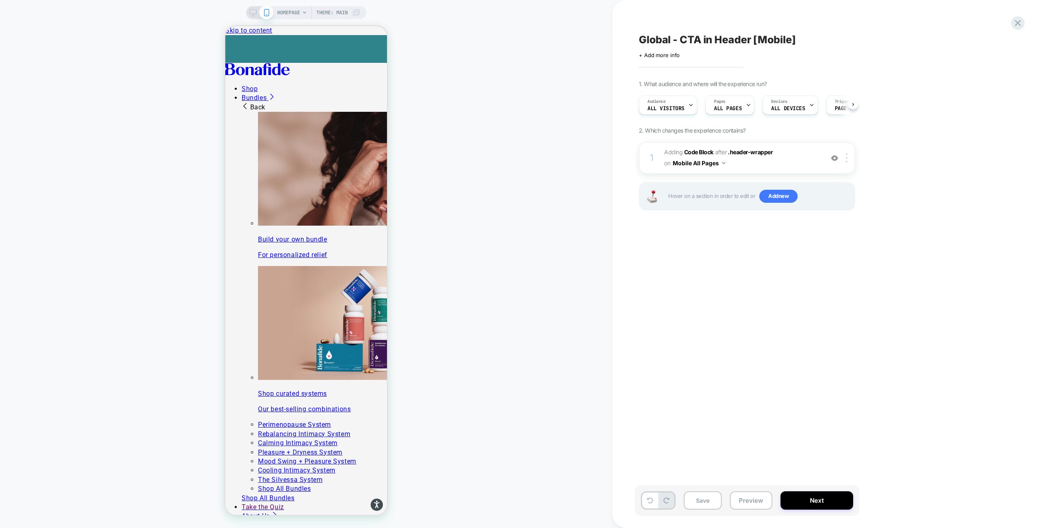
scroll to position [0, 0]
click at [768, 163] on span "Adding Code Block AFTER .header-wrapper .header-wrapper on Mobile All Pages" at bounding box center [742, 158] width 156 height 22
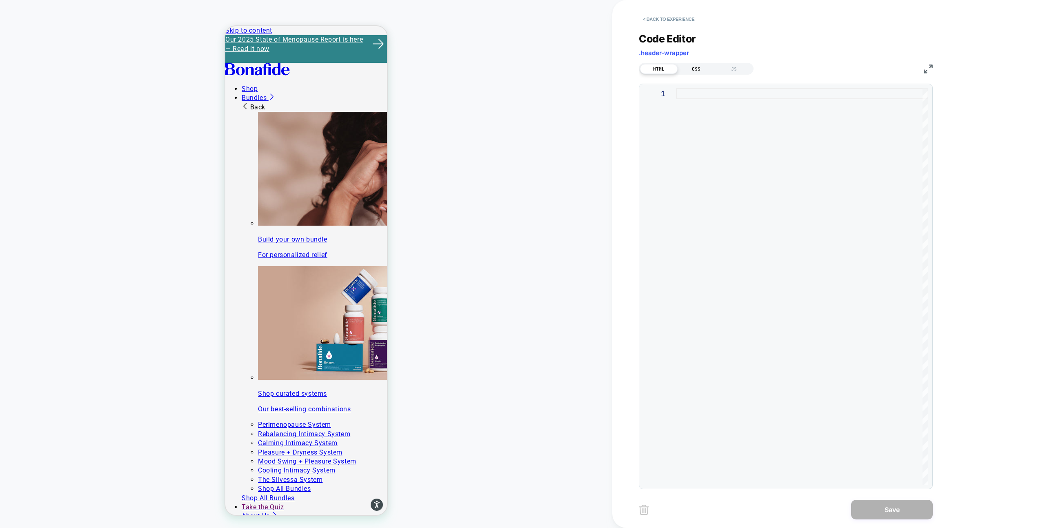
click at [695, 71] on div "CSS" at bounding box center [697, 69] width 38 height 10
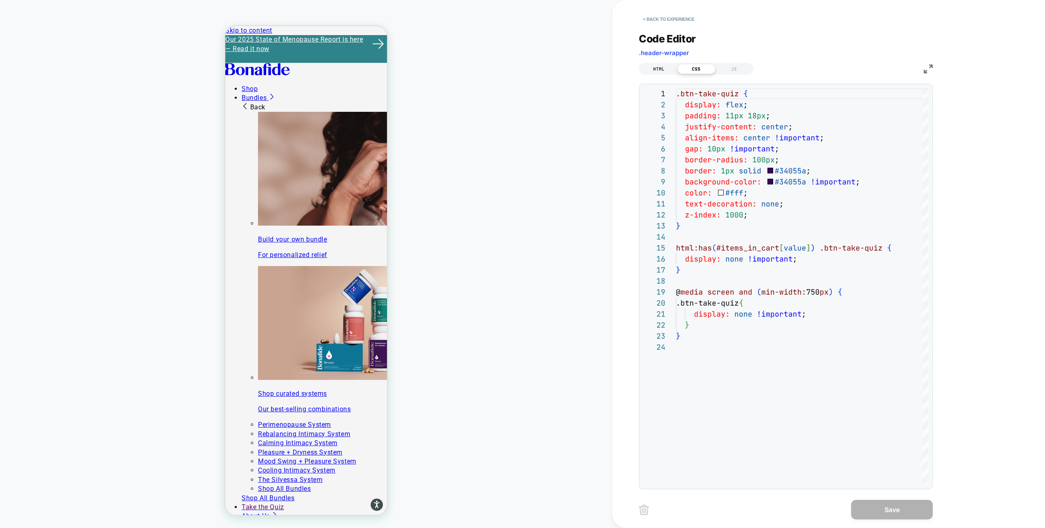
click at [664, 67] on div "HTML" at bounding box center [659, 69] width 38 height 10
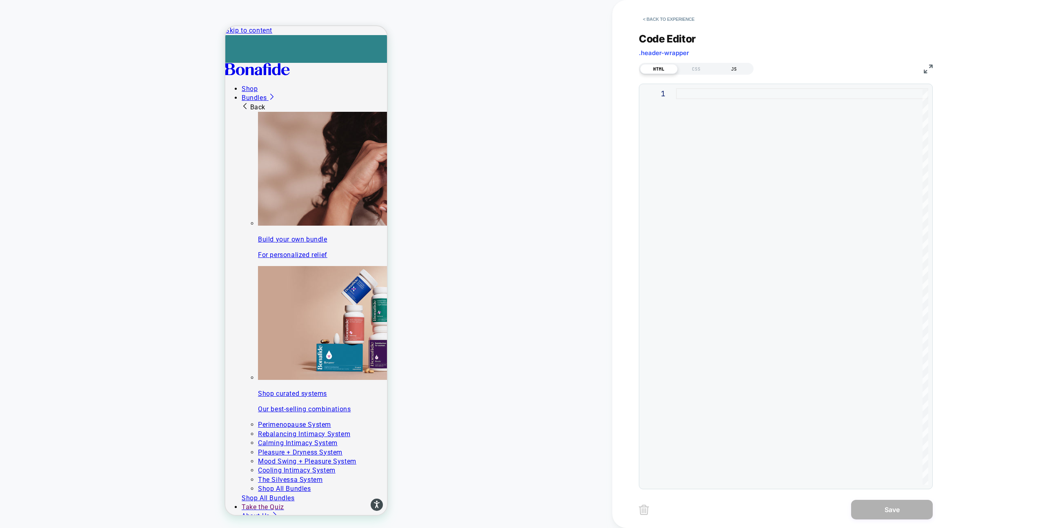
click at [738, 70] on div "JS" at bounding box center [735, 69] width 38 height 10
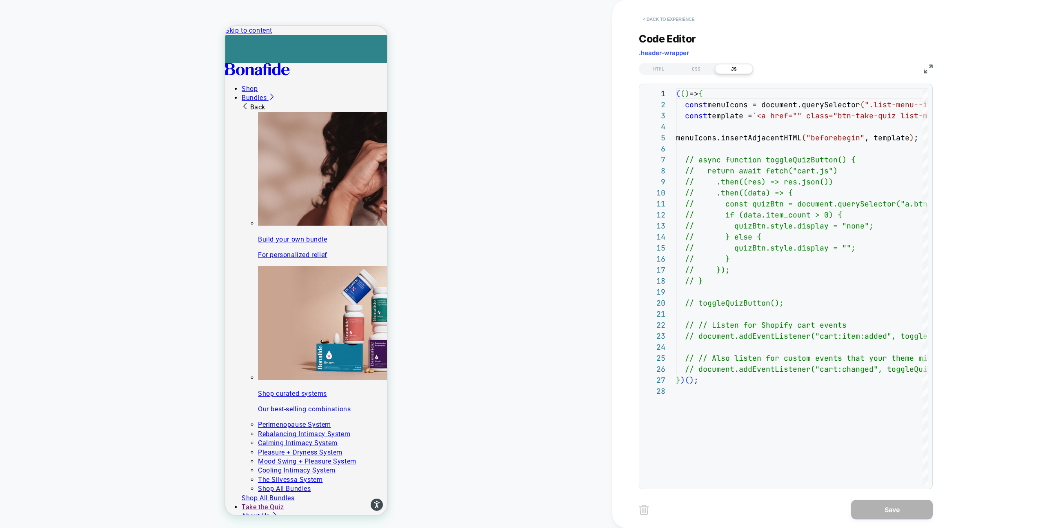
click at [664, 19] on button "< Back to experience" at bounding box center [669, 19] width 60 height 13
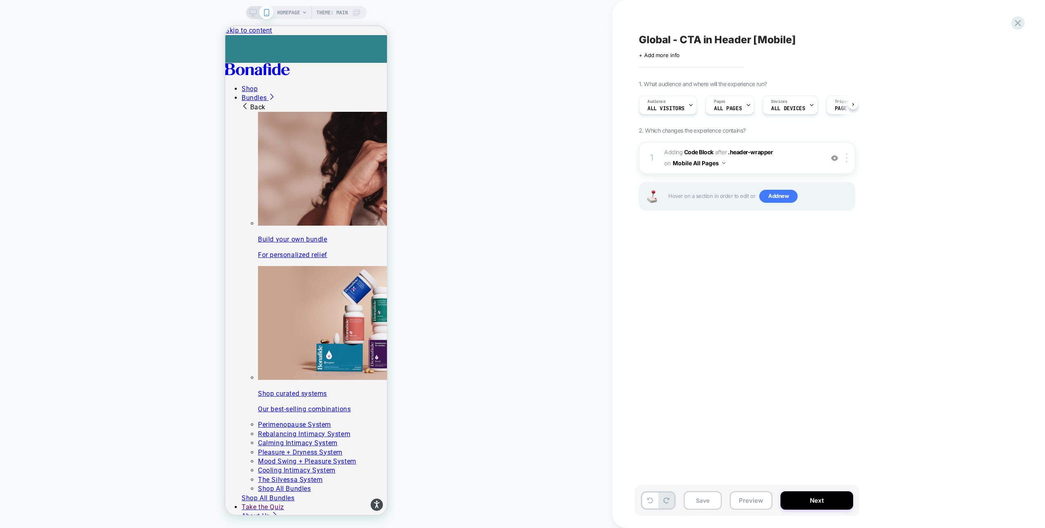
scroll to position [0, 0]
click at [703, 502] on button "Save" at bounding box center [703, 501] width 38 height 18
click at [740, 502] on button "Preview" at bounding box center [751, 501] width 42 height 18
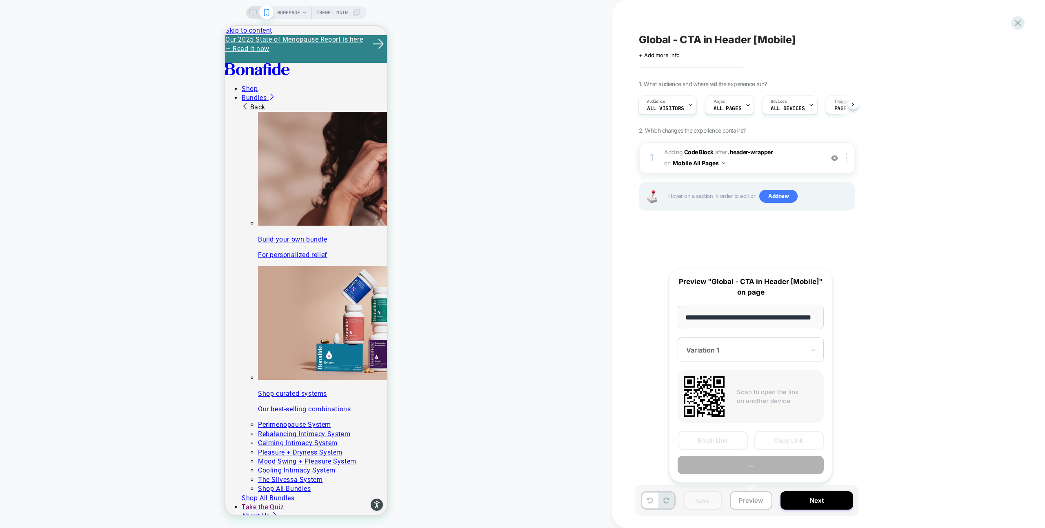
scroll to position [0, 21]
click at [754, 464] on button "Preview" at bounding box center [751, 466] width 146 height 18
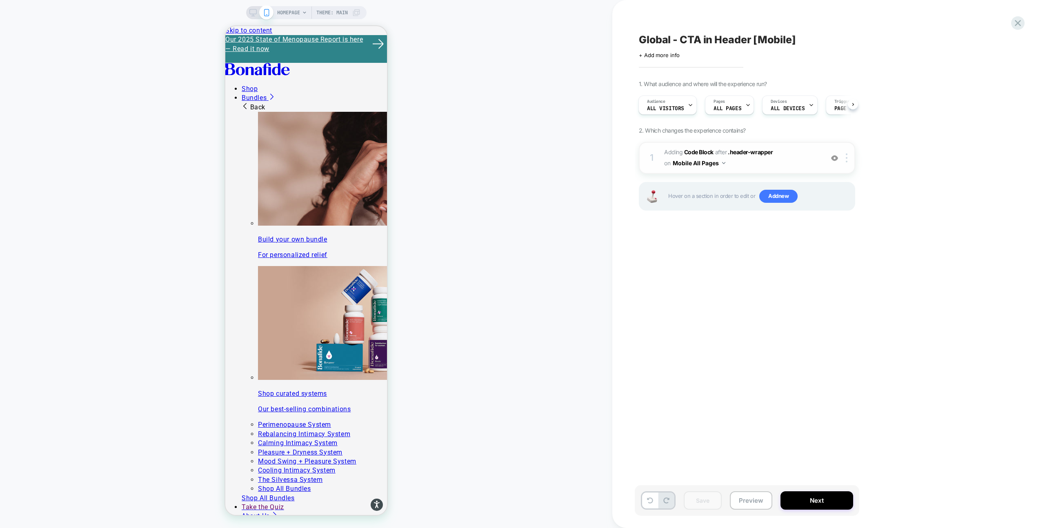
click at [731, 167] on span "Adding Code Block AFTER .header-wrapper .header-wrapper on Mobile All Pages" at bounding box center [742, 158] width 156 height 22
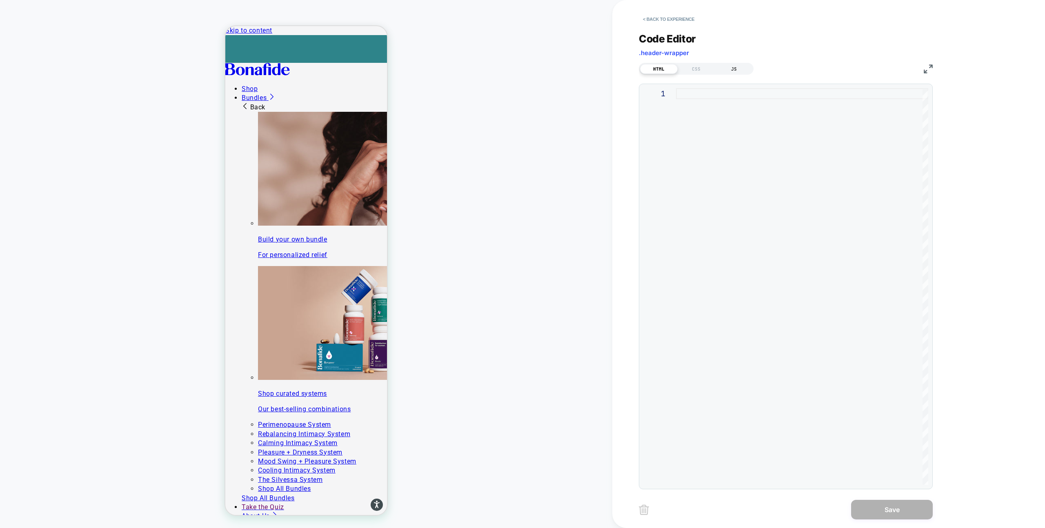
click at [725, 68] on div "JS" at bounding box center [735, 69] width 38 height 10
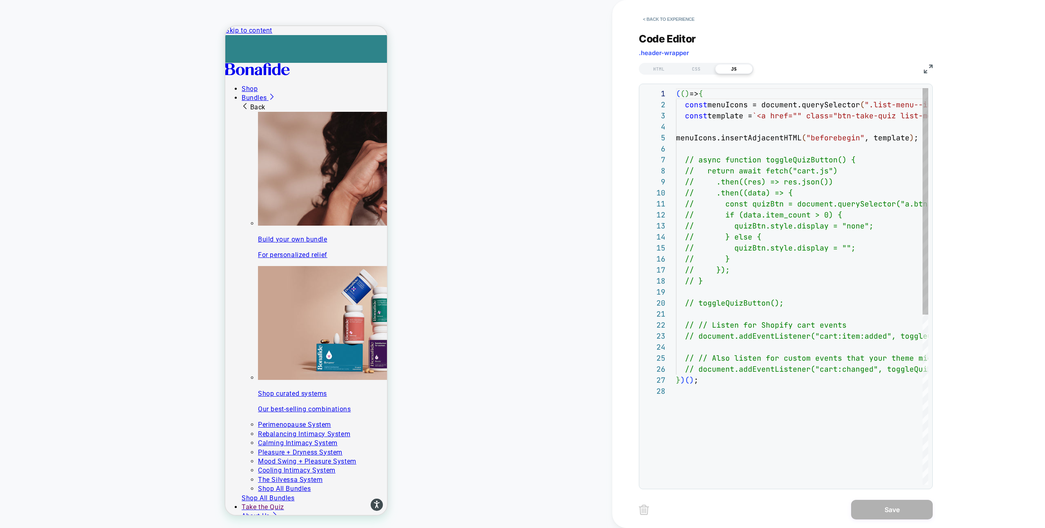
scroll to position [110, 0]
click at [805, 115] on div "( ( ) => { const menuIcons = document.querySelector ( ".list-menu--inline.heade…" at bounding box center [912, 435] width 473 height 695
type textarea "**********"
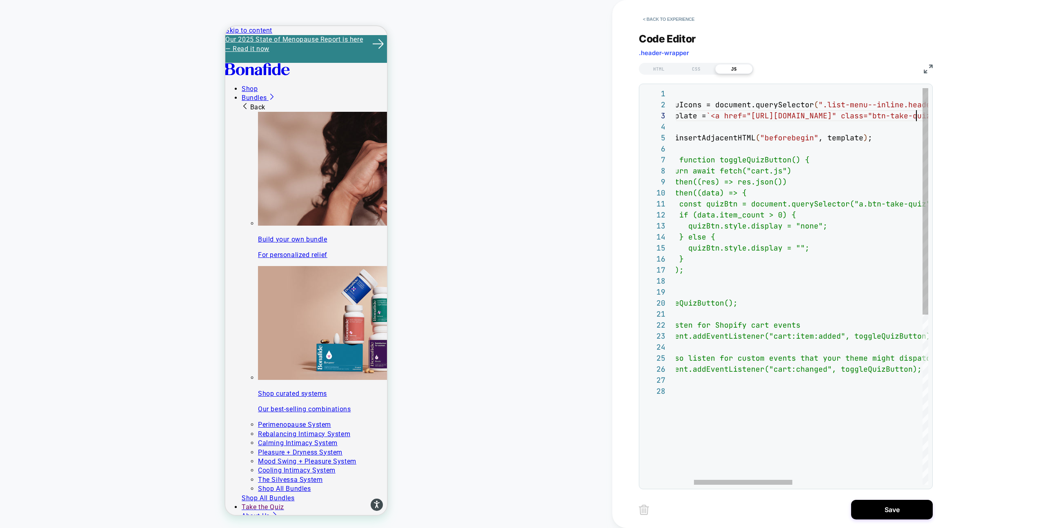
scroll to position [22, 287]
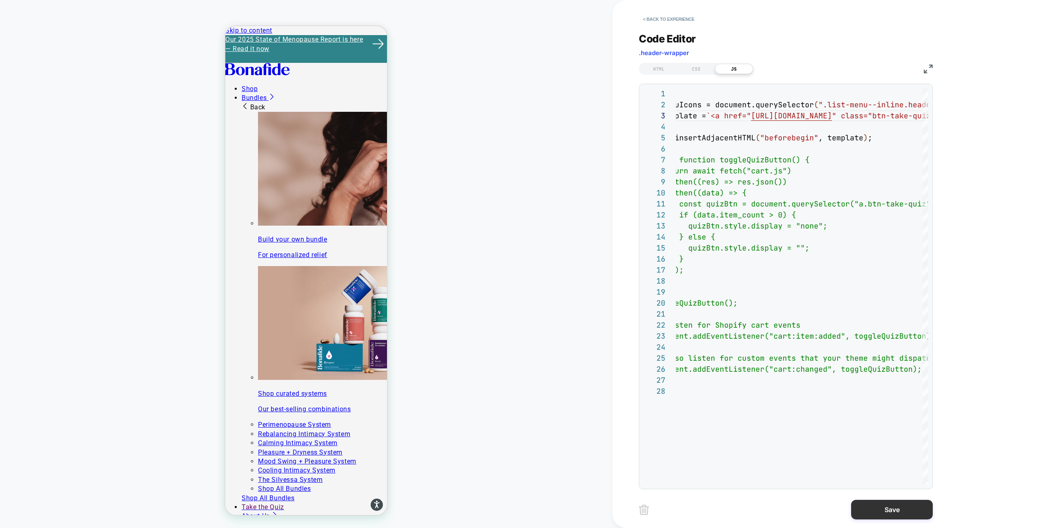
click at [880, 508] on button "Save" at bounding box center [893, 510] width 82 height 20
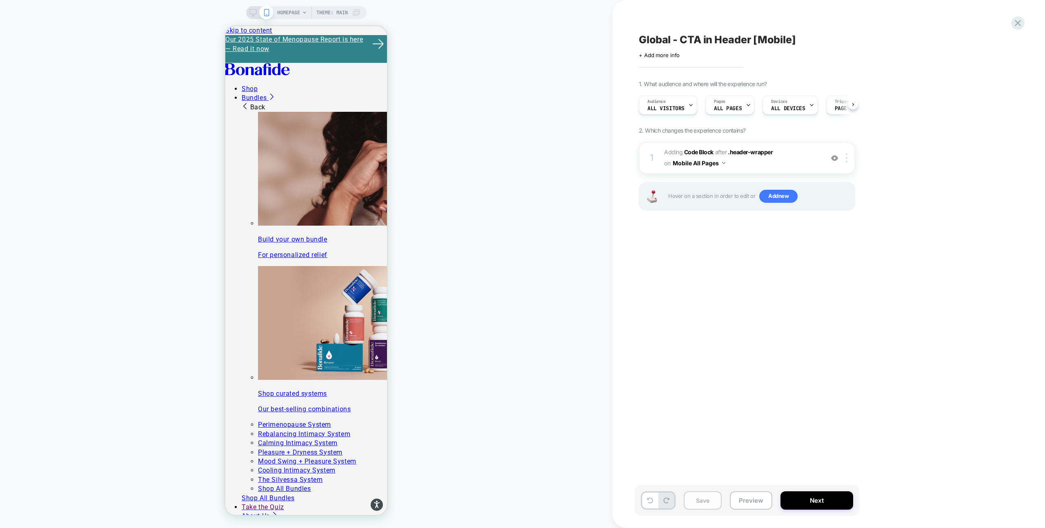
scroll to position [0, 0]
click at [696, 503] on button "Save" at bounding box center [703, 501] width 38 height 18
click at [749, 502] on button "Preview" at bounding box center [751, 501] width 42 height 18
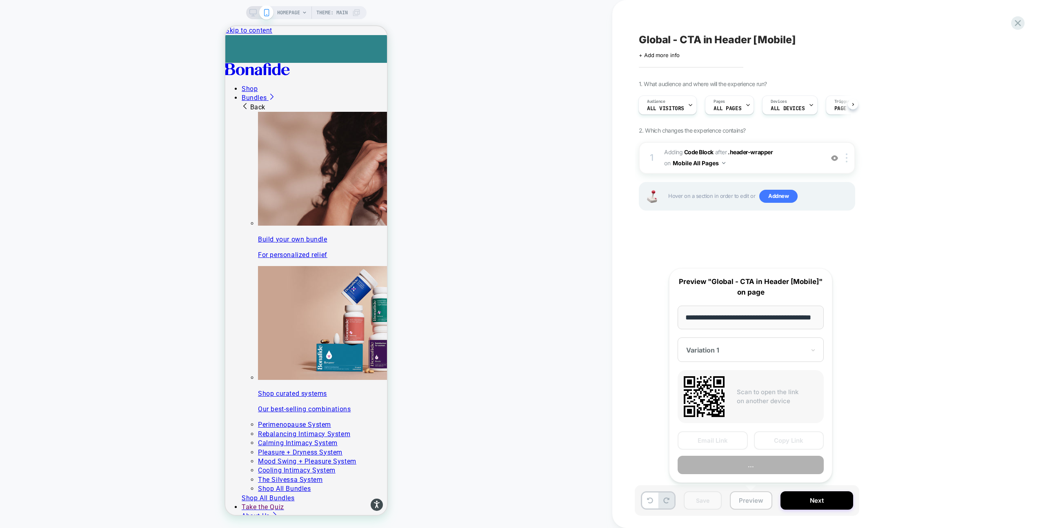
scroll to position [0, 21]
click at [756, 467] on button "Preview" at bounding box center [751, 466] width 146 height 18
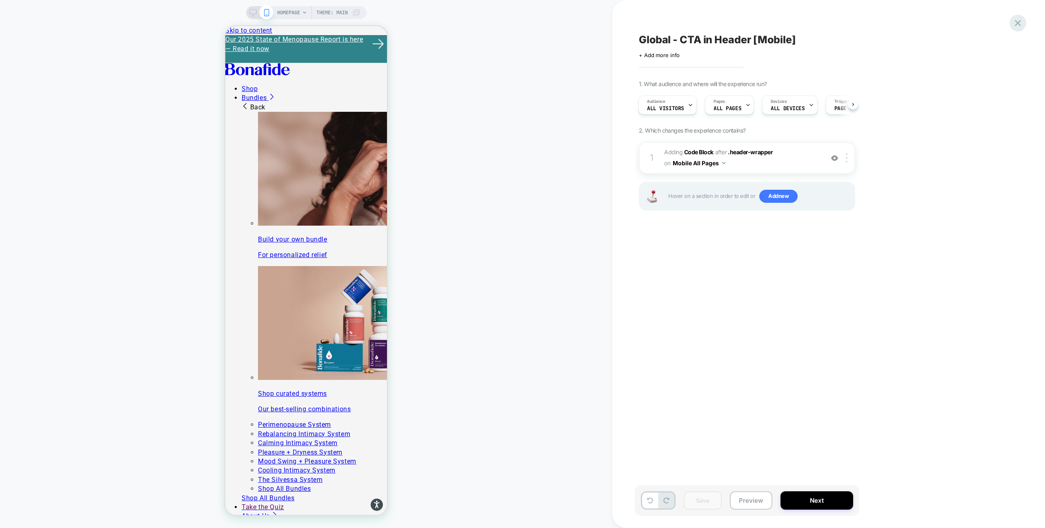
click at [1019, 26] on icon at bounding box center [1018, 23] width 11 height 11
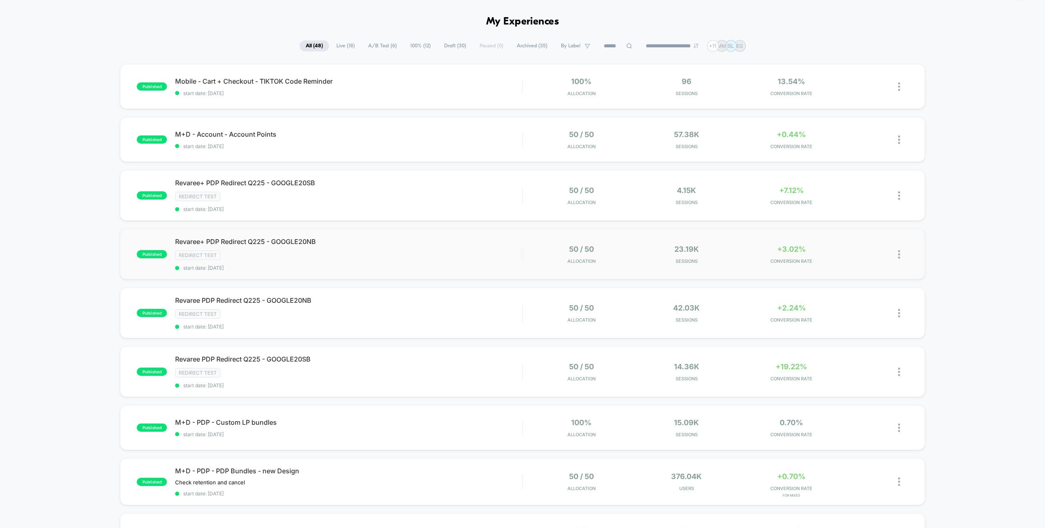
scroll to position [20, 0]
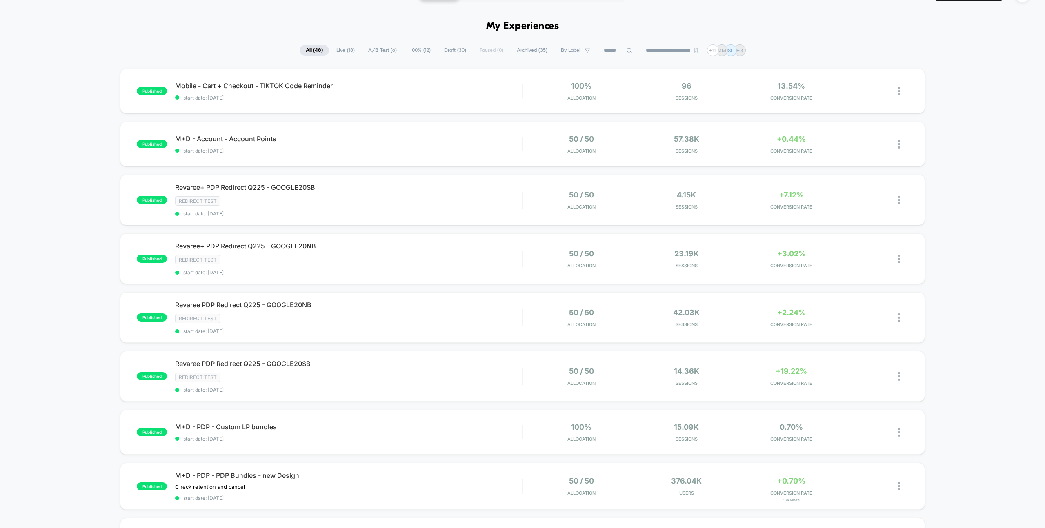
click at [452, 51] on span "Draft ( 30 )" at bounding box center [455, 50] width 34 height 11
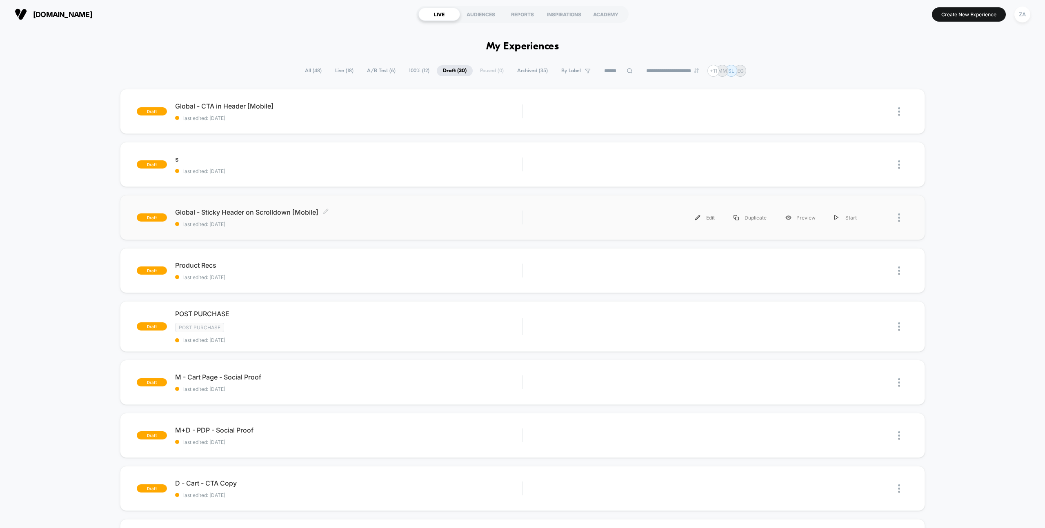
click at [348, 221] on div "Global - Sticky Header on Scrolldown [Mobile] Click to edit experience details …" at bounding box center [348, 217] width 347 height 19
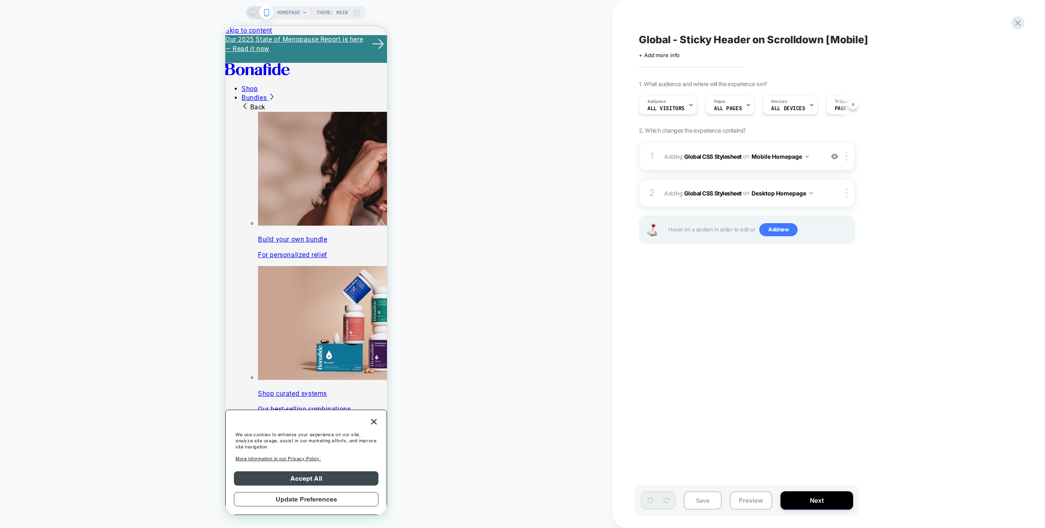
scroll to position [0, 0]
click at [809, 194] on button "Desktop Homepage" at bounding box center [782, 193] width 61 height 12
click at [787, 317] on div "Desktop All Pages" at bounding box center [783, 318] width 103 height 18
click at [807, 156] on img at bounding box center [807, 157] width 3 height 2
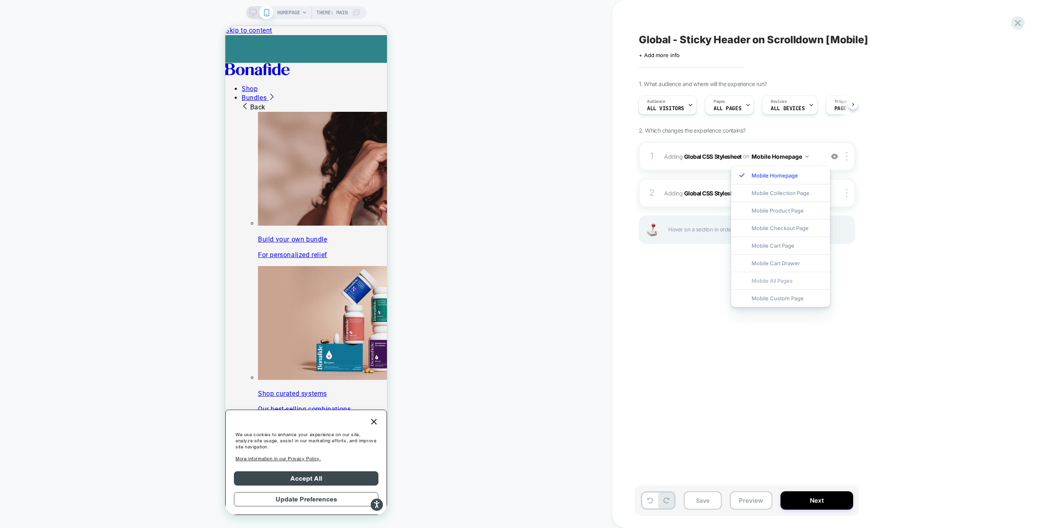
click at [791, 278] on div "Mobile All Pages" at bounding box center [780, 281] width 99 height 18
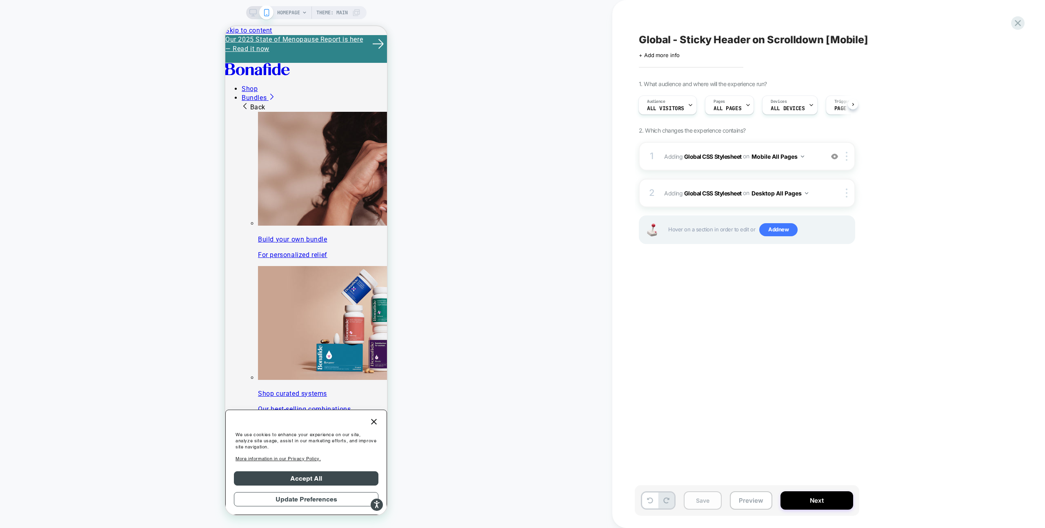
click at [698, 496] on button "Save" at bounding box center [703, 501] width 38 height 18
click at [253, 13] on icon at bounding box center [253, 12] width 7 height 7
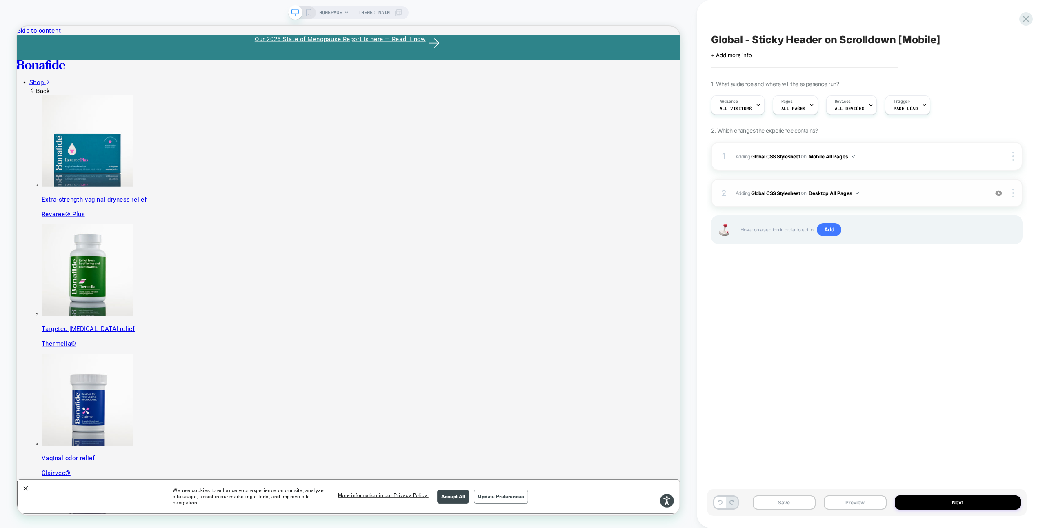
click at [897, 192] on span "Adding Global CSS Stylesheet on Desktop All Pages" at bounding box center [860, 193] width 248 height 10
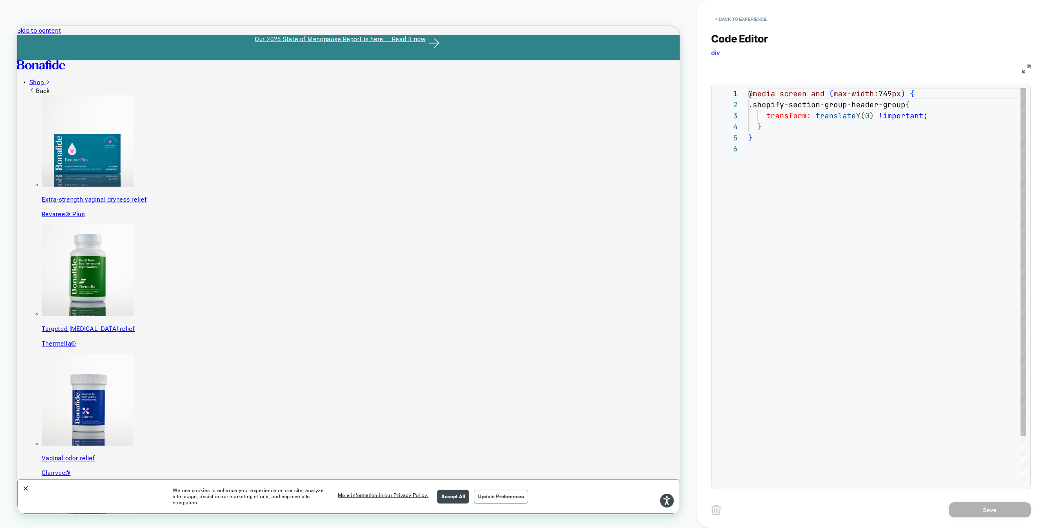
scroll to position [55, 0]
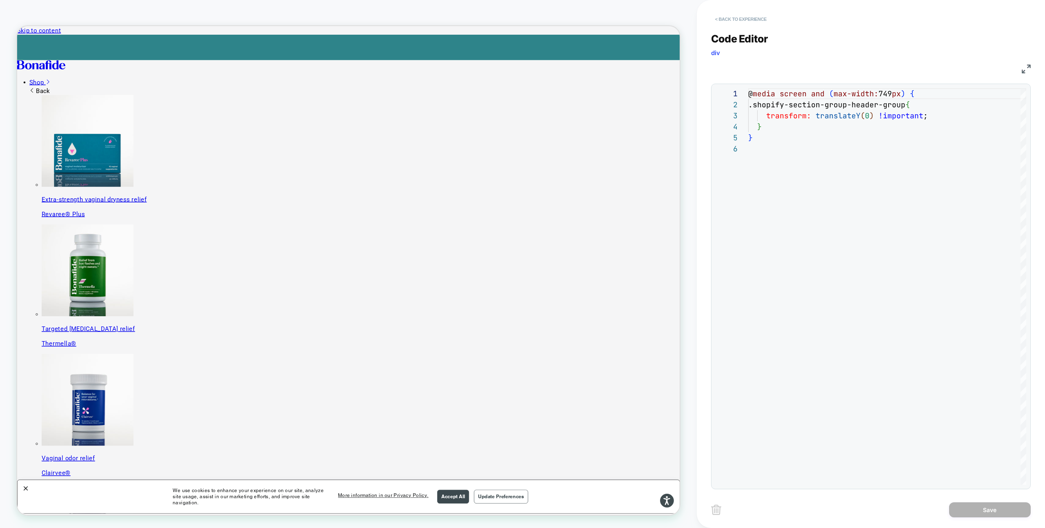
click at [735, 17] on button "< Back to experience" at bounding box center [741, 19] width 60 height 13
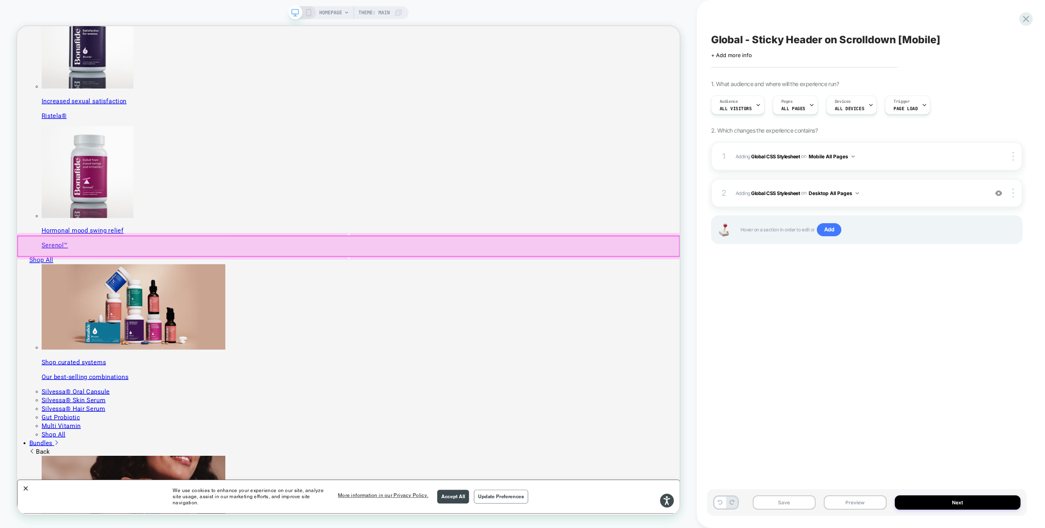
scroll to position [617, 0]
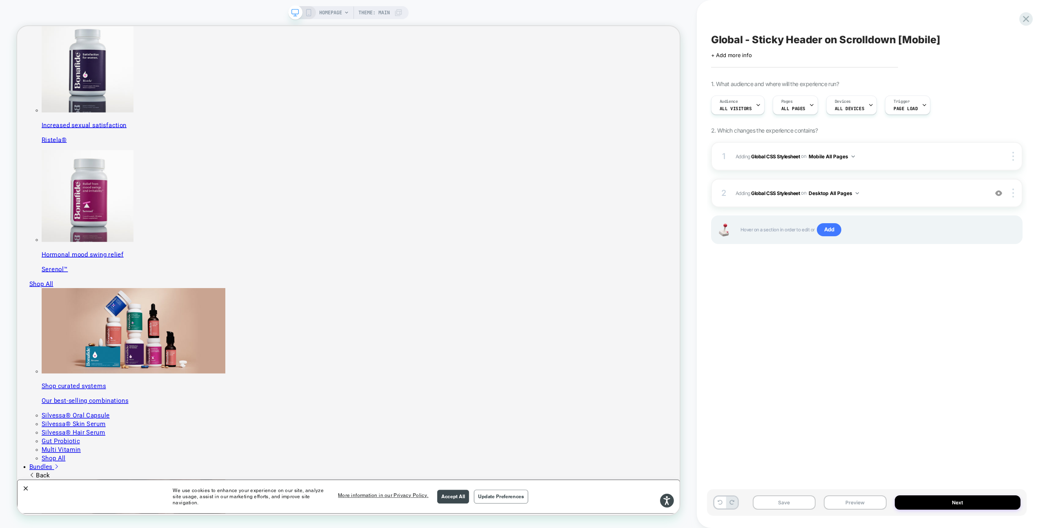
click at [308, 14] on icon at bounding box center [308, 12] width 7 height 7
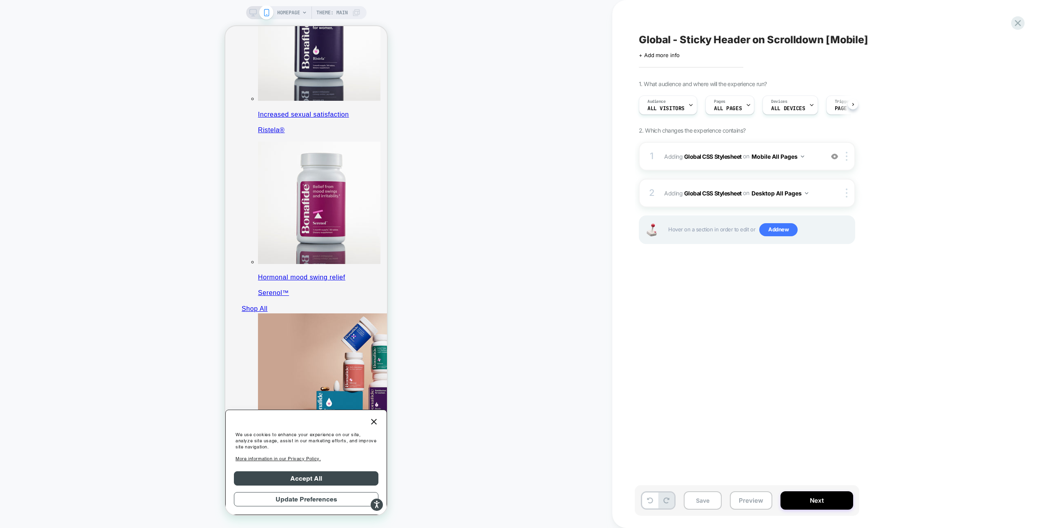
scroll to position [807, 0]
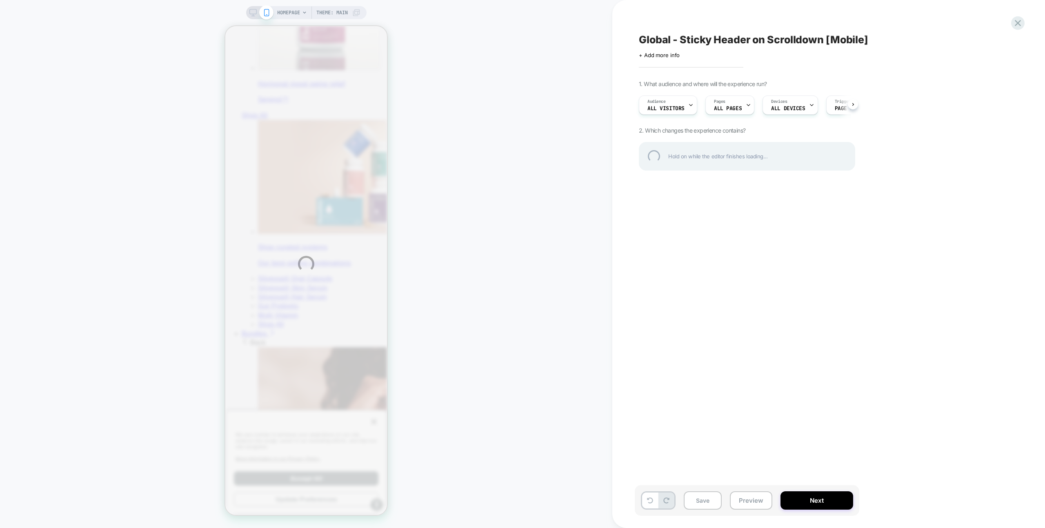
click at [754, 497] on div "HOMEPAGE Theme: MAIN Global - Sticky Header on Scrolldown [Mobile] Click to edi…" at bounding box center [522, 264] width 1045 height 528
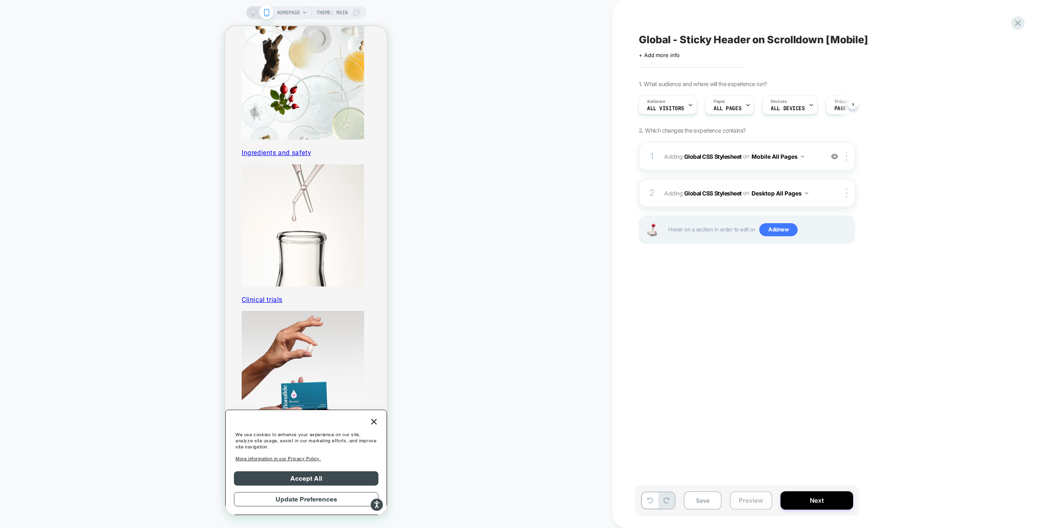
click at [757, 498] on button "Preview" at bounding box center [751, 501] width 42 height 18
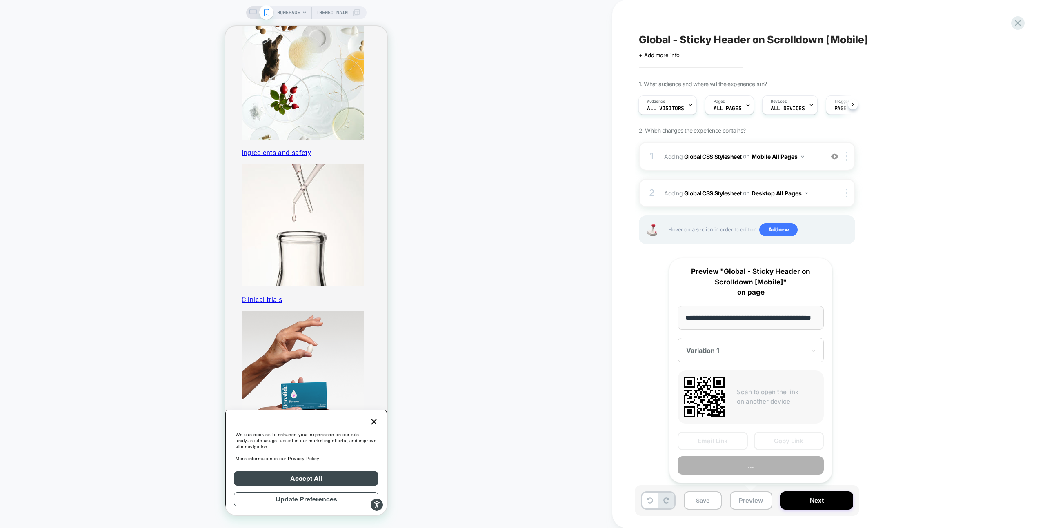
scroll to position [0, 21]
click at [751, 462] on button "Preview" at bounding box center [751, 466] width 146 height 18
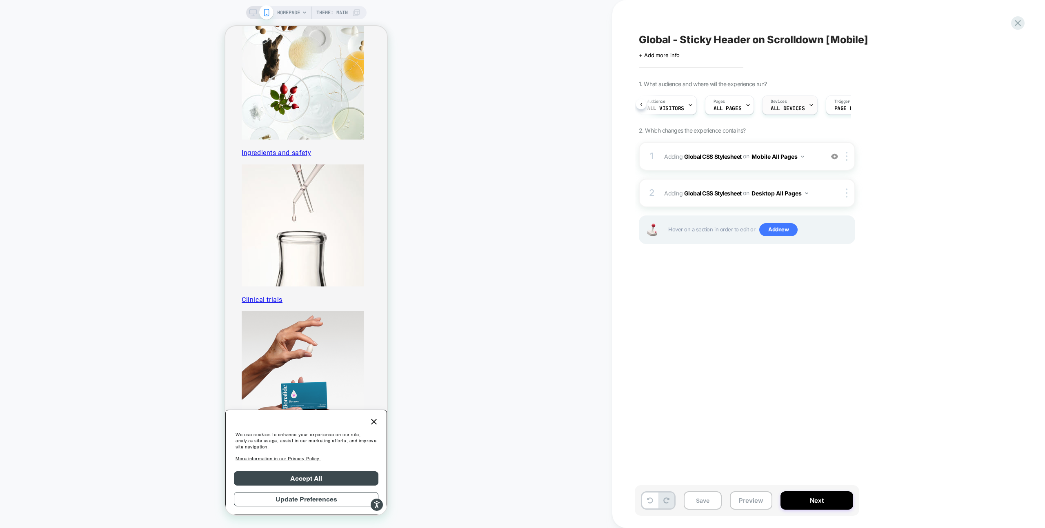
scroll to position [0, 0]
click at [849, 154] on div at bounding box center [848, 156] width 13 height 9
click at [868, 147] on div "1. What audience and where will the experience run? Audience All Visitors Pages…" at bounding box center [788, 172] width 298 height 184
click at [1011, 26] on div "Global - Sticky Header on Scrolldown [Mobile] Click to edit experience details …" at bounding box center [829, 264] width 433 height 528
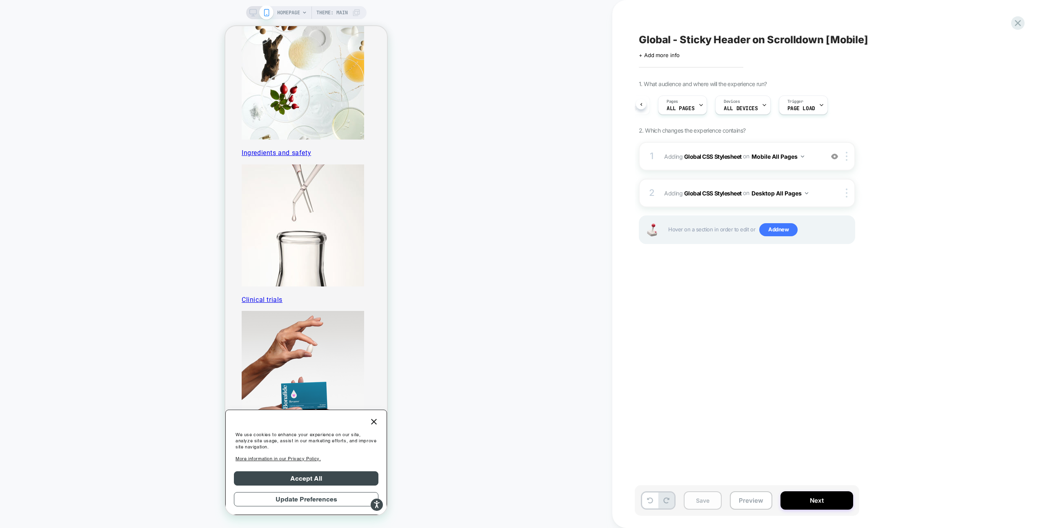
click at [700, 503] on button "Save" at bounding box center [703, 501] width 38 height 18
click at [1019, 24] on icon at bounding box center [1018, 23] width 11 height 11
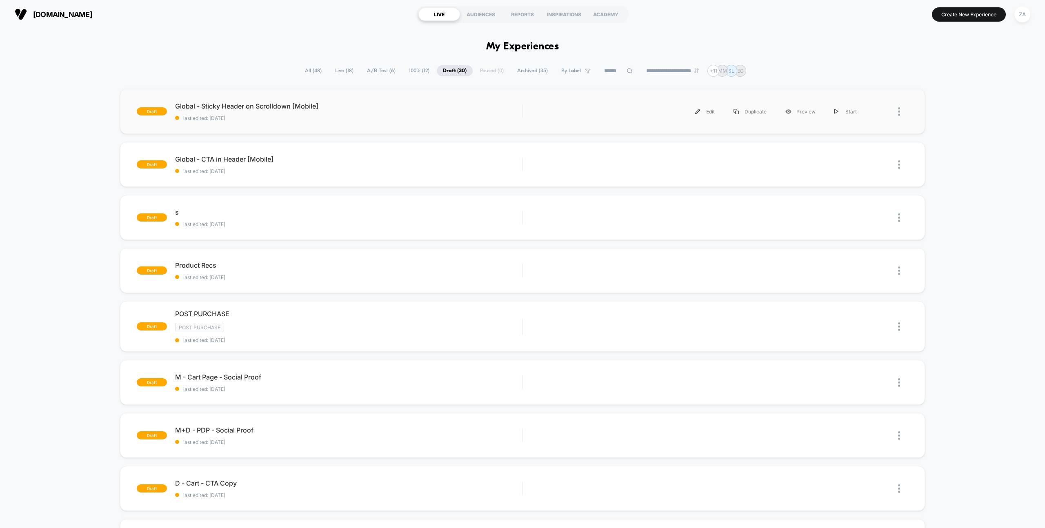
click at [898, 110] on div at bounding box center [888, 112] width 42 height 18
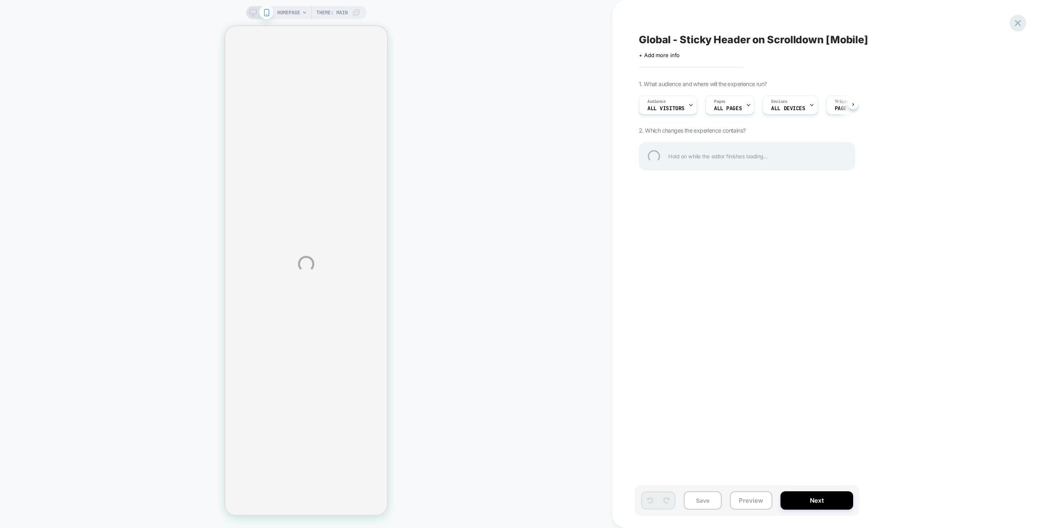
click at [1014, 21] on div at bounding box center [1018, 23] width 17 height 17
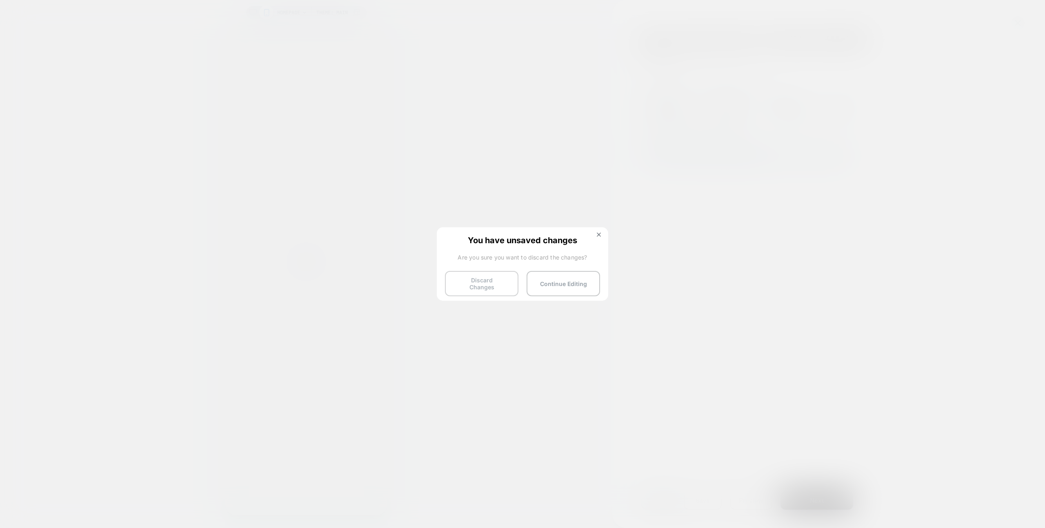
click at [483, 279] on button "Discard Changes" at bounding box center [482, 283] width 74 height 25
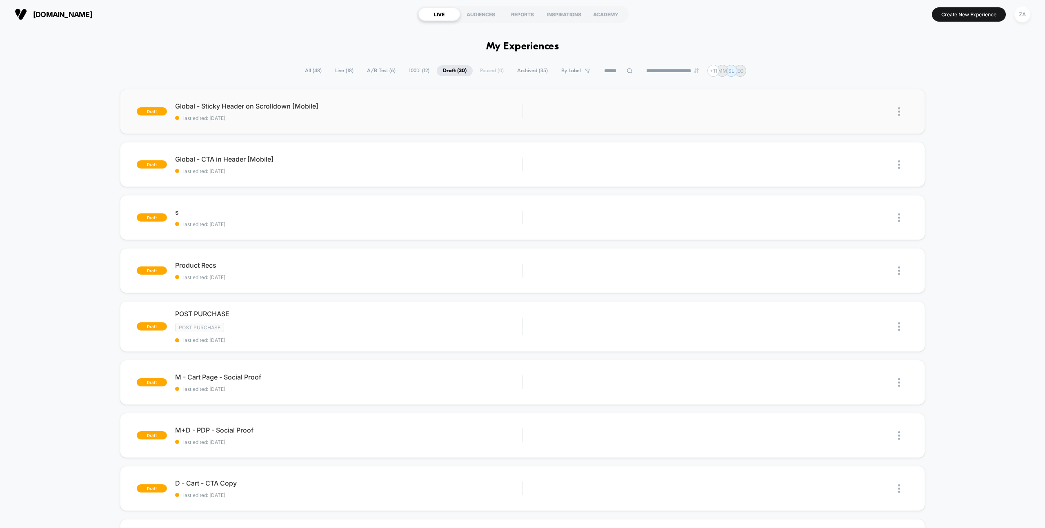
click at [899, 112] on img at bounding box center [899, 111] width 2 height 9
click at [955, 13] on button "Create New Experience" at bounding box center [969, 14] width 74 height 14
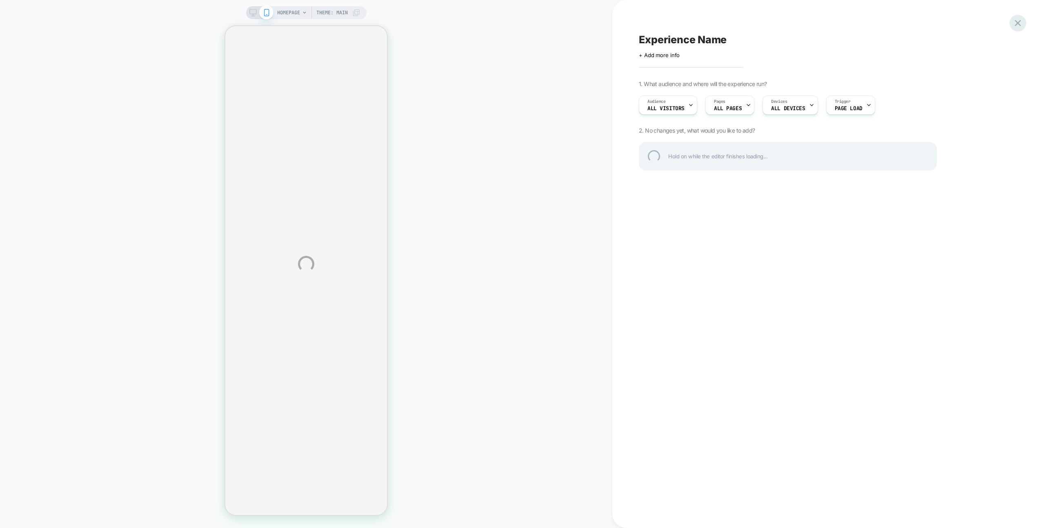
click at [1017, 22] on div at bounding box center [1018, 23] width 17 height 17
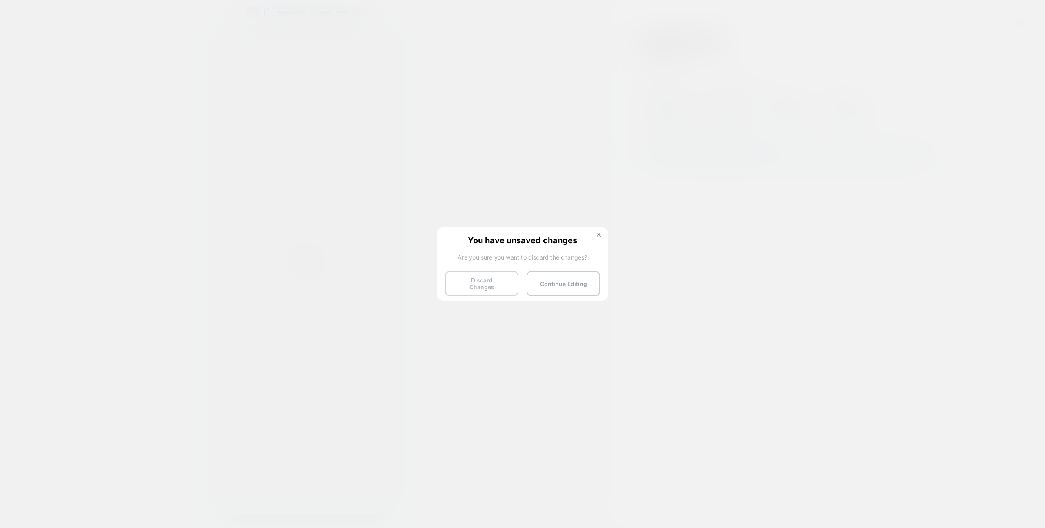
click at [465, 290] on button "Discard Changes" at bounding box center [482, 283] width 74 height 25
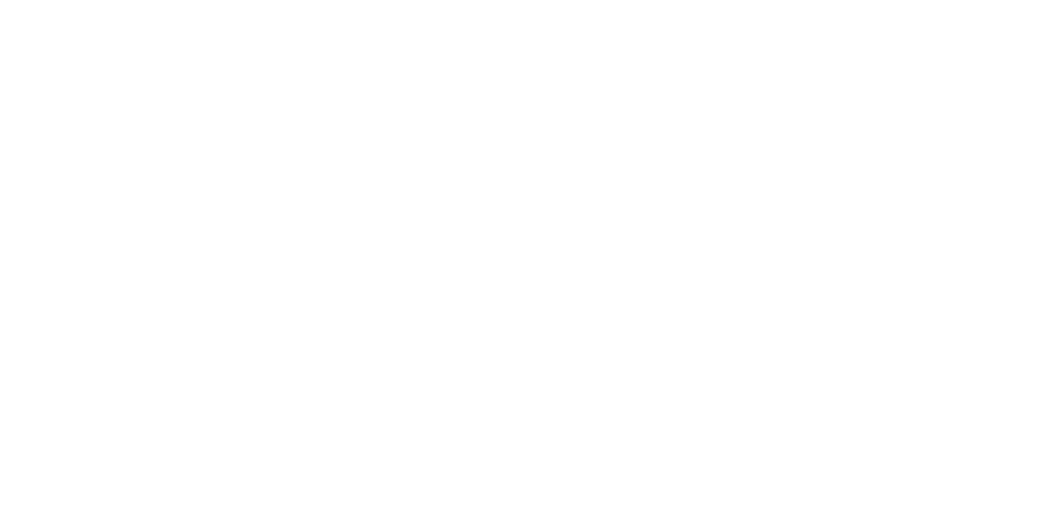
click at [469, 3] on html "Navigated to Visually.io | No-code CRO for Shopify * No results found for 'var(…" at bounding box center [522, 1] width 1045 height 3
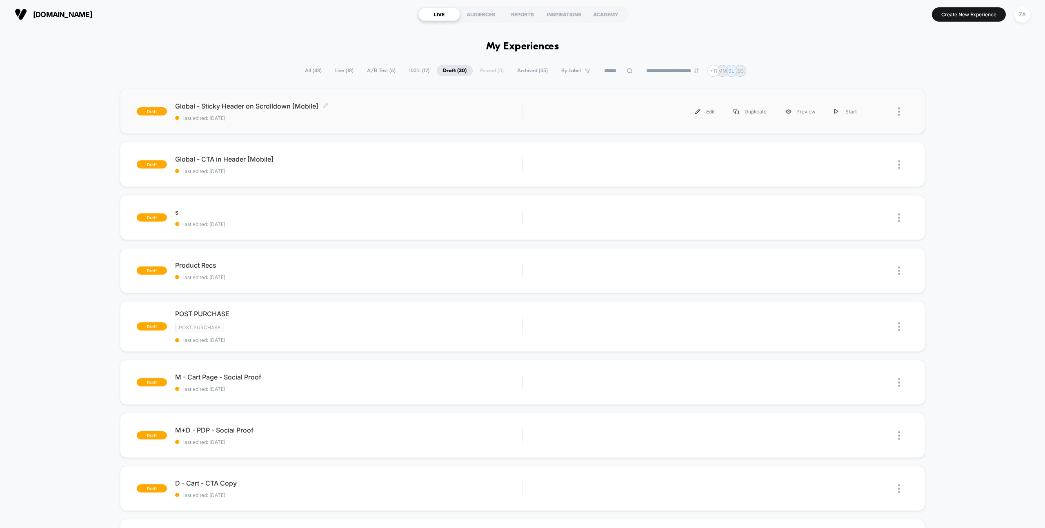
click at [239, 107] on span "Global - Sticky Header on Scrolldown [Mobile] Click to edit experience details" at bounding box center [348, 106] width 347 height 8
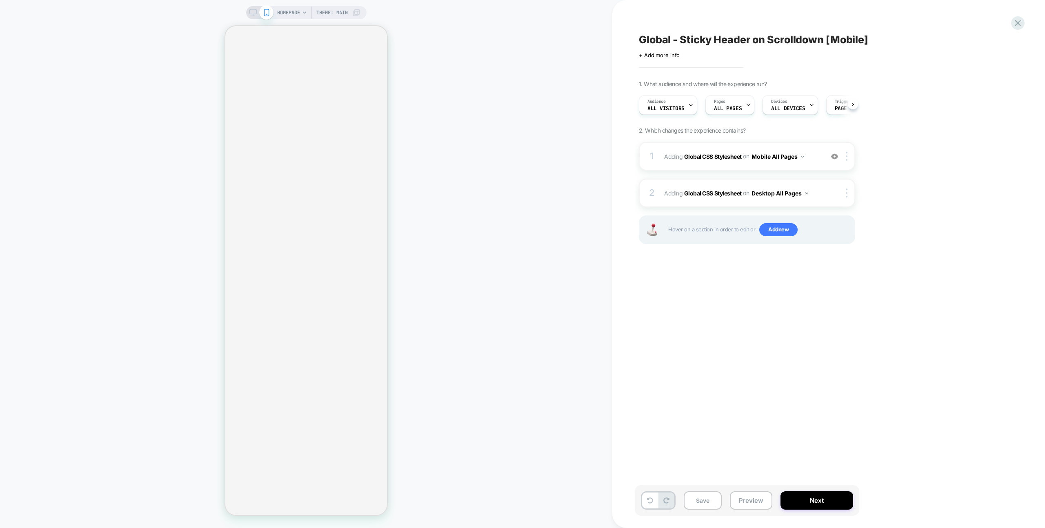
scroll to position [0, 0]
click at [352, 11] on div "HOMEPAGE Theme: MAIN" at bounding box center [318, 12] width 83 height 13
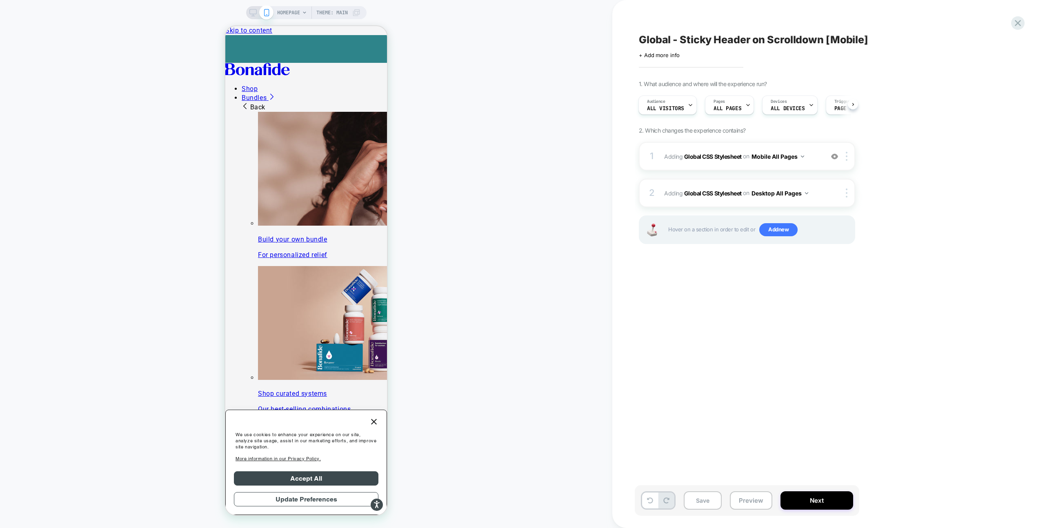
scroll to position [0, 0]
click at [328, 13] on span "Theme: MAIN" at bounding box center [332, 12] width 31 height 13
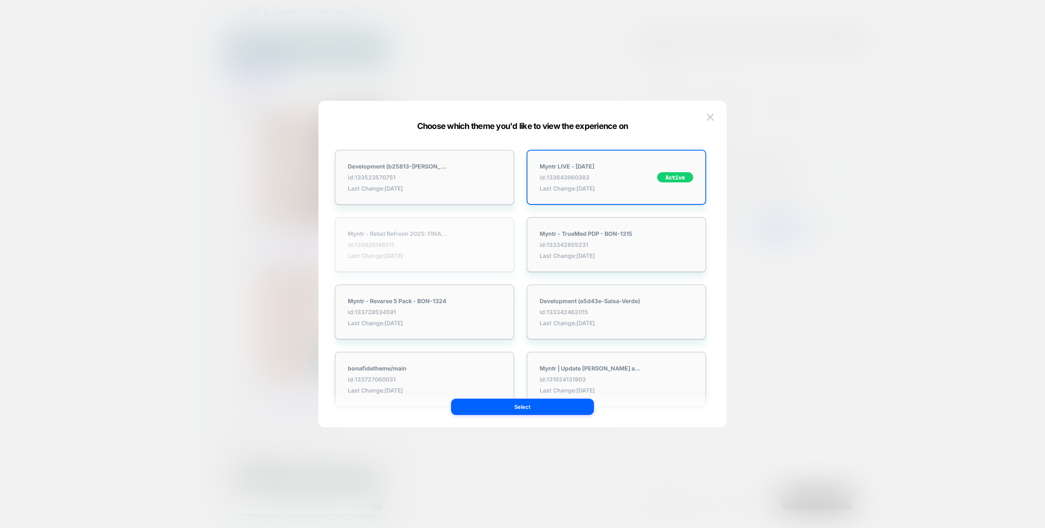
click at [459, 244] on div "Myntr - Retail Refresh 2025: FINAL - BON-1234 id: 133828149311 Last Change: 8/1…" at bounding box center [425, 244] width 180 height 55
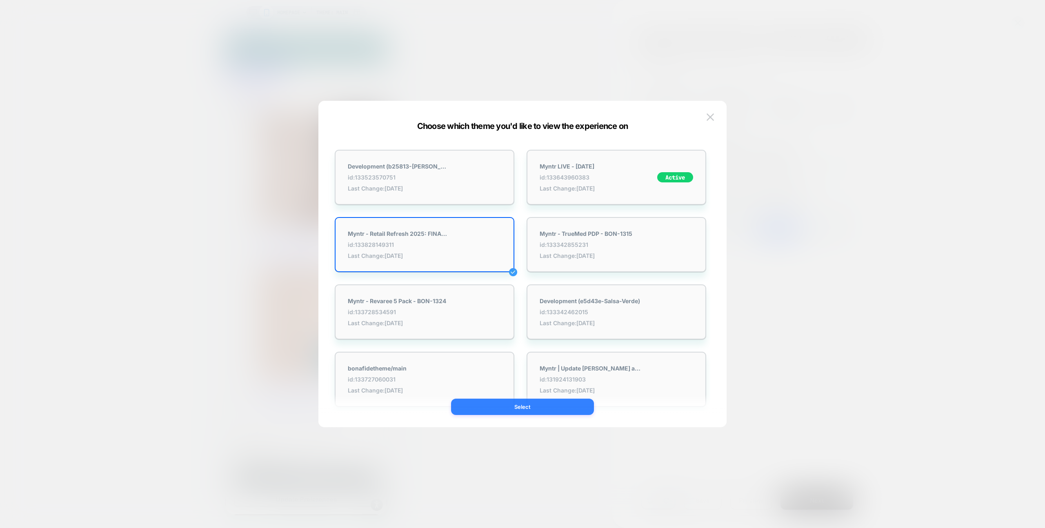
click at [520, 407] on button "Select" at bounding box center [522, 407] width 143 height 16
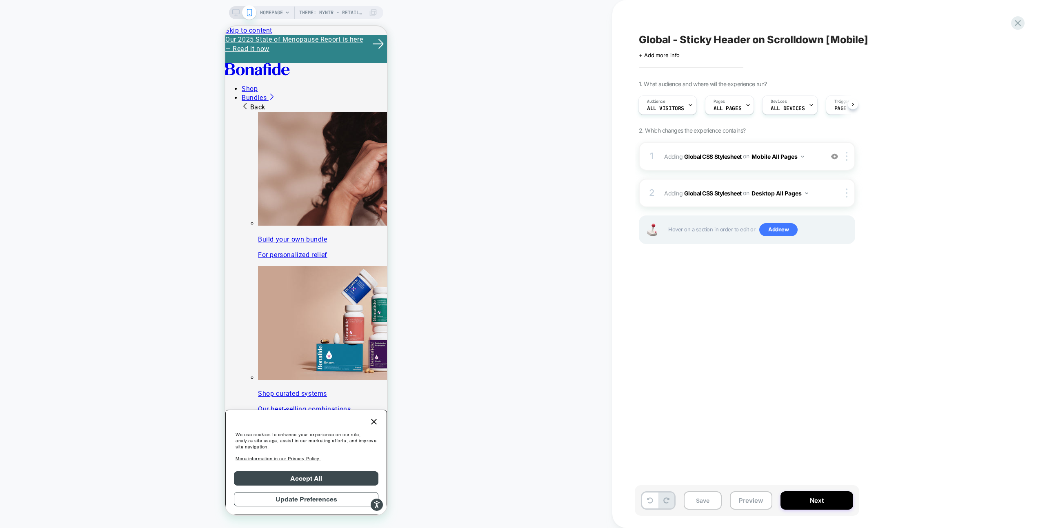
scroll to position [0, 1]
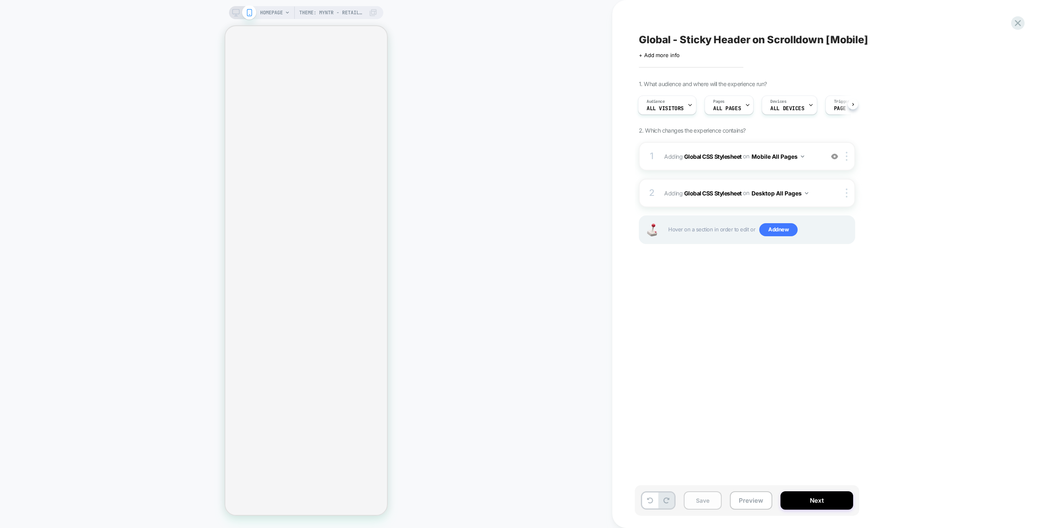
click at [706, 505] on button "Save" at bounding box center [703, 501] width 38 height 18
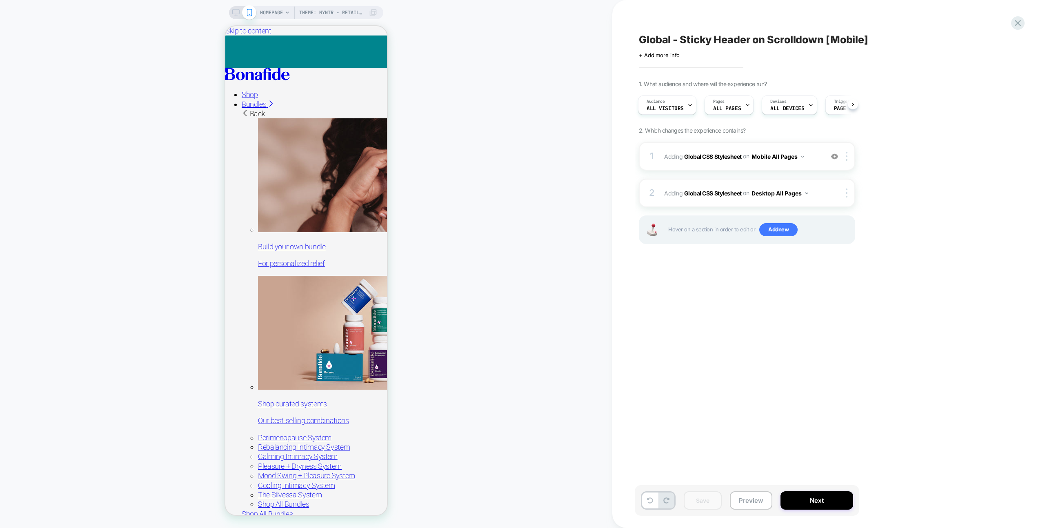
scroll to position [0, 0]
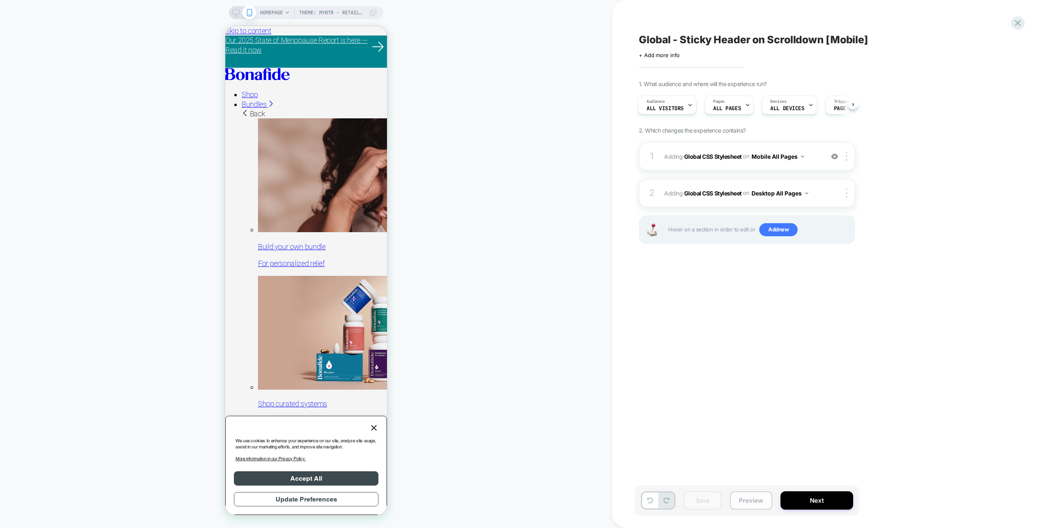
click at [754, 502] on button "Preview" at bounding box center [751, 501] width 42 height 18
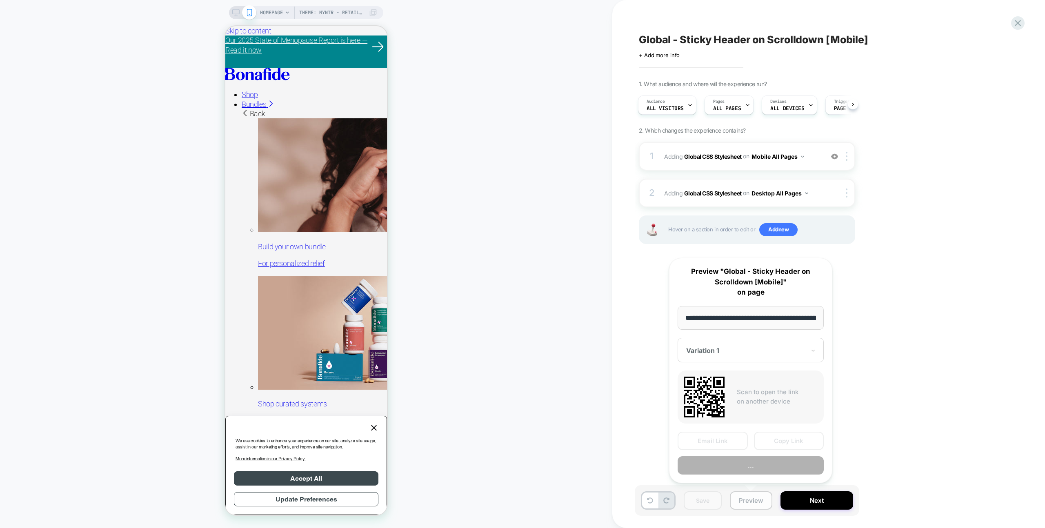
scroll to position [0, 70]
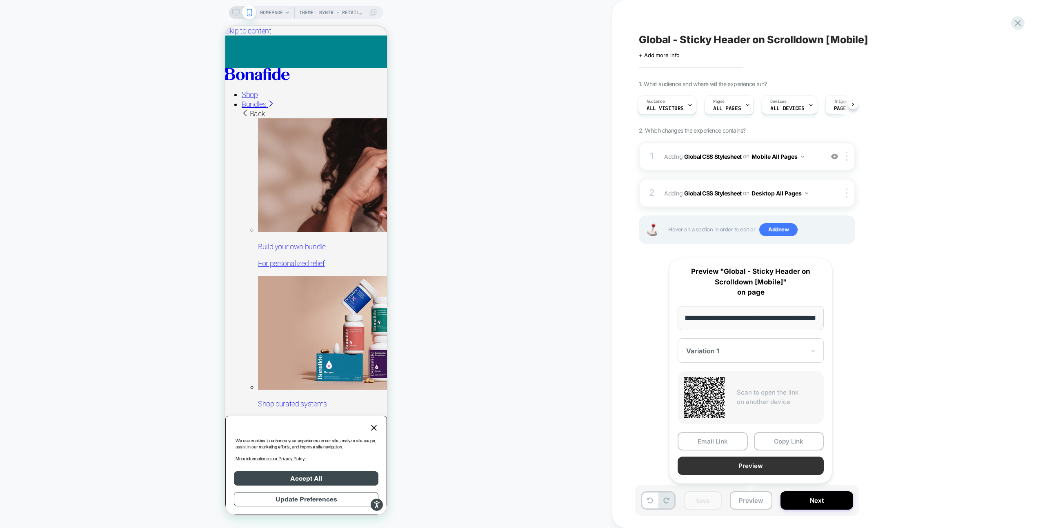
click at [783, 466] on button "Preview" at bounding box center [751, 466] width 146 height 18
